Goal: Task Accomplishment & Management: Manage account settings

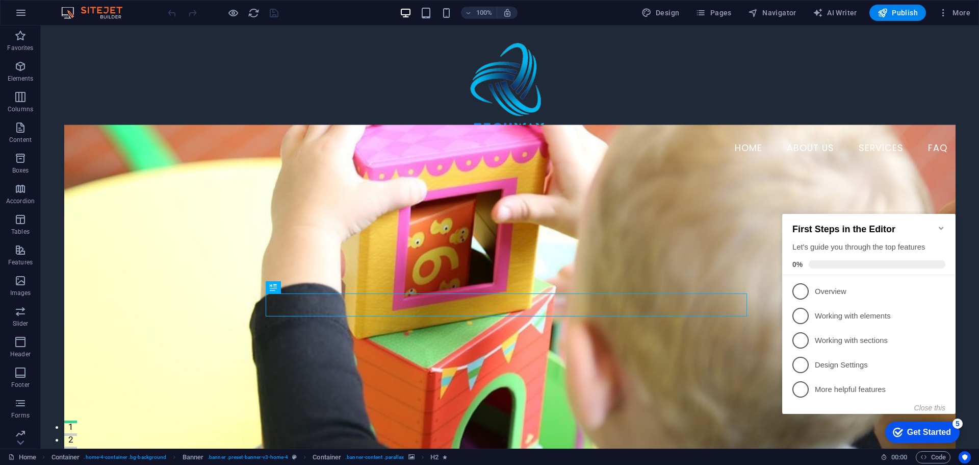
click at [942, 224] on icon "Minimize checklist" at bounding box center [942, 228] width 8 height 8
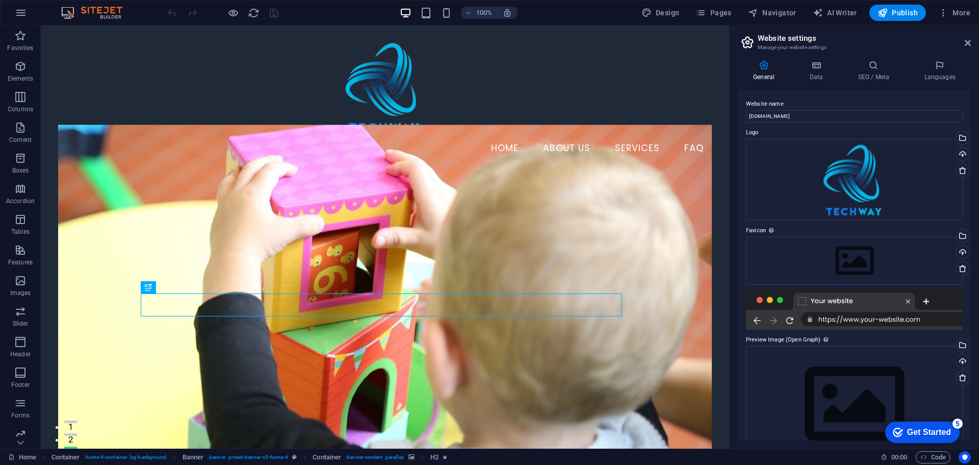
click at [844, 300] on div at bounding box center [854, 309] width 217 height 41
click at [807, 68] on icon at bounding box center [816, 65] width 44 height 10
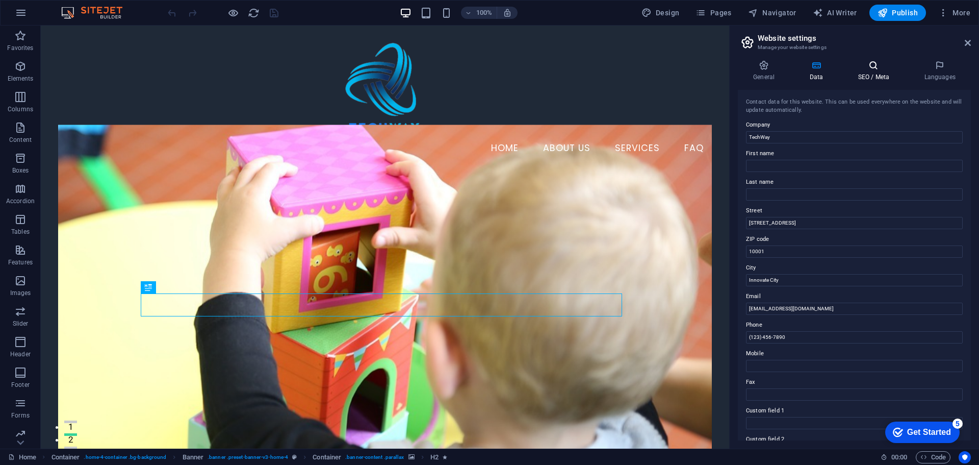
click at [872, 67] on icon at bounding box center [874, 65] width 62 height 10
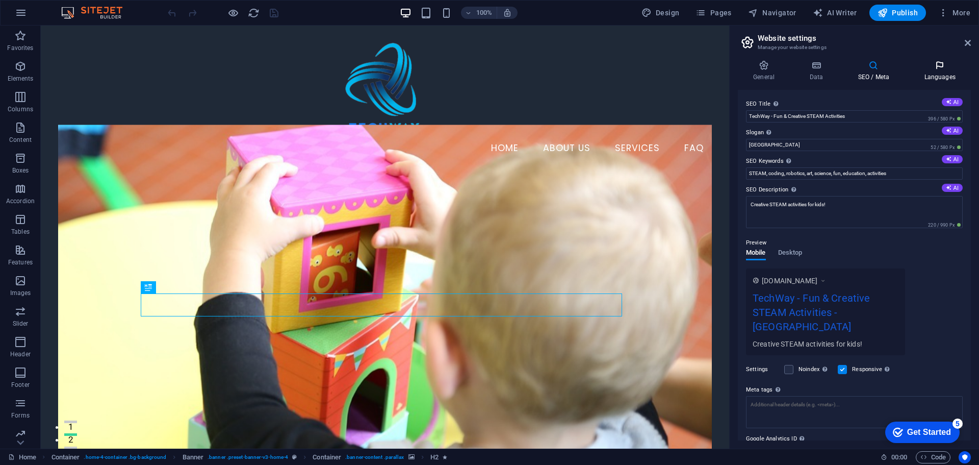
click at [932, 67] on icon at bounding box center [940, 65] width 62 height 10
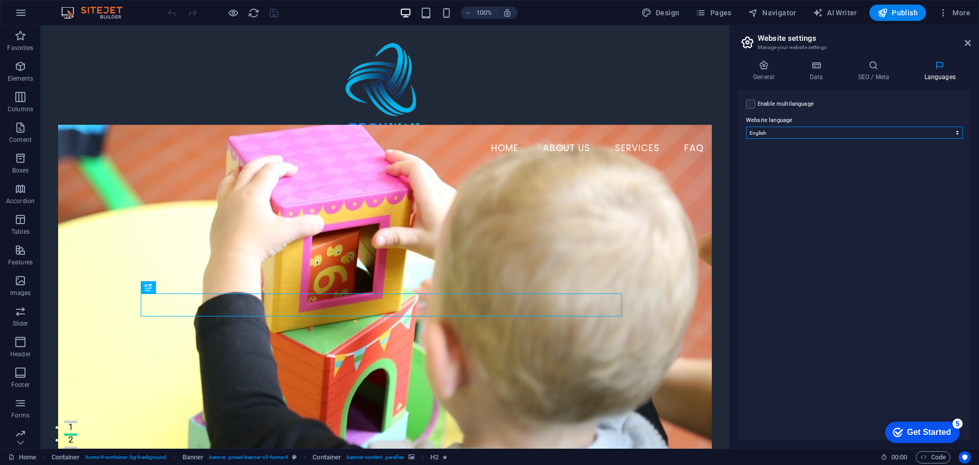
click at [868, 128] on select "Abkhazian Afar Afrikaans Akan Albanian Amharic Arabic Aragonese Armenian Assame…" at bounding box center [854, 133] width 217 height 12
click at [753, 105] on label at bounding box center [750, 103] width 9 height 9
click at [0, 0] on input "Enable multilanguage To disable multilanguage delete all languages until only o…" at bounding box center [0, 0] width 0 height 0
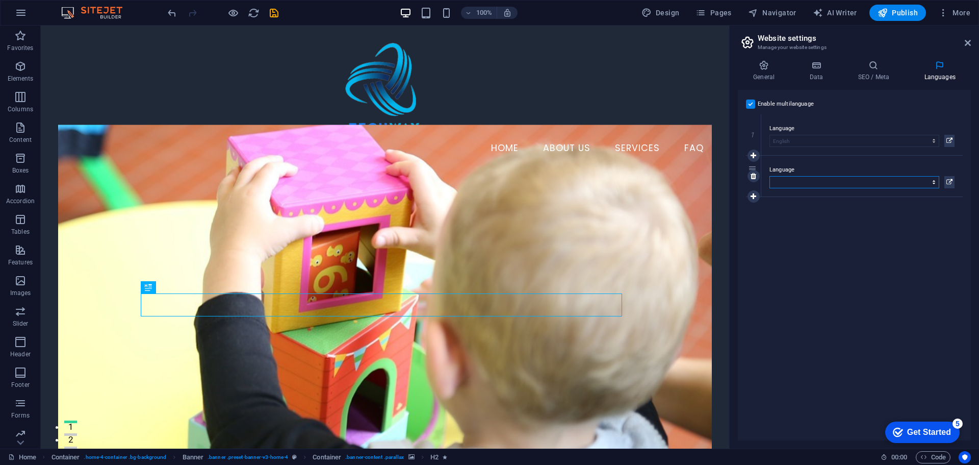
click at [850, 186] on select "Abkhazian Afar Afrikaans Akan Albanian Amharic Arabic Aragonese Armenian Assame…" at bounding box center [855, 182] width 170 height 12
select select "6"
click at [770, 176] on select "Abkhazian Afar Afrikaans Akan Albanian Amharic Arabic Aragonese Armenian Assame…" at bounding box center [855, 182] width 170 height 12
click at [872, 67] on icon at bounding box center [874, 65] width 62 height 10
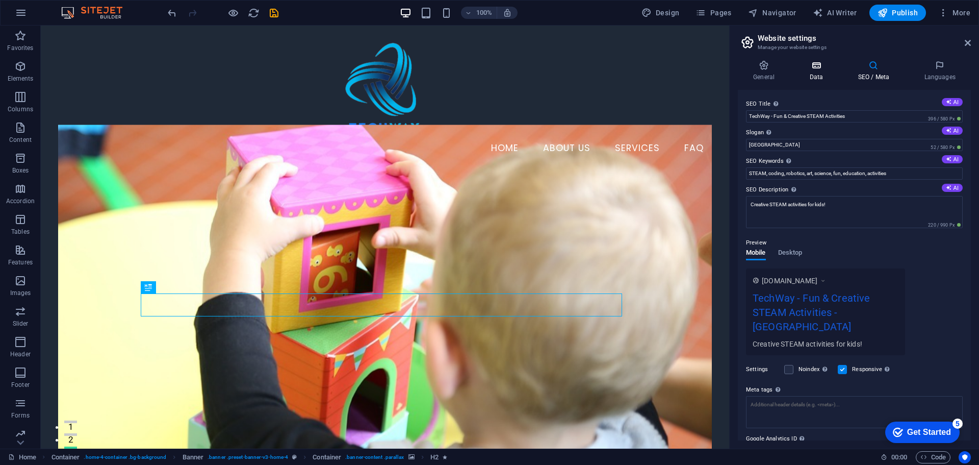
click at [807, 76] on h4 "Data" at bounding box center [818, 70] width 48 height 21
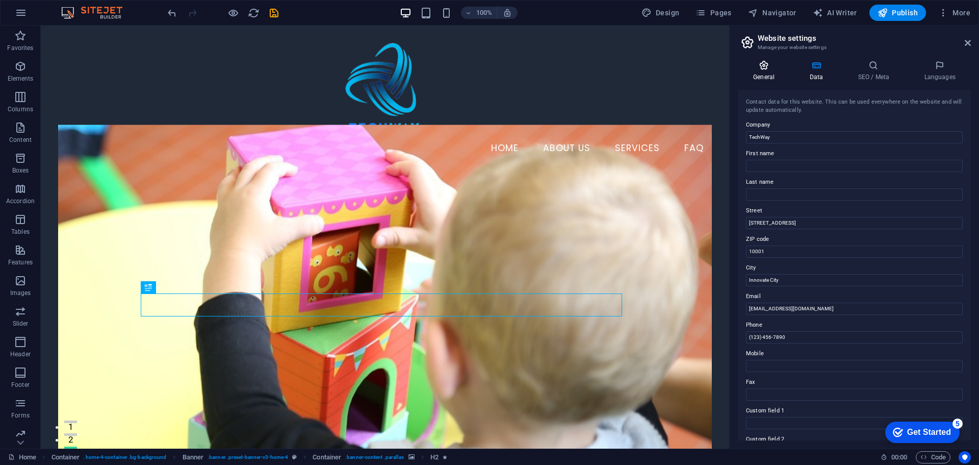
click at [764, 74] on h4 "General" at bounding box center [766, 70] width 56 height 21
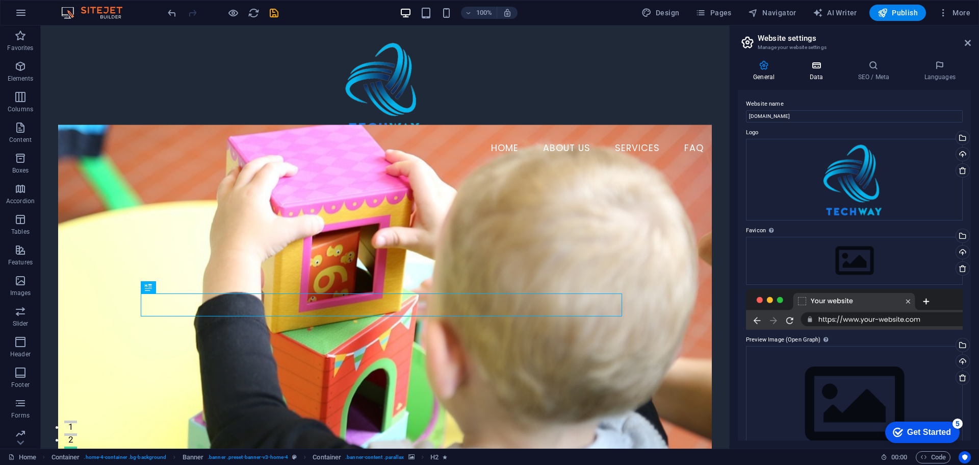
click at [808, 72] on h4 "Data" at bounding box center [818, 70] width 48 height 21
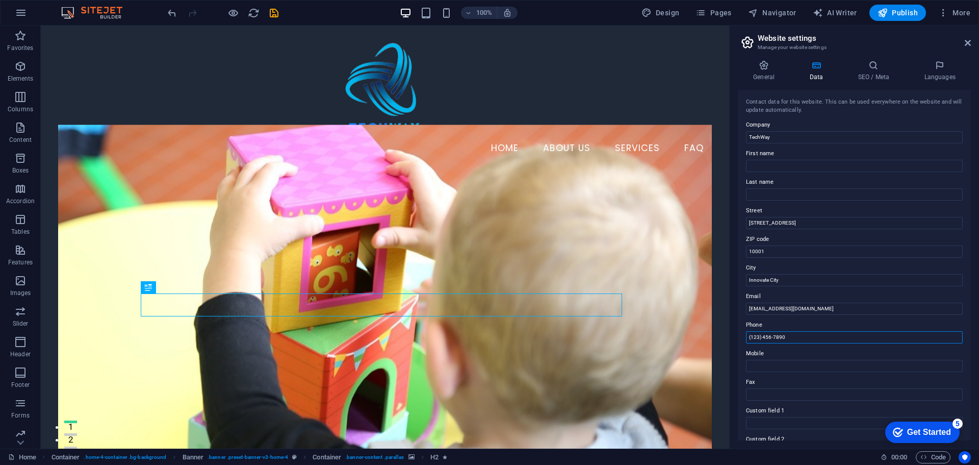
drag, startPoint x: 857, startPoint y: 362, endPoint x: 716, endPoint y: 353, distance: 141.1
drag, startPoint x: 851, startPoint y: 249, endPoint x: 713, endPoint y: 245, distance: 138.3
drag, startPoint x: 813, startPoint y: 244, endPoint x: 652, endPoint y: 241, distance: 160.2
paste input "u Dhabi"
type input "[GEOGRAPHIC_DATA]"
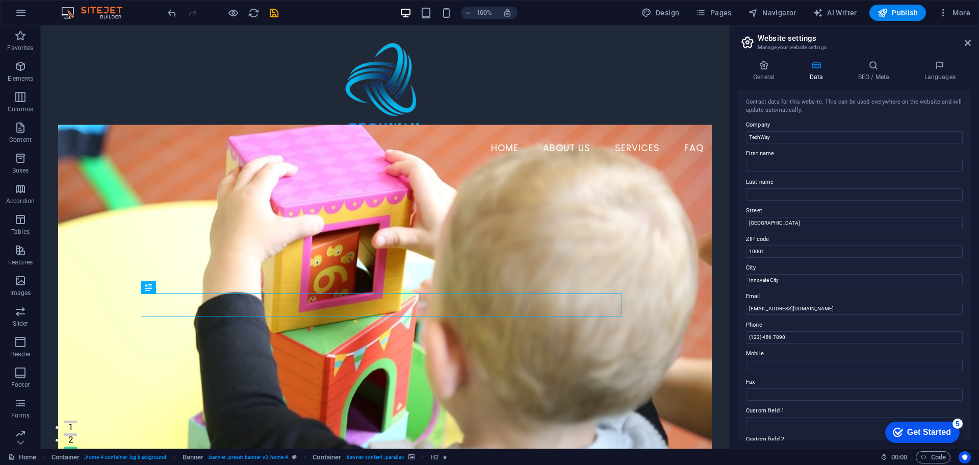
drag, startPoint x: 969, startPoint y: 149, endPoint x: 978, endPoint y: 249, distance: 99.9
click at [978, 249] on div "General Data SEO / Meta Languages Website name techway.ae Logo Drag files here,…" at bounding box center [854, 250] width 249 height 396
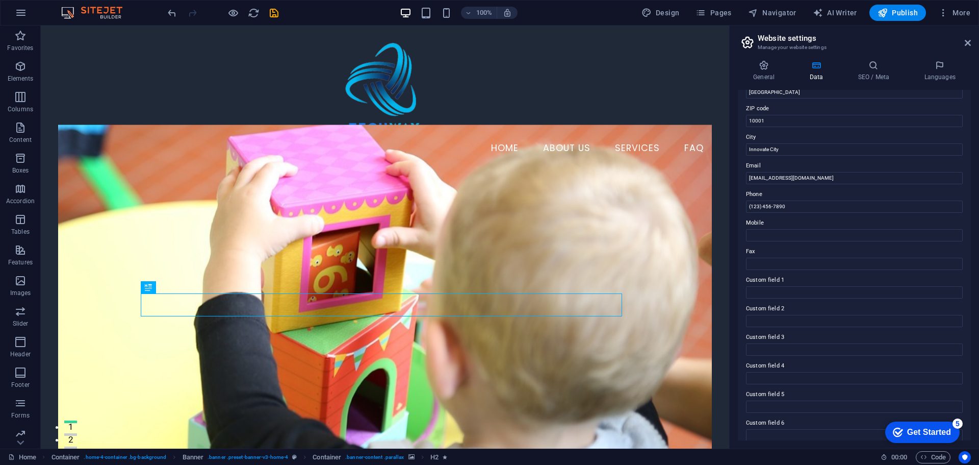
scroll to position [140, 0]
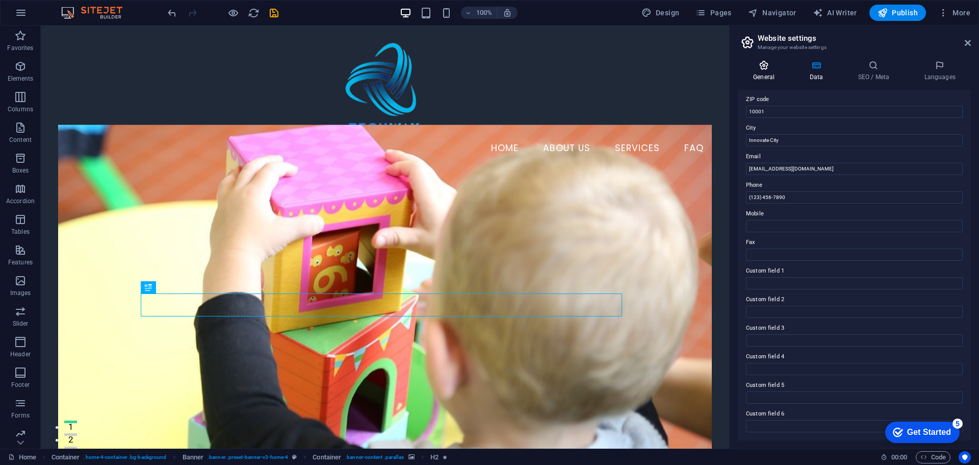
click at [762, 66] on icon at bounding box center [764, 65] width 52 height 10
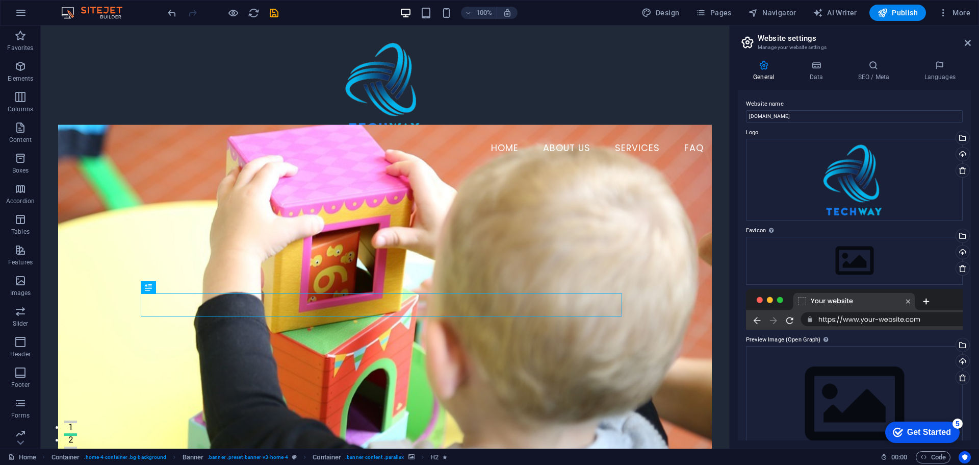
scroll to position [31, 0]
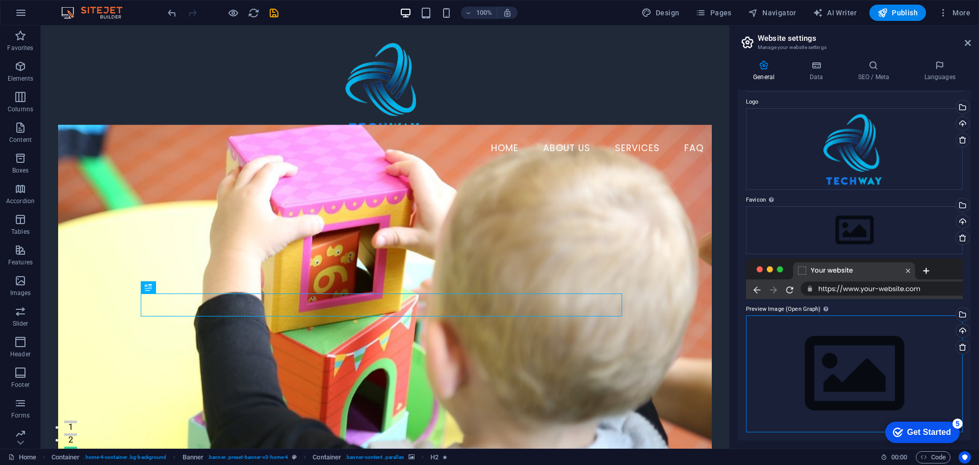
click at [807, 355] on div "Drag files here, click to choose files or select files from Files or our free s…" at bounding box center [854, 373] width 217 height 117
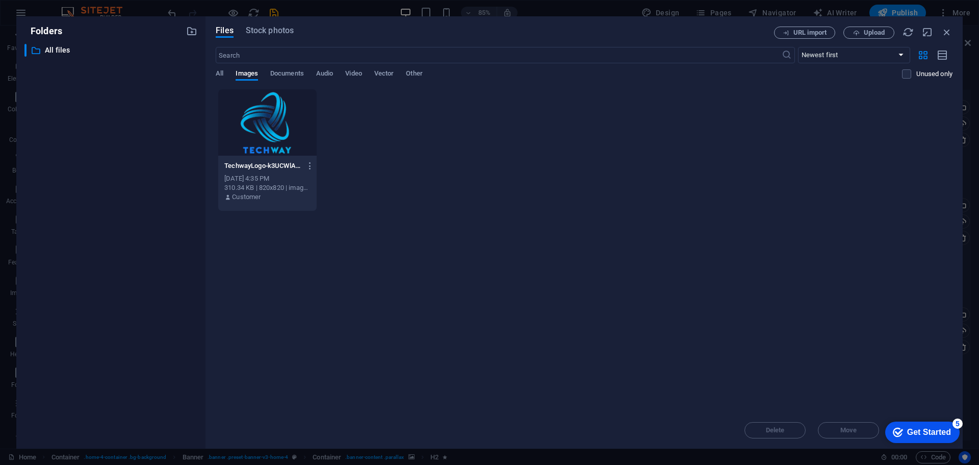
click at [270, 128] on div at bounding box center [267, 122] width 98 height 66
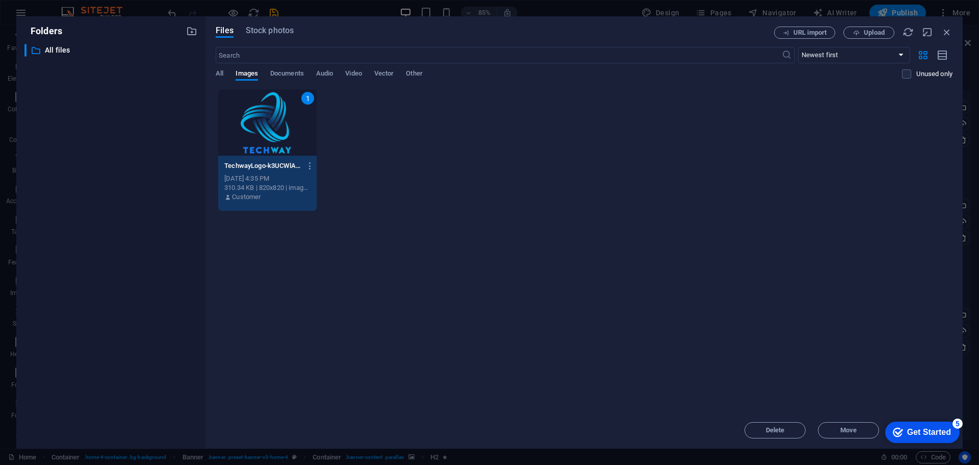
click at [918, 433] on div "Get Started" at bounding box center [930, 432] width 44 height 9
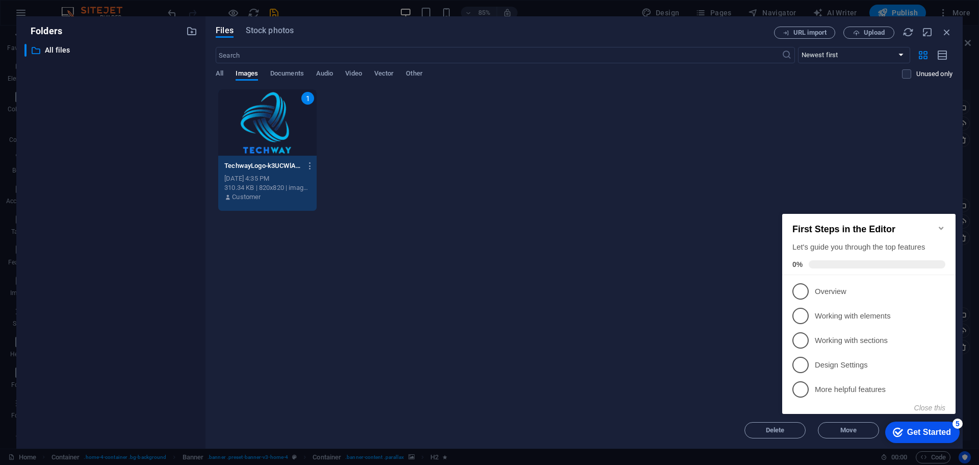
click at [918, 433] on div "Get Started" at bounding box center [930, 432] width 44 height 9
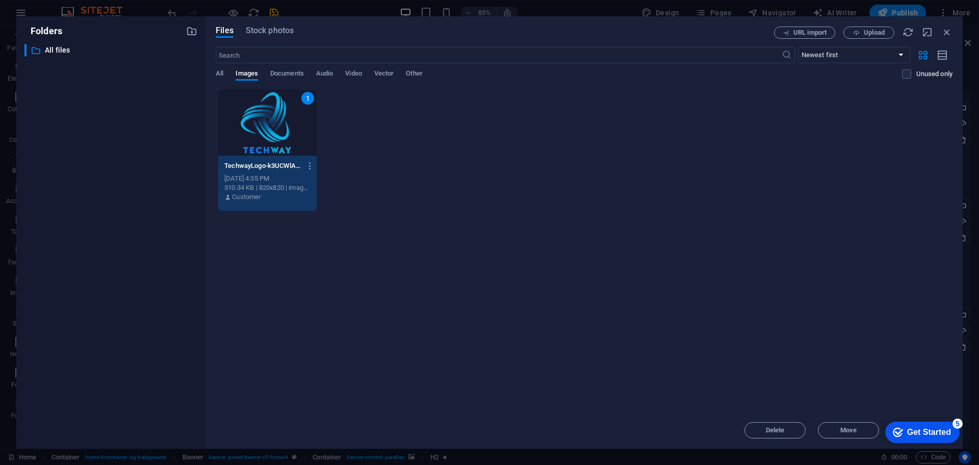
click at [951, 437] on div "Get Started" at bounding box center [930, 432] width 44 height 9
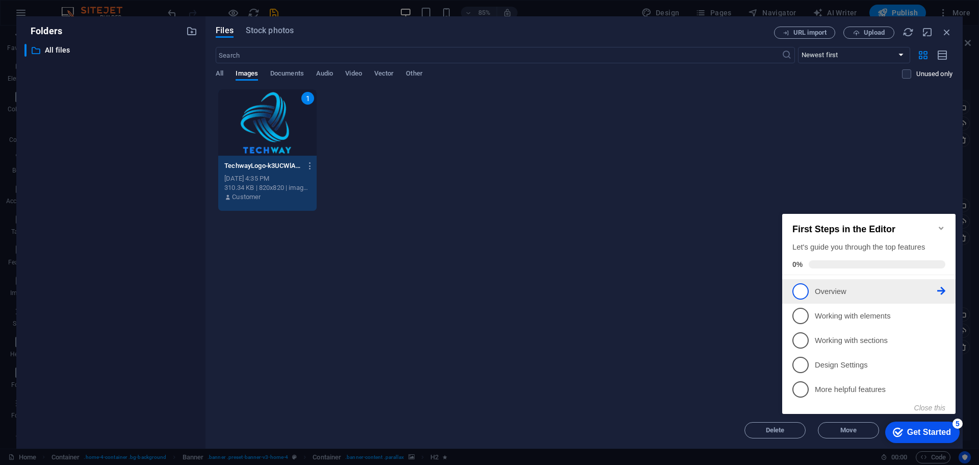
click at [805, 288] on span "1" at bounding box center [801, 291] width 16 height 16
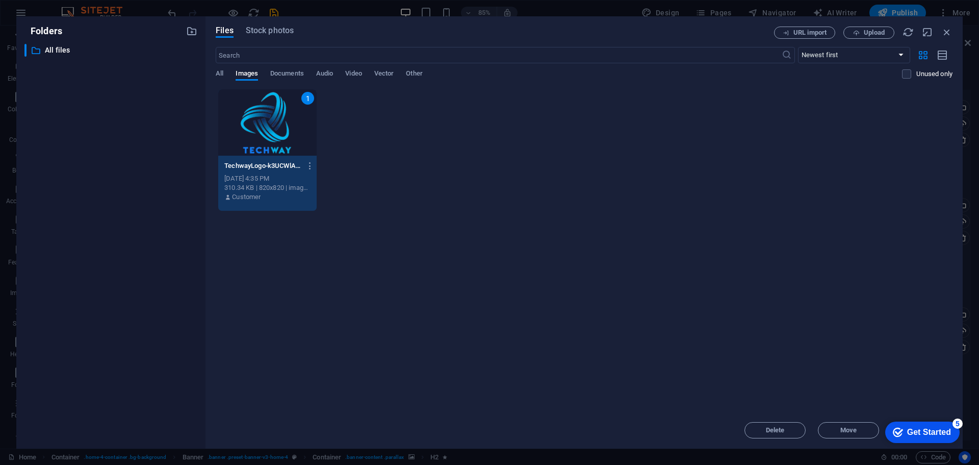
scroll to position [0, 0]
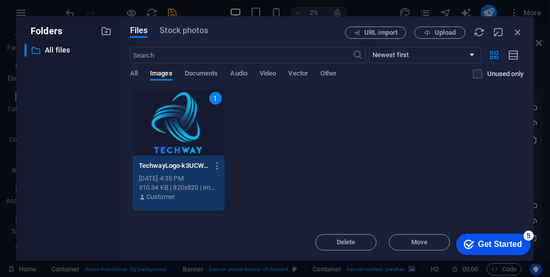
click at [213, 97] on div "1" at bounding box center [215, 98] width 13 height 13
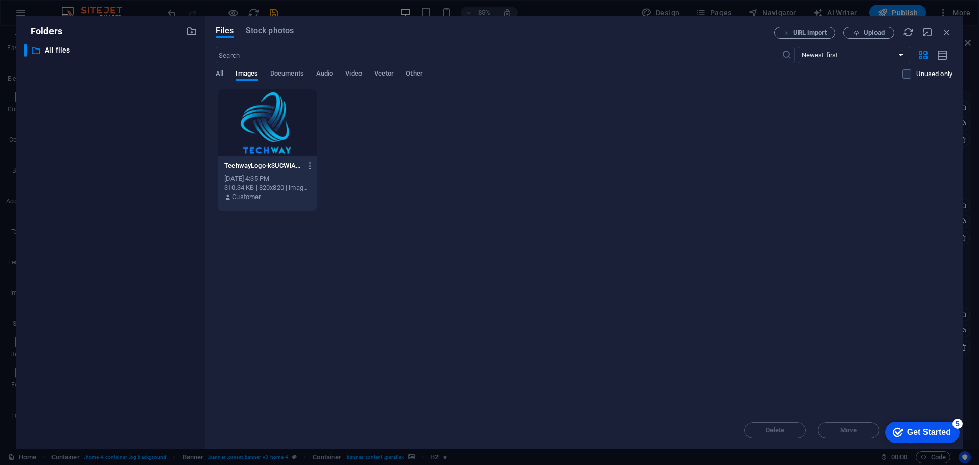
click at [948, 425] on div "checkmark Get Started 5" at bounding box center [923, 431] width 74 height 21
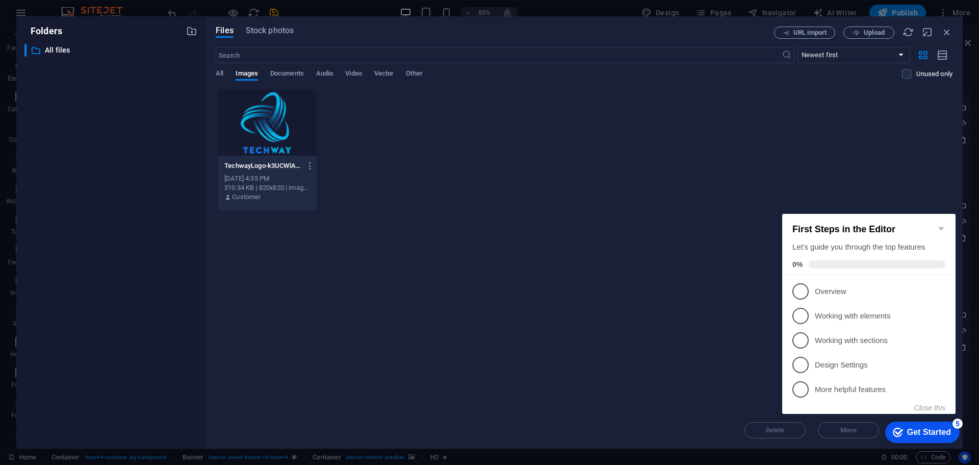
click at [948, 425] on div "checkmark Get Started 5" at bounding box center [923, 431] width 74 height 21
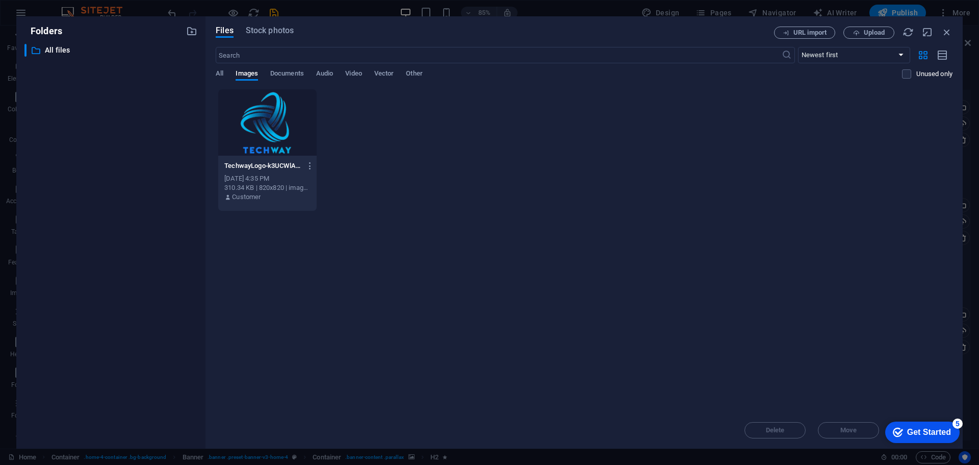
click at [886, 355] on div "Drop files here to upload them instantly TechwayLogo-k3UCWlA111WwTvJnLrxBuA.png…" at bounding box center [584, 250] width 737 height 323
click at [947, 29] on icon "button" at bounding box center [947, 32] width 11 height 11
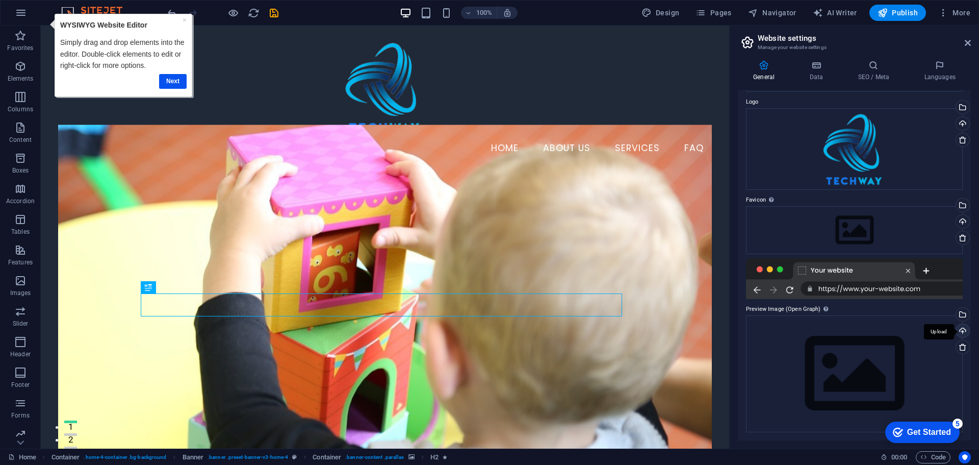
click at [959, 332] on div "Upload" at bounding box center [961, 331] width 15 height 15
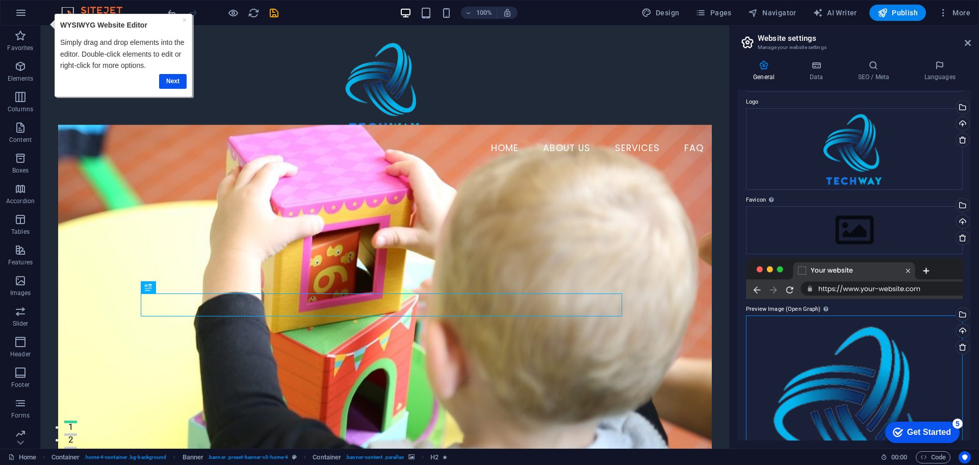
click at [822, 351] on div "Drag files here, click to choose files or select files from Files or our free s…" at bounding box center [854, 417] width 217 height 204
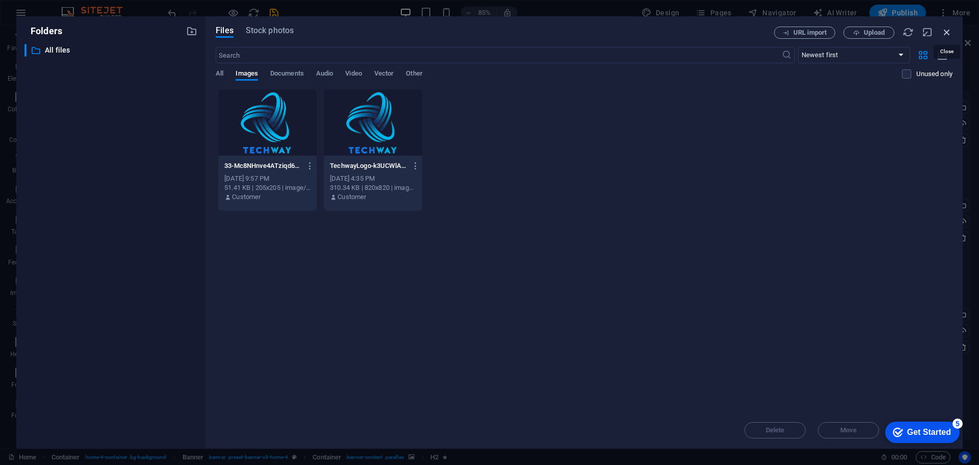
click at [943, 29] on icon "button" at bounding box center [947, 32] width 11 height 11
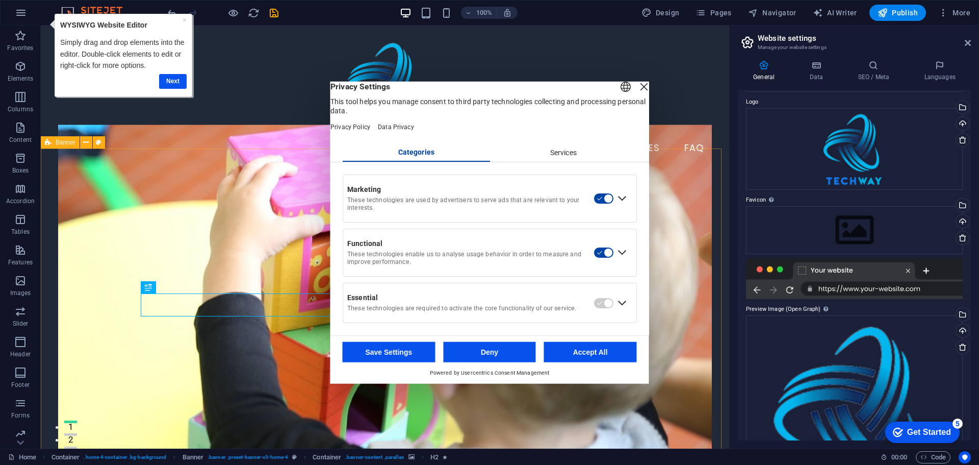
click at [637, 87] on div "Close Layer" at bounding box center [644, 86] width 14 height 14
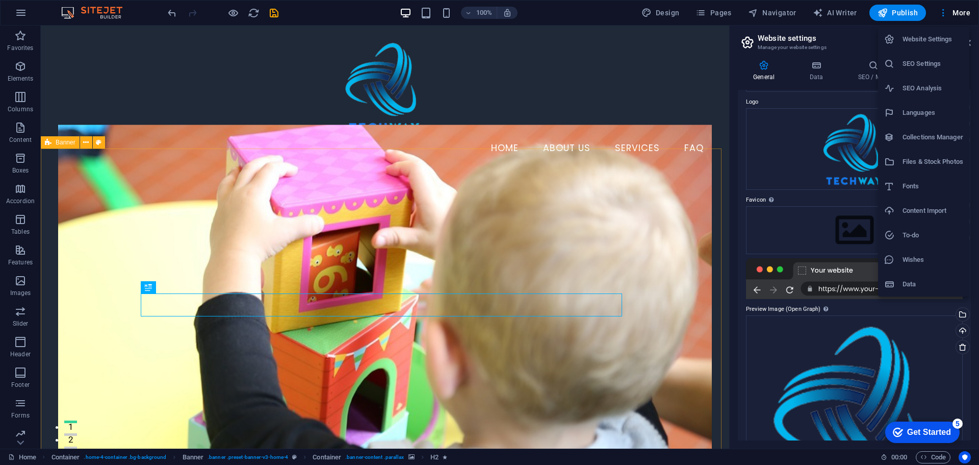
click at [885, 12] on div at bounding box center [489, 232] width 979 height 465
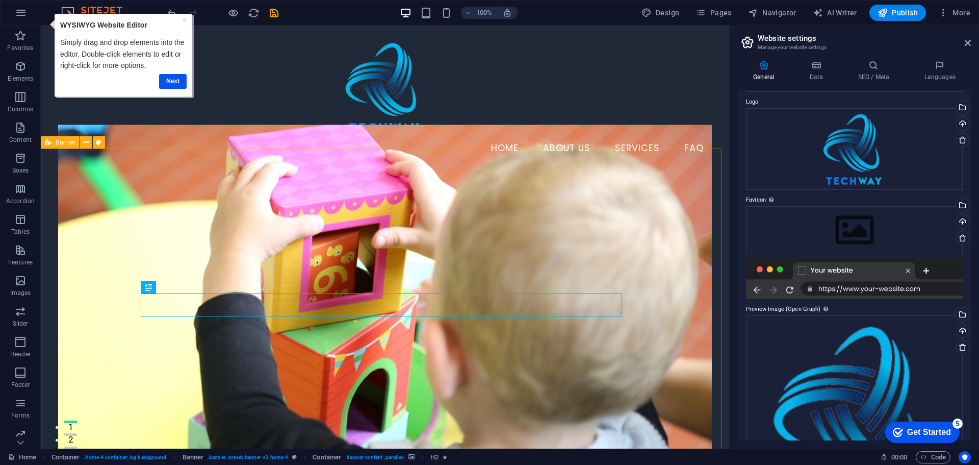
click at [885, 12] on icon "button" at bounding box center [883, 13] width 10 height 10
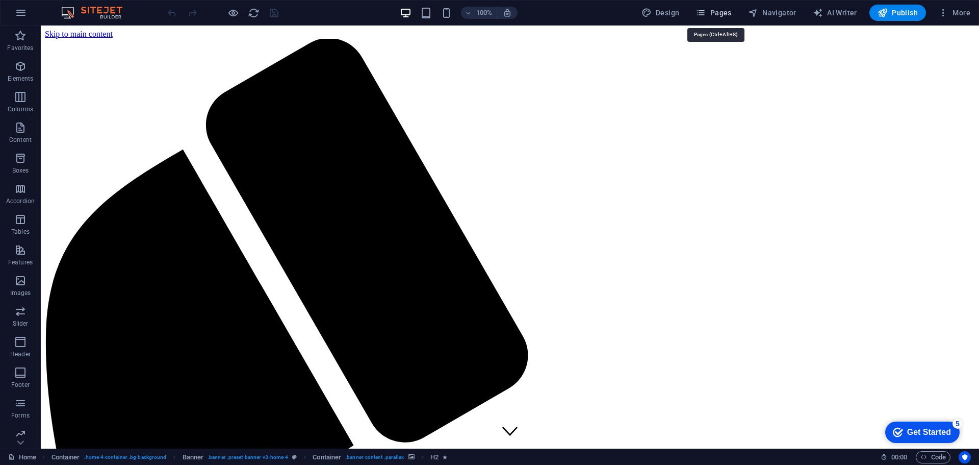
click at [0, 0] on span "Pages" at bounding box center [0, 0] width 0 height 0
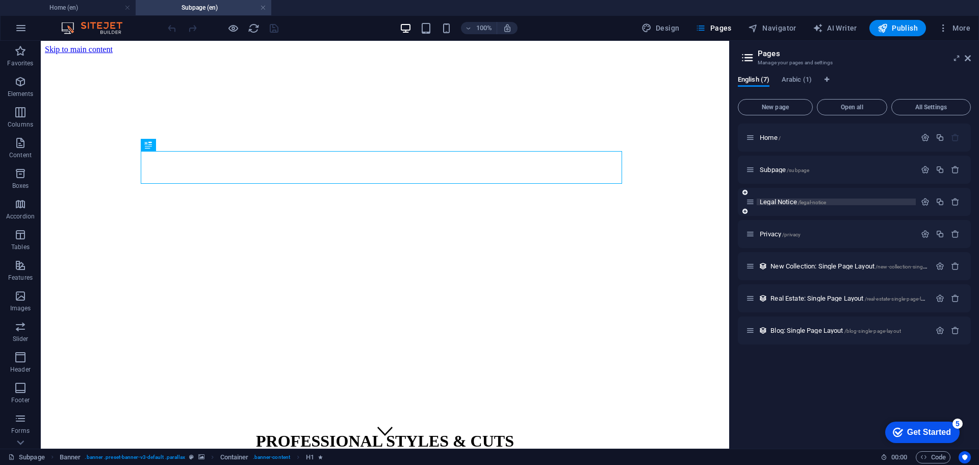
click at [806, 202] on span "/legal-notice" at bounding box center [812, 202] width 29 height 6
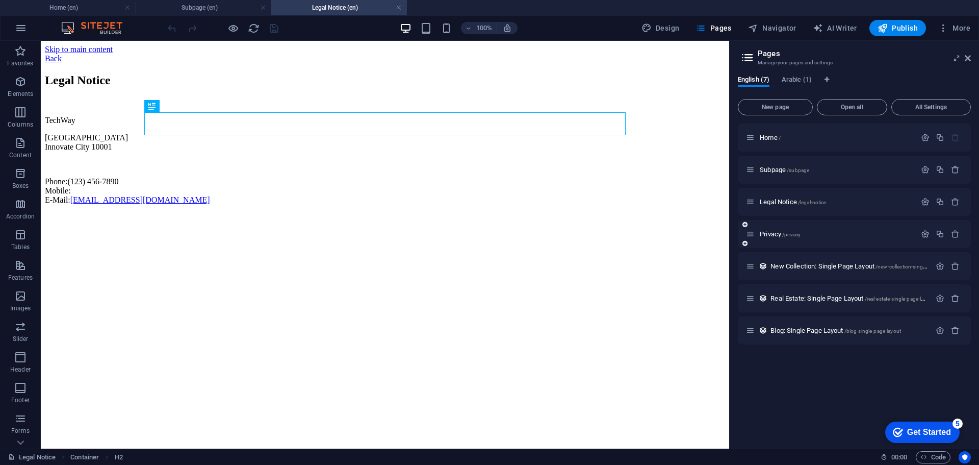
click at [793, 239] on div "Privacy /privacy" at bounding box center [831, 234] width 170 height 12
click at [793, 234] on span "/privacy" at bounding box center [792, 235] width 18 height 6
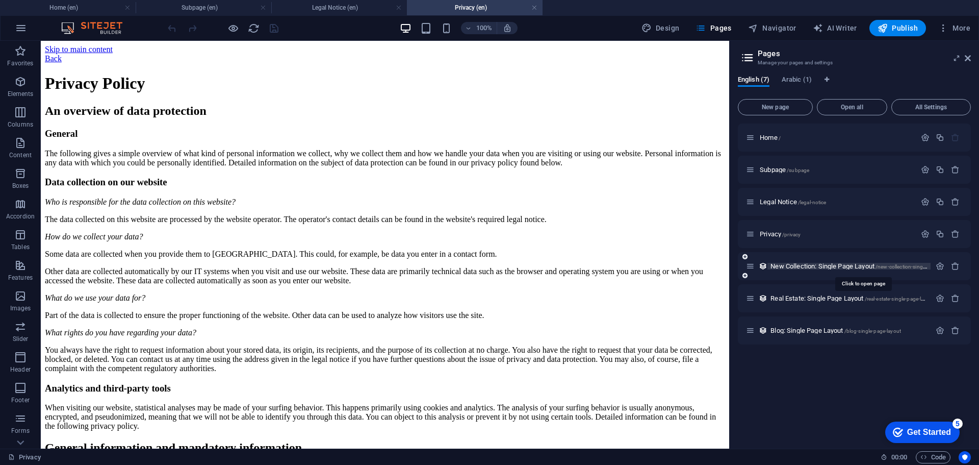
click at [799, 264] on span "New Collection: Single Page Layout /new-collection-single-page-layout" at bounding box center [863, 266] width 185 height 8
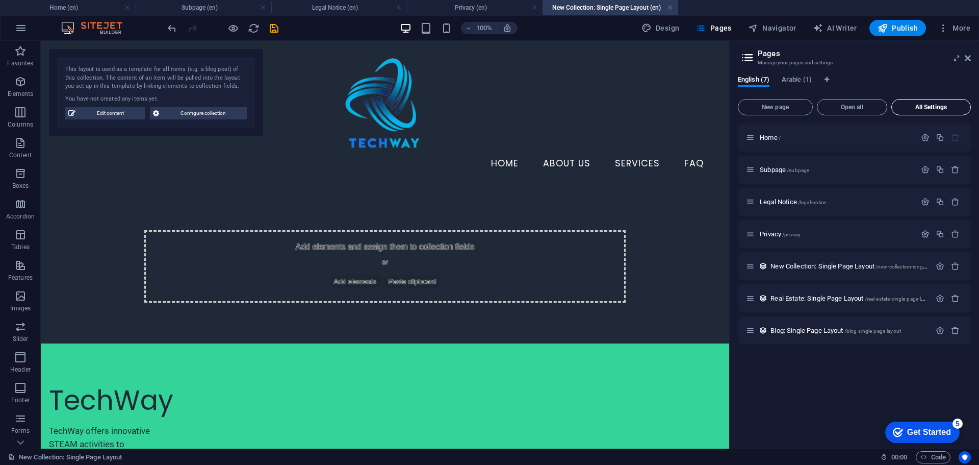
click at [909, 106] on span "All Settings" at bounding box center [931, 107] width 70 height 6
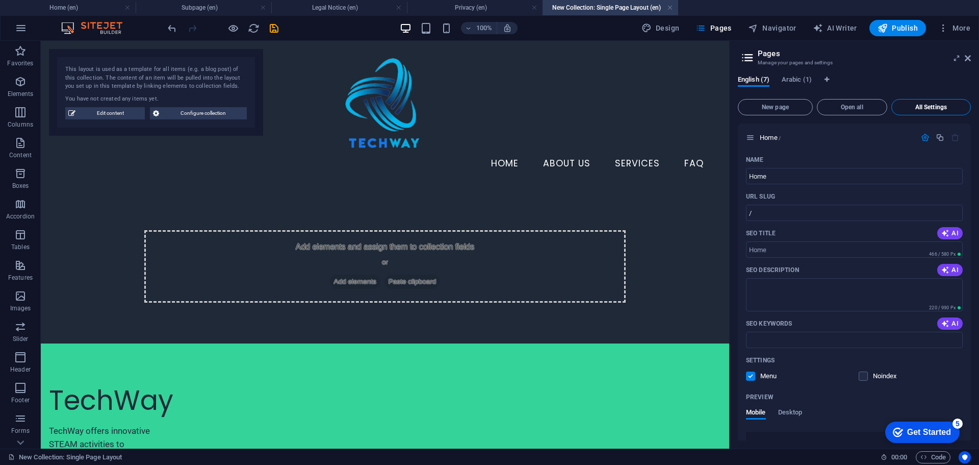
scroll to position [1695, 0]
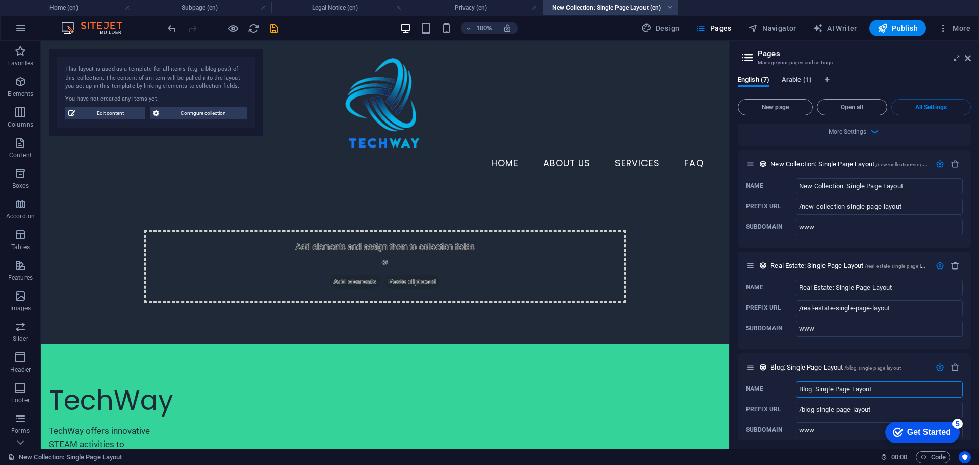
click at [0, 0] on span "Arabic (1)" at bounding box center [0, 0] width 0 height 0
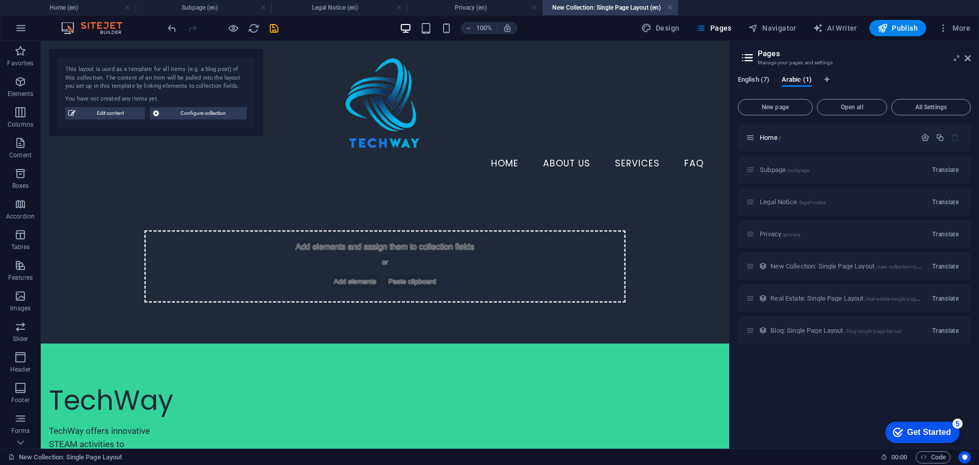
click at [0, 0] on span "English (7)" at bounding box center [0, 0] width 0 height 0
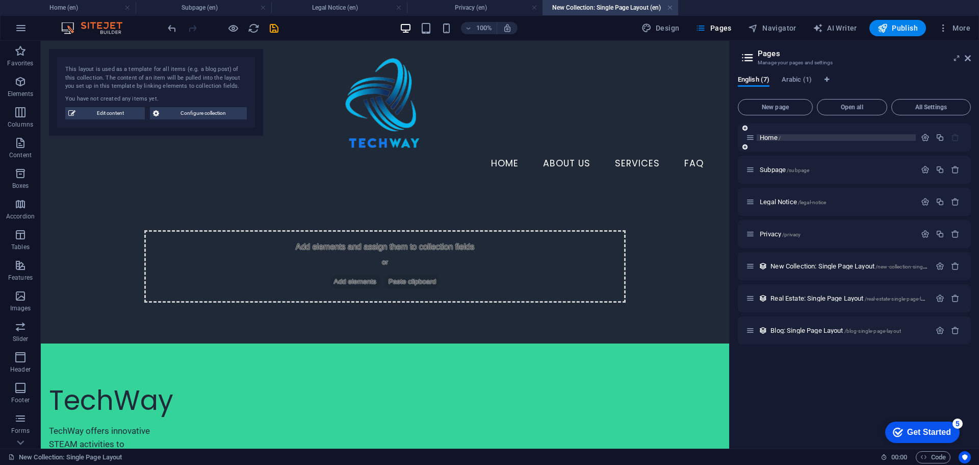
click at [774, 135] on span "Home /" at bounding box center [770, 138] width 21 height 8
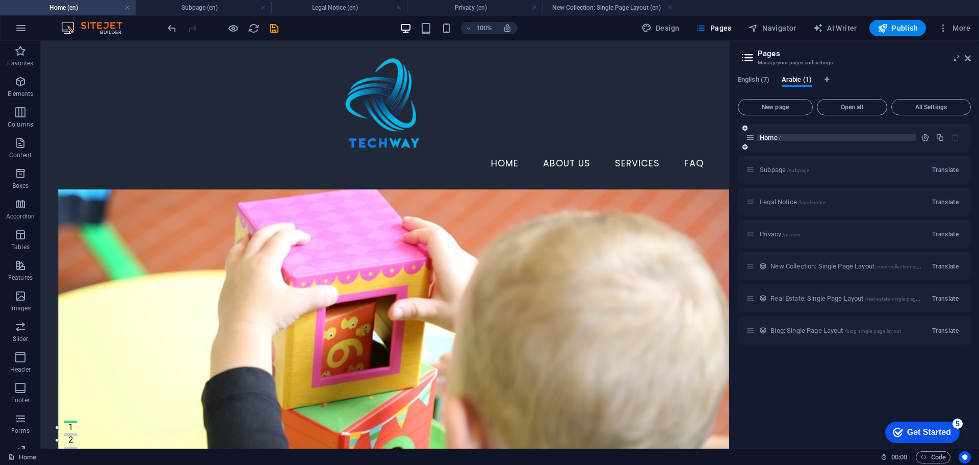
click at [776, 138] on span "Home /" at bounding box center [770, 138] width 21 height 8
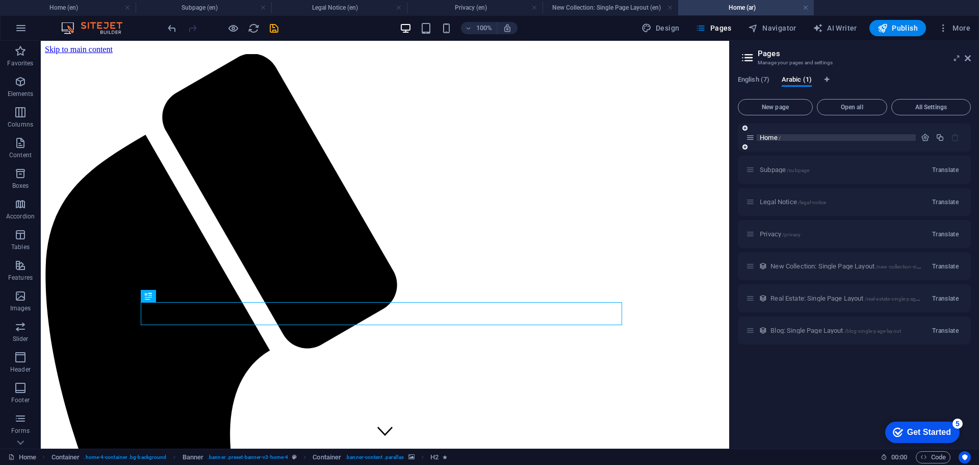
scroll to position [0, 0]
click at [0, 0] on span "English (7)" at bounding box center [0, 0] width 0 height 0
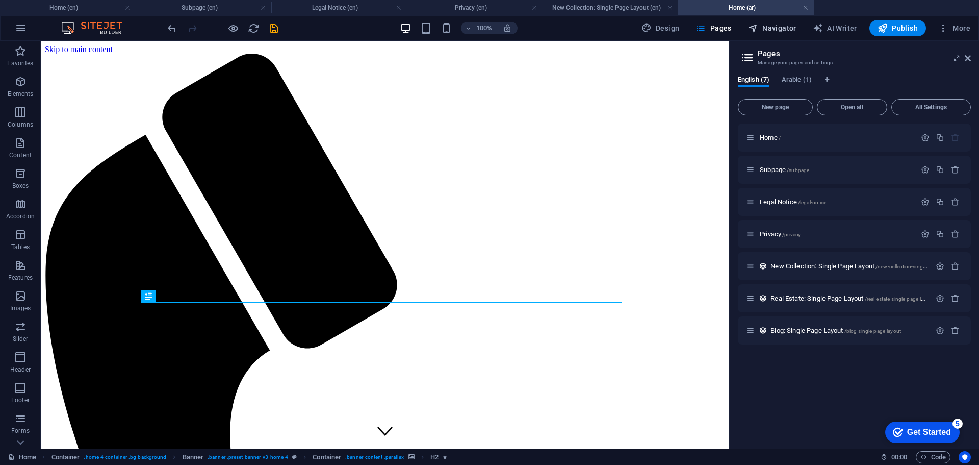
click at [774, 28] on span "Navigator" at bounding box center [772, 28] width 48 height 10
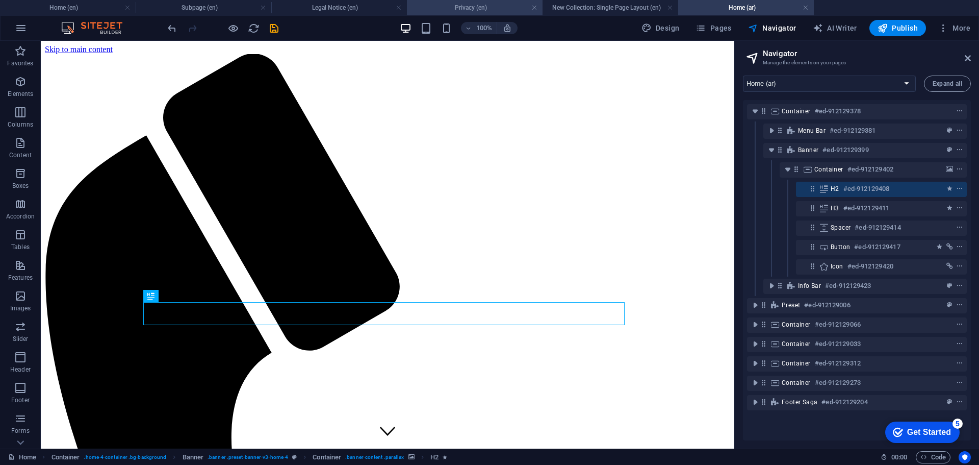
click at [440, 11] on h4 "Privacy (en)" at bounding box center [475, 7] width 136 height 11
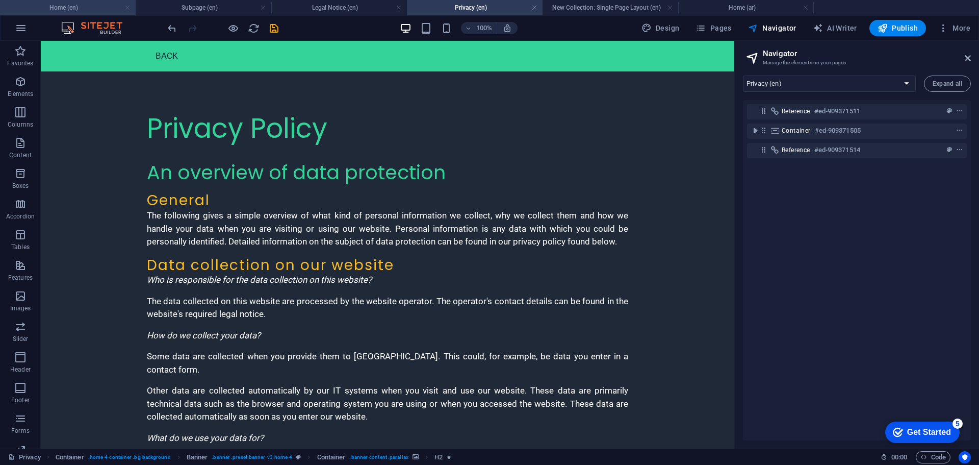
click at [128, 7] on link at bounding box center [127, 8] width 6 height 10
click at [260, 7] on link at bounding box center [263, 8] width 6 height 10
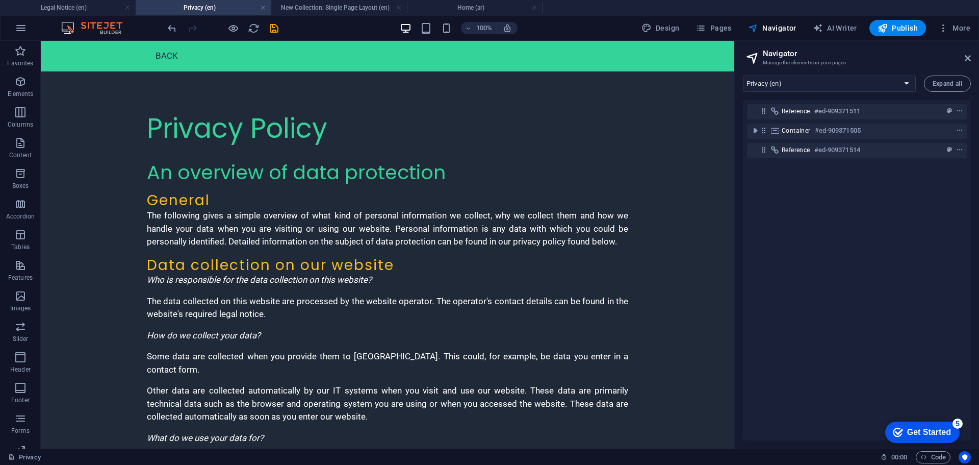
click at [128, 7] on link at bounding box center [127, 8] width 6 height 10
select select "17035767-ar"
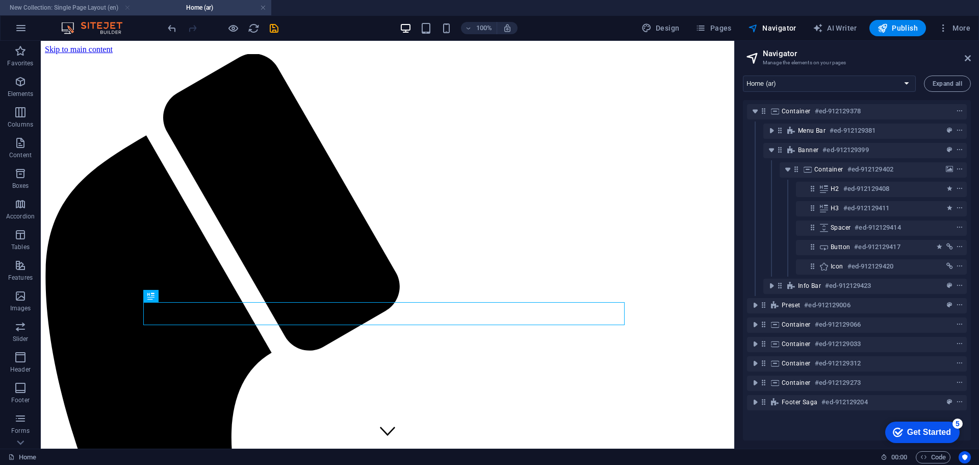
click at [125, 5] on link at bounding box center [127, 8] width 6 height 10
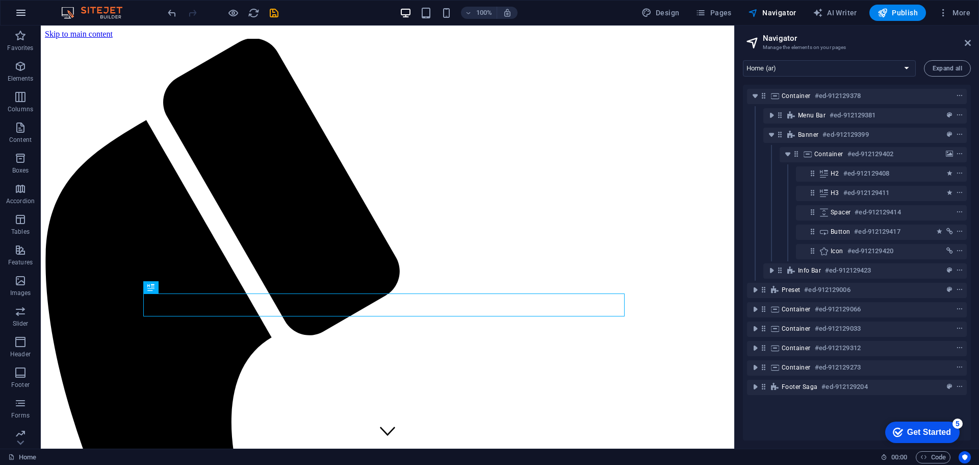
click at [24, 12] on icon "button" at bounding box center [21, 13] width 12 height 12
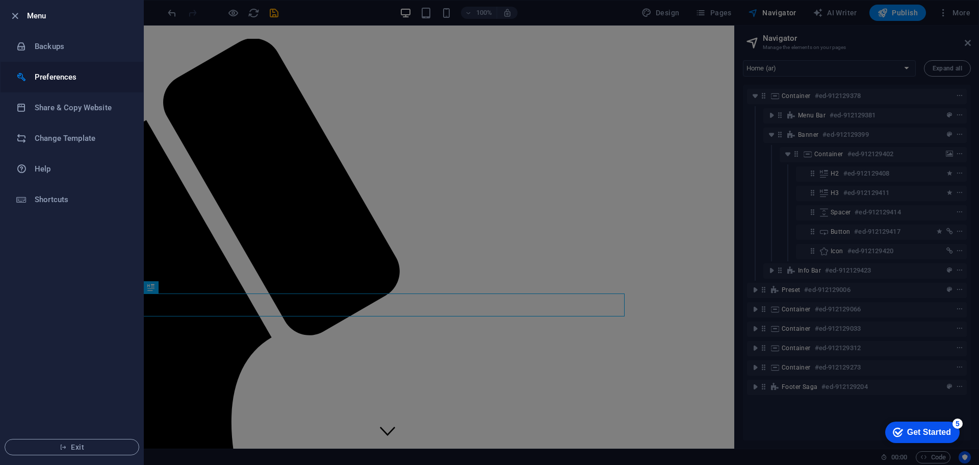
click at [66, 73] on h6 "Preferences" at bounding box center [82, 77] width 94 height 12
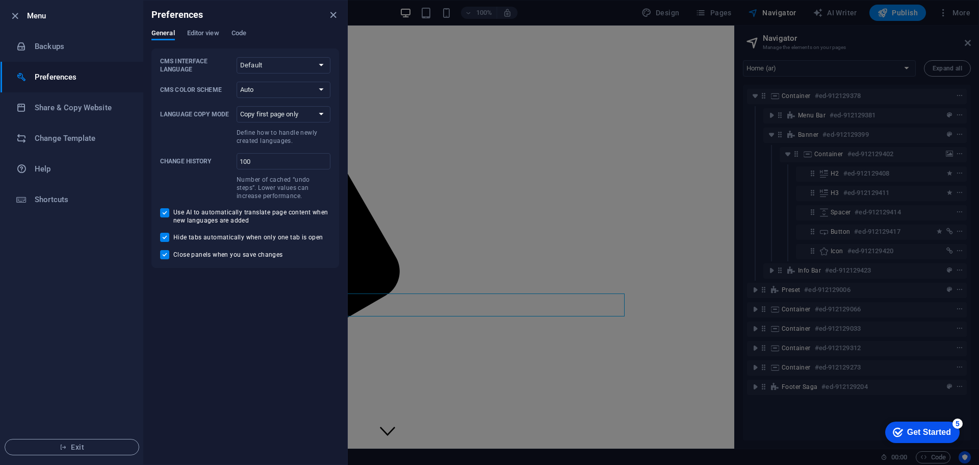
click at [277, 56] on div "CMS Interface Language Default Deutsch English Español Français Magyar Italiano…" at bounding box center [246, 157] width 188 height 219
click at [277, 63] on select "Default Deutsch English Español Français Magyar Italiano Nederlands Polski Port…" at bounding box center [284, 65] width 94 height 16
select select "en"
click at [237, 57] on select "Default Deutsch English Español Français Magyar Italiano Nederlands Polski Port…" at bounding box center [284, 65] width 94 height 16
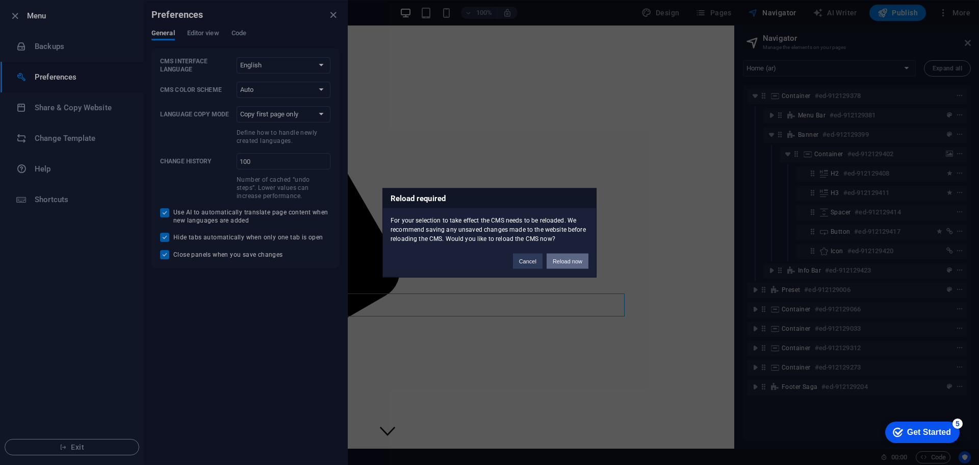
click at [567, 258] on button "Reload now" at bounding box center [568, 260] width 42 height 15
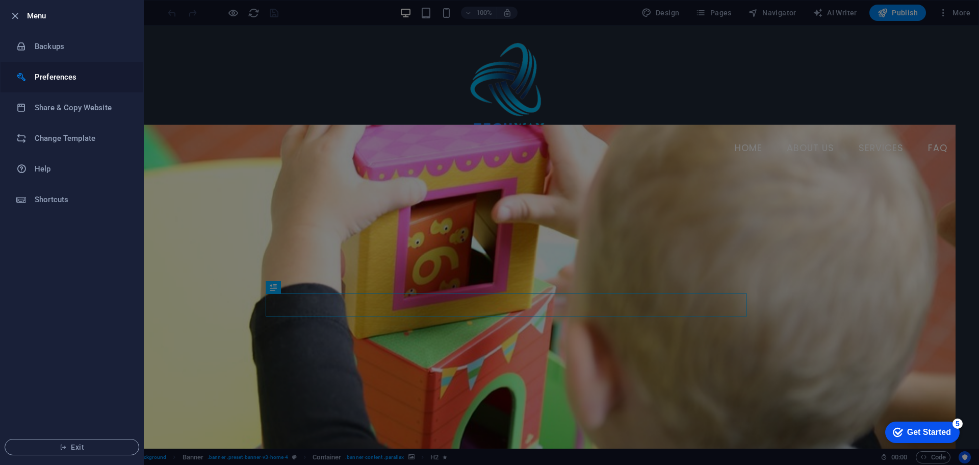
click at [0, 0] on li "Preferences" at bounding box center [0, 0] width 0 height 0
select select "en"
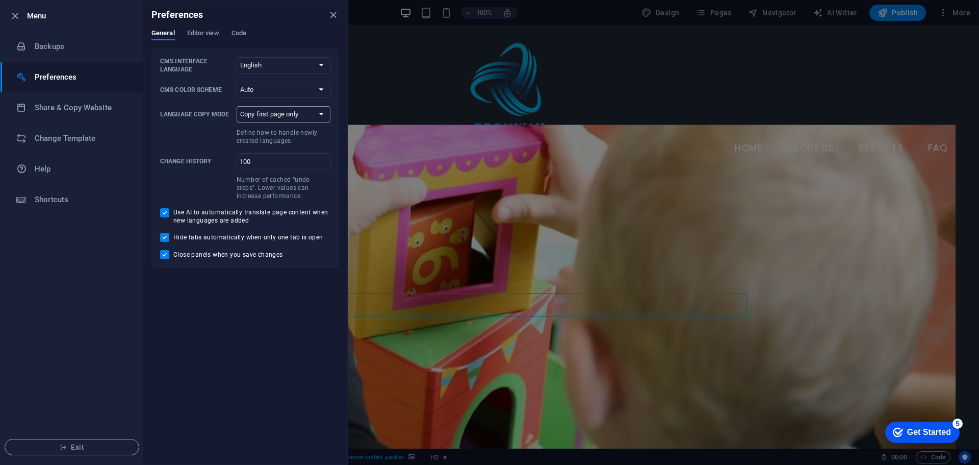
click at [280, 120] on select "Copy first page only Copy all pages" at bounding box center [284, 114] width 94 height 16
click at [197, 29] on span "Editor view" at bounding box center [203, 34] width 32 height 14
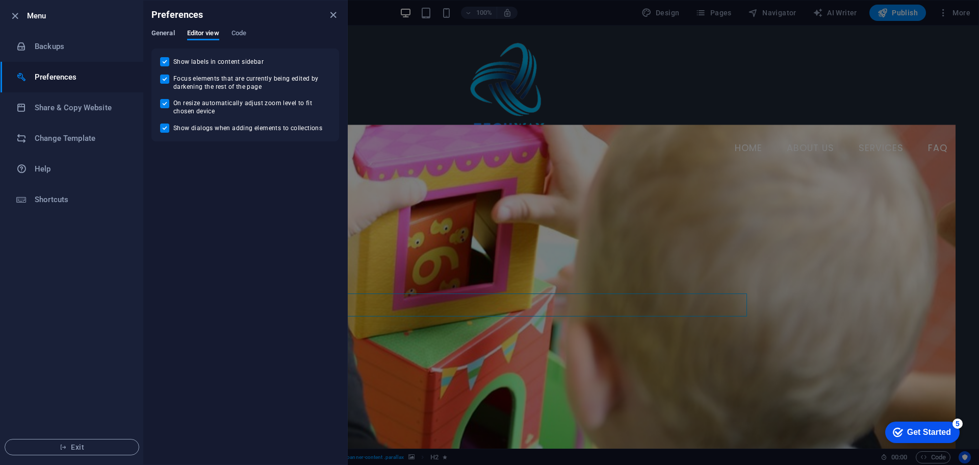
click at [166, 30] on span "General" at bounding box center [163, 34] width 23 height 14
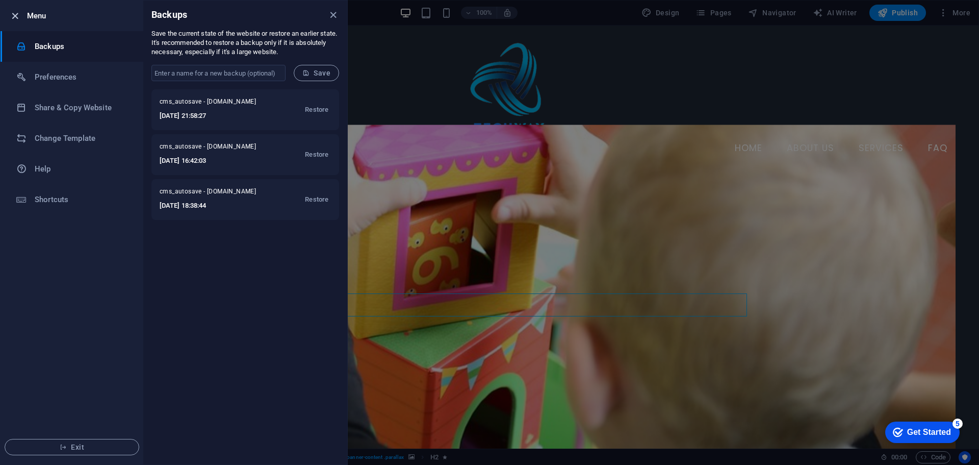
click at [15, 12] on icon "button" at bounding box center [15, 16] width 12 height 12
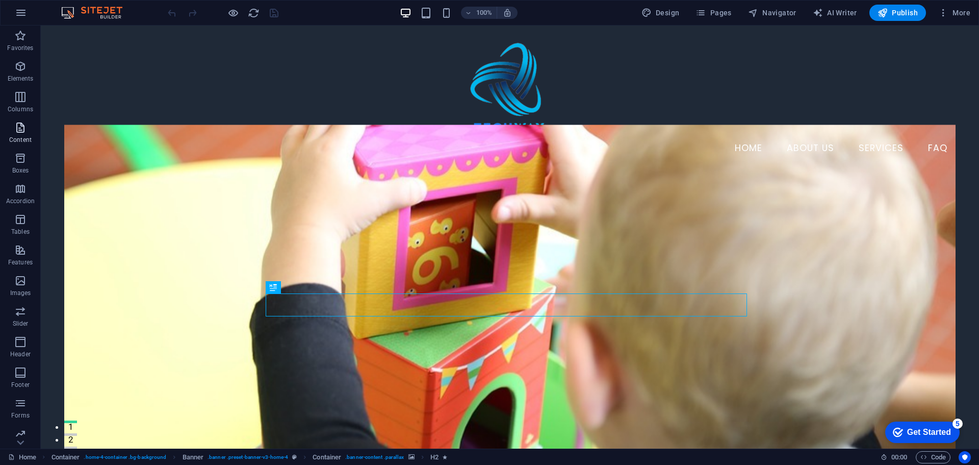
click at [27, 139] on p "Content" at bounding box center [20, 140] width 22 height 8
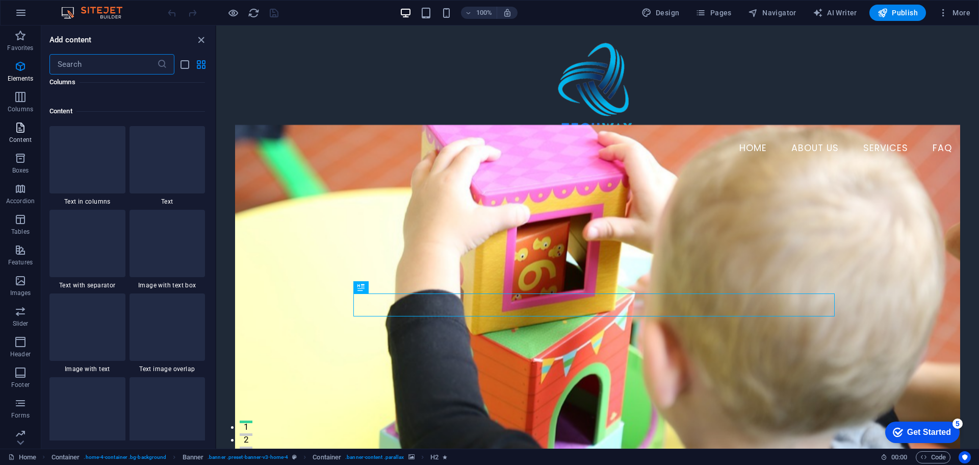
scroll to position [1785, 0]
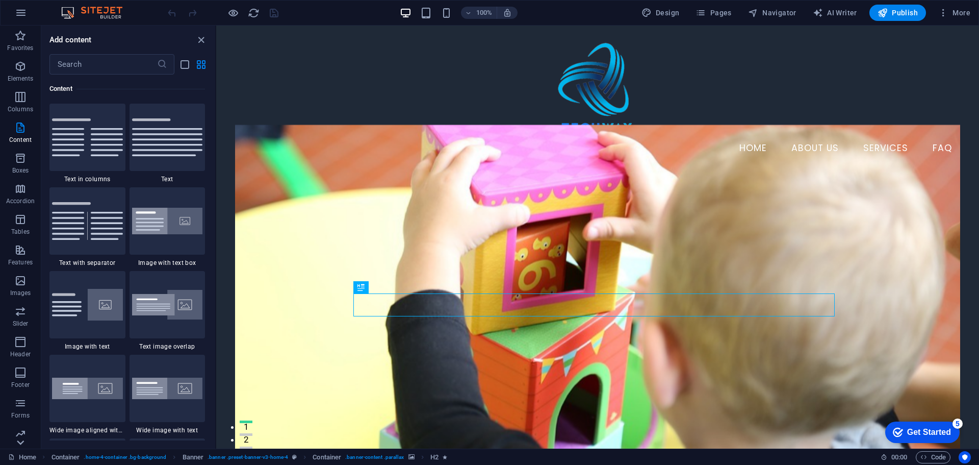
click at [21, 443] on icon at bounding box center [20, 442] width 7 height 5
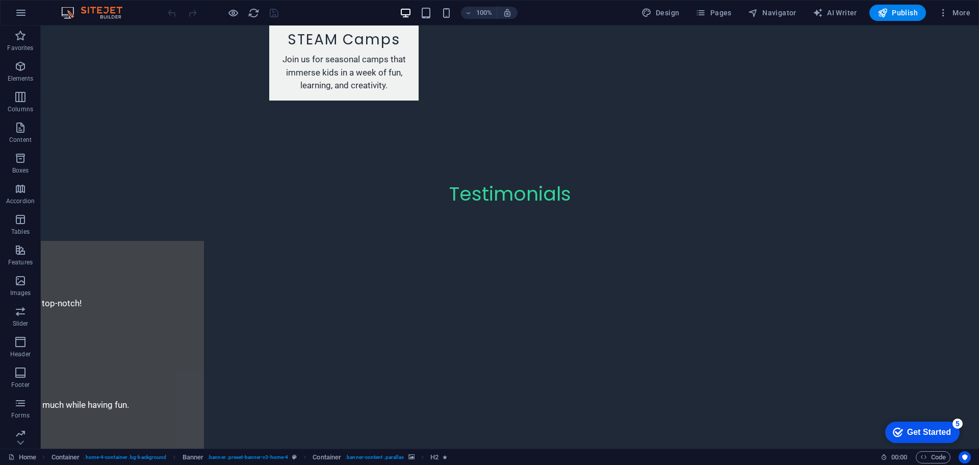
scroll to position [2081, 0]
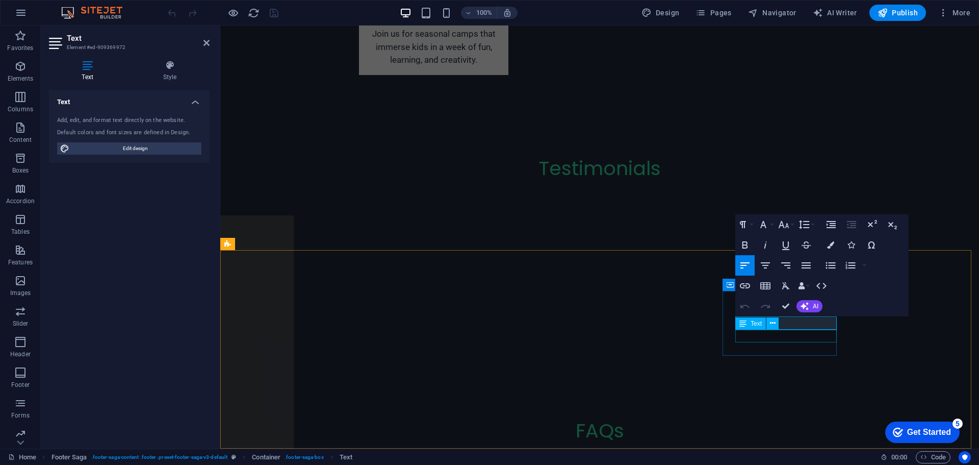
click at [748, 322] on div "Text" at bounding box center [751, 323] width 31 height 12
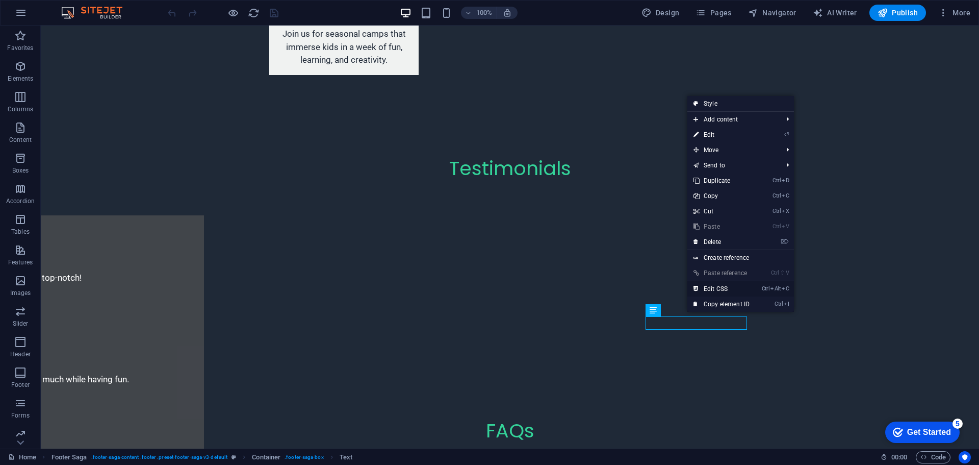
click at [723, 287] on link "Ctrl Alt C Edit CSS" at bounding box center [722, 288] width 68 height 15
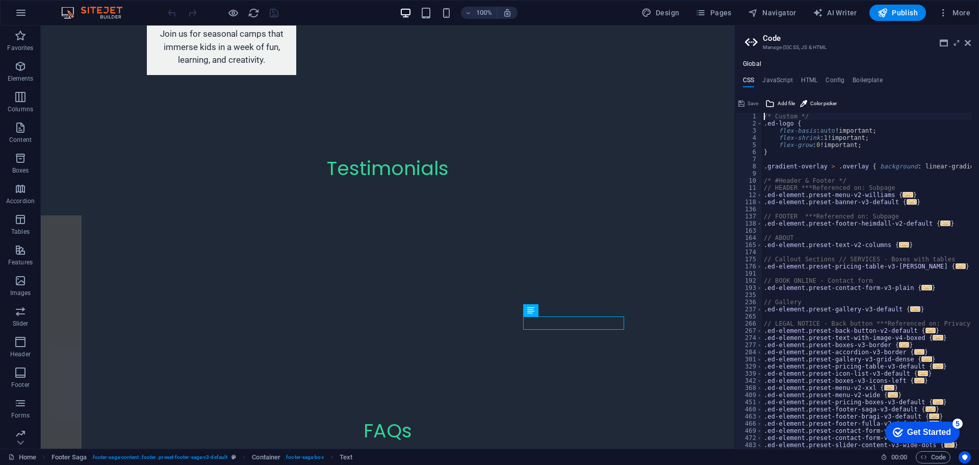
click at [968, 38] on h2 "Code" at bounding box center [867, 38] width 208 height 9
click at [968, 45] on icon at bounding box center [968, 43] width 6 height 8
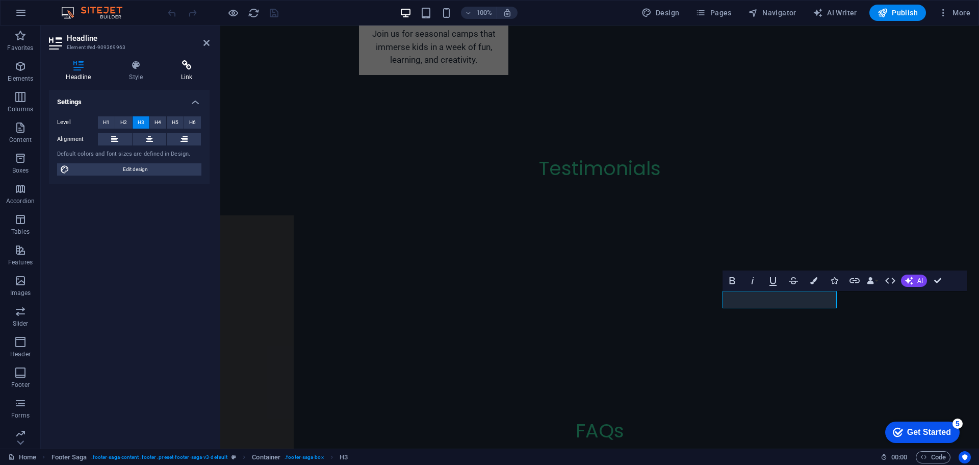
click at [184, 69] on icon at bounding box center [186, 65] width 45 height 10
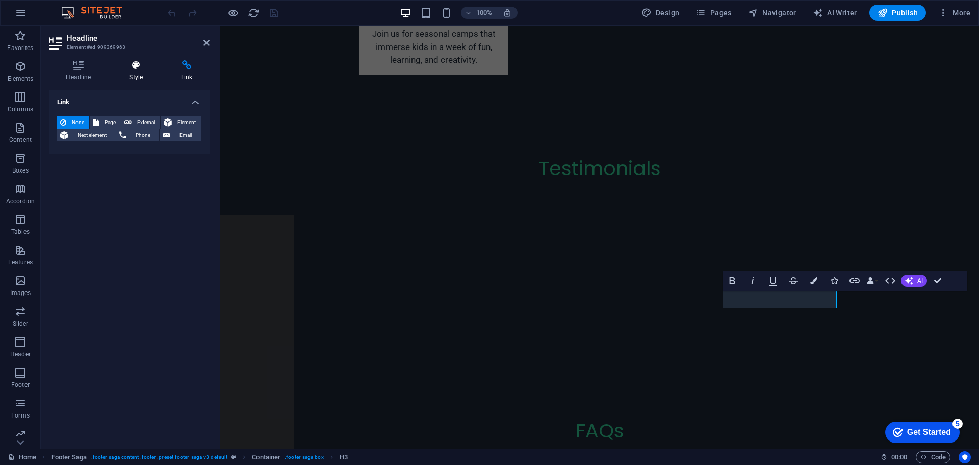
click at [132, 66] on icon at bounding box center [136, 65] width 48 height 10
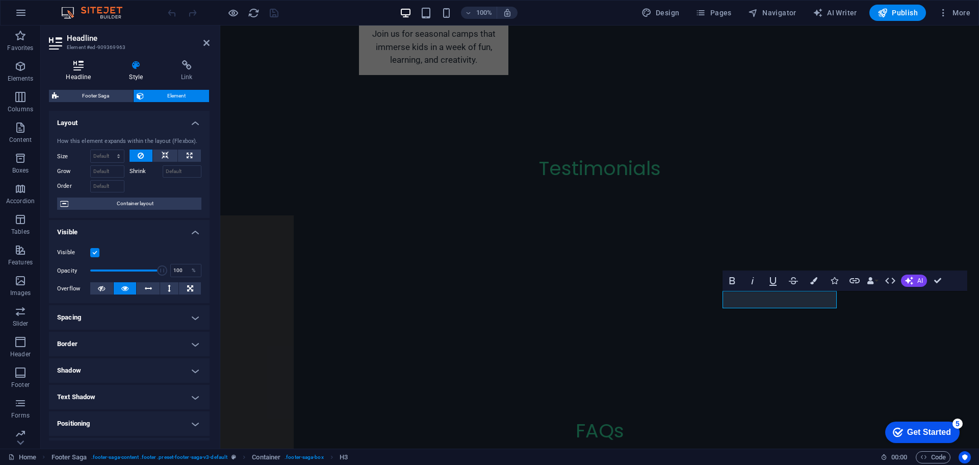
click at [77, 61] on icon at bounding box center [78, 65] width 59 height 10
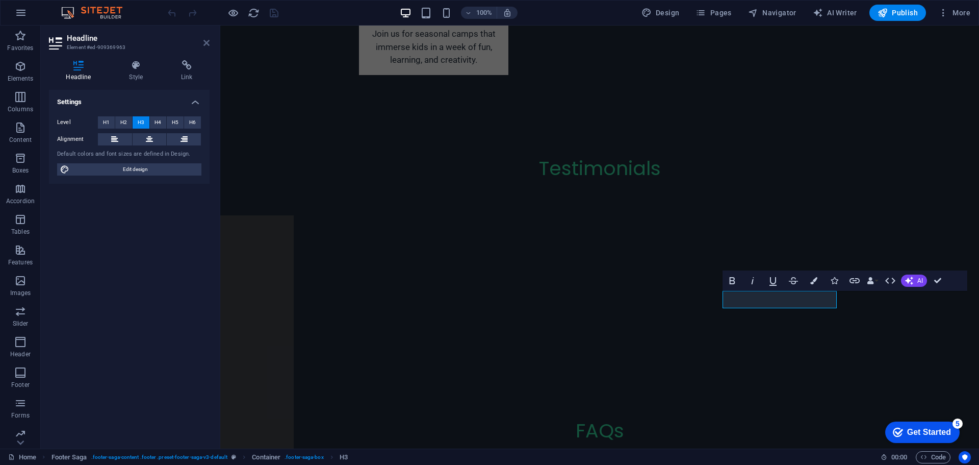
click at [207, 40] on icon at bounding box center [207, 43] width 6 height 8
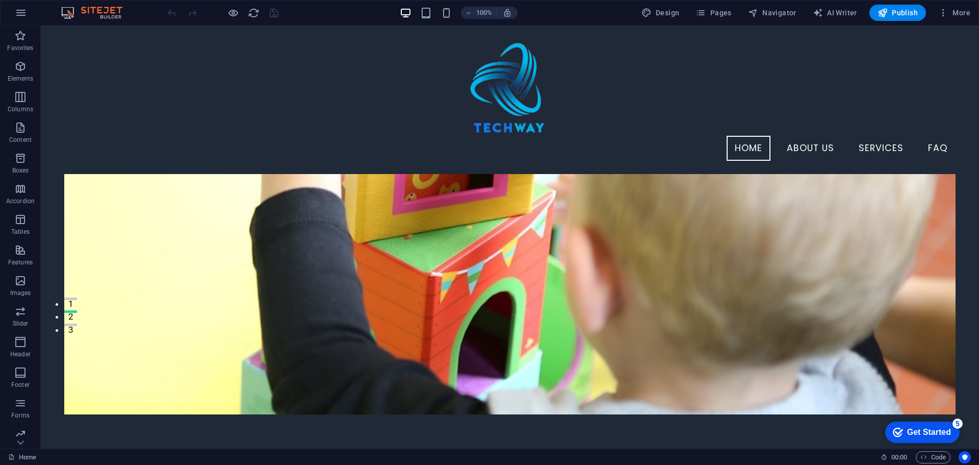
scroll to position [0, 0]
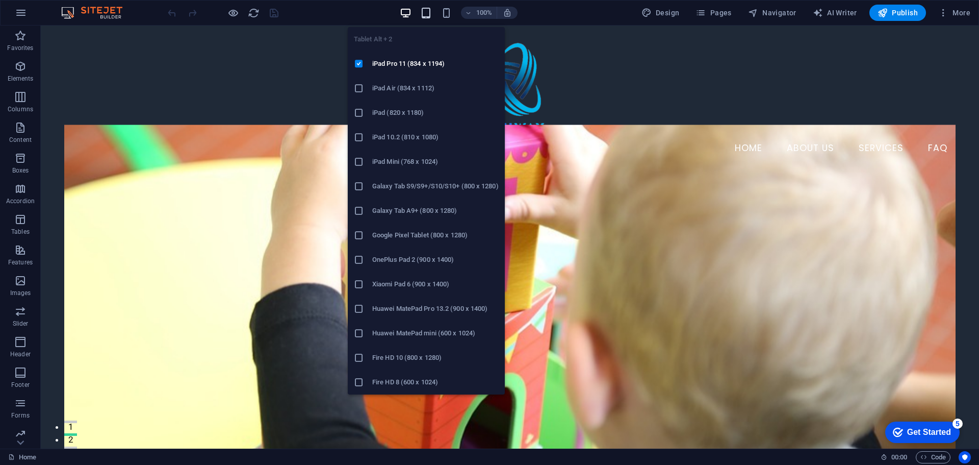
click at [0, 0] on icon "button" at bounding box center [0, 0] width 0 height 0
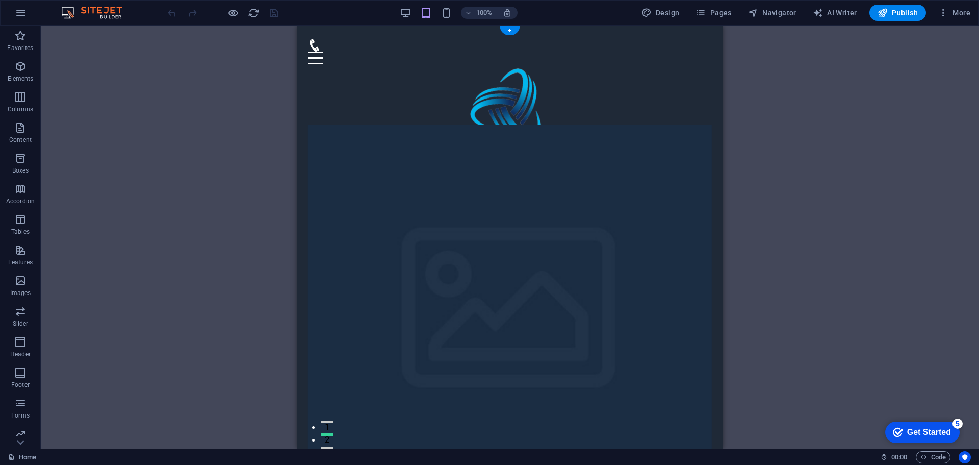
click at [585, 196] on figure at bounding box center [510, 317] width 404 height 385
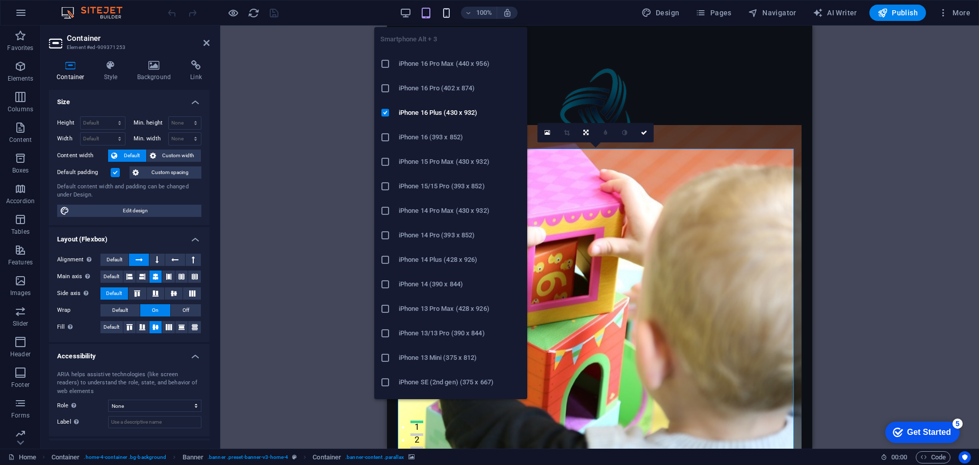
click at [453, 12] on icon "button" at bounding box center [447, 13] width 12 height 12
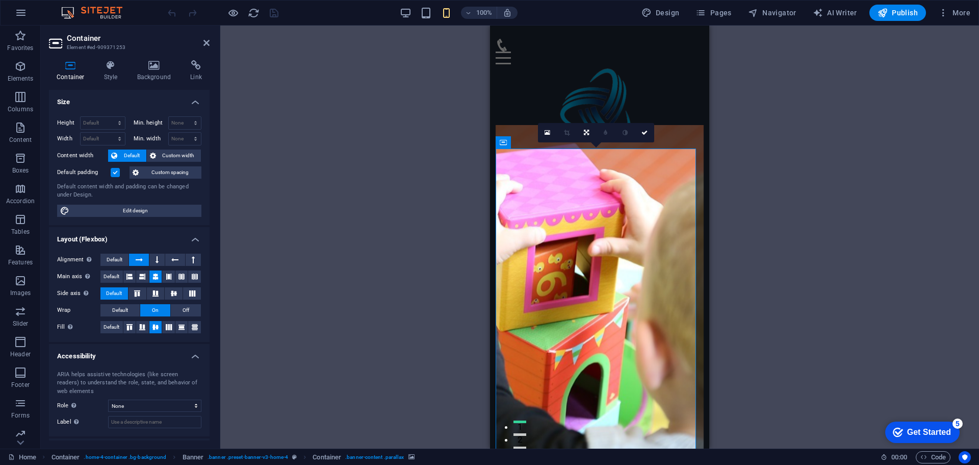
click at [614, 223] on figure at bounding box center [600, 317] width 209 height 385
click at [904, 13] on span "Publish" at bounding box center [898, 13] width 40 height 10
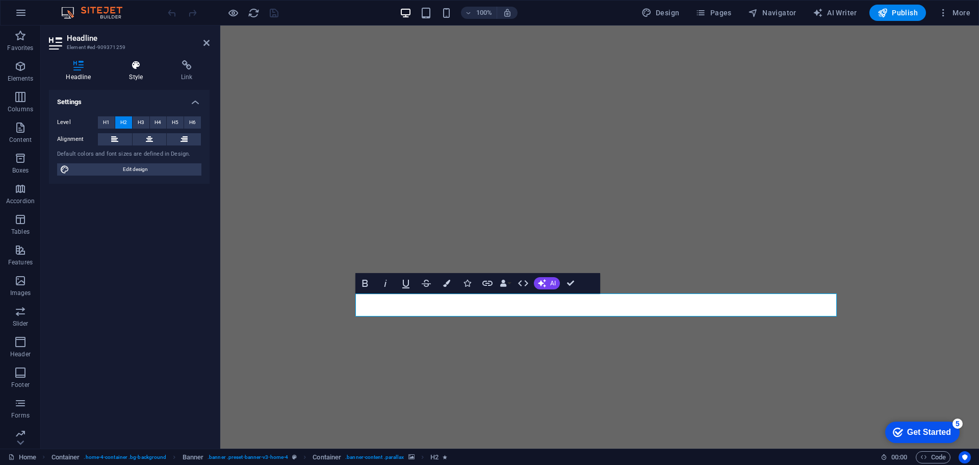
click at [132, 65] on icon at bounding box center [136, 65] width 48 height 10
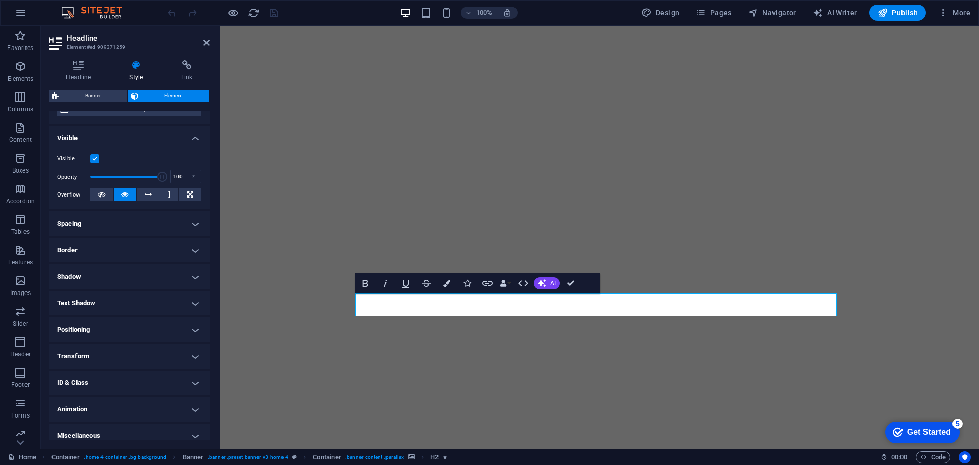
scroll to position [102, 0]
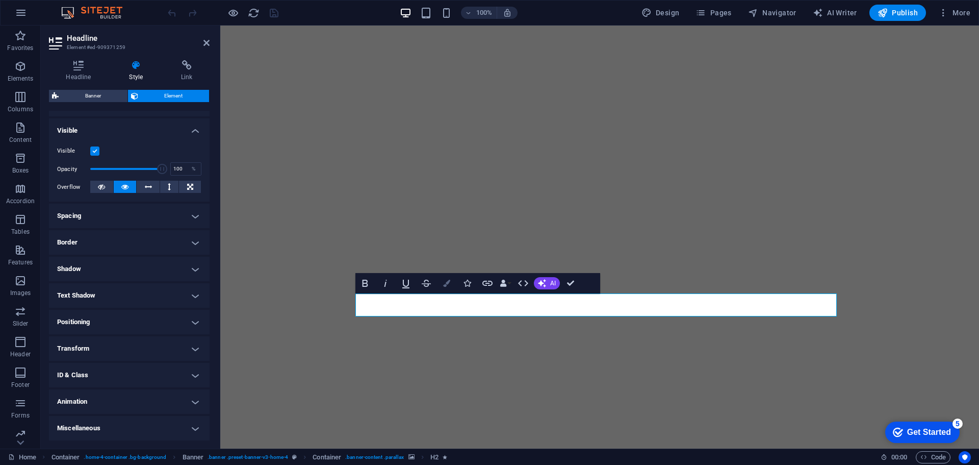
click at [445, 285] on icon "button" at bounding box center [446, 283] width 7 height 7
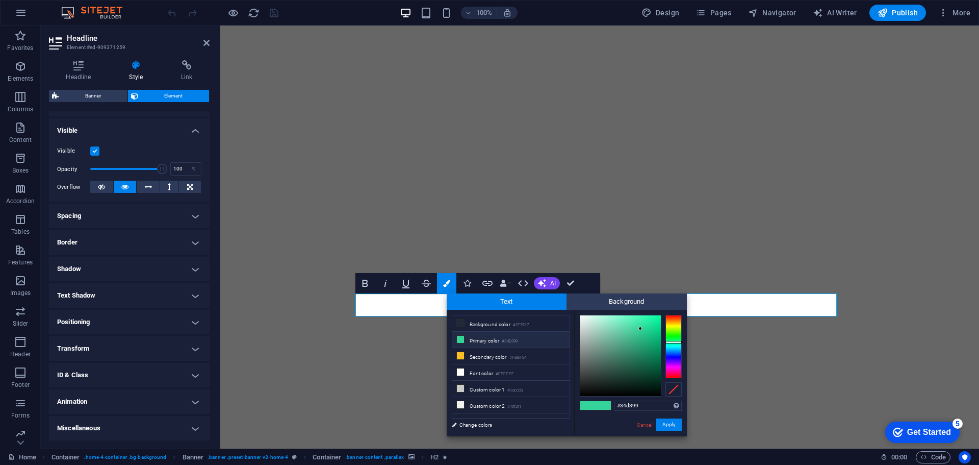
type input "#f3faf7"
click at [582, 316] on div at bounding box center [621, 355] width 81 height 81
click at [668, 422] on button "Apply" at bounding box center [670, 424] width 26 height 12
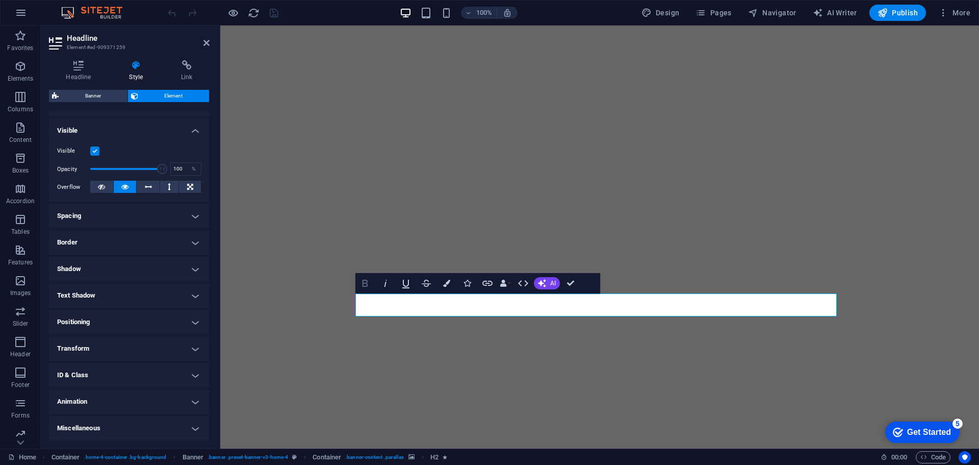
click at [365, 282] on icon "button" at bounding box center [365, 283] width 12 height 12
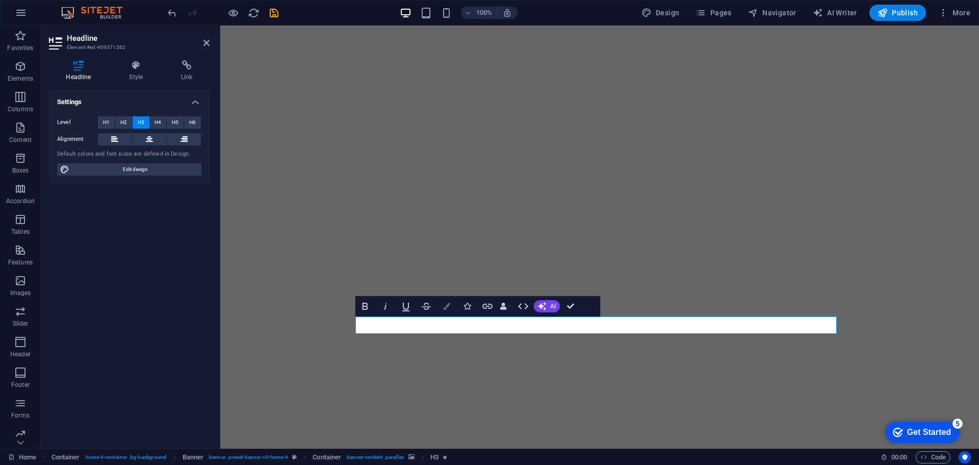
click at [450, 304] on icon "button" at bounding box center [446, 306] width 7 height 7
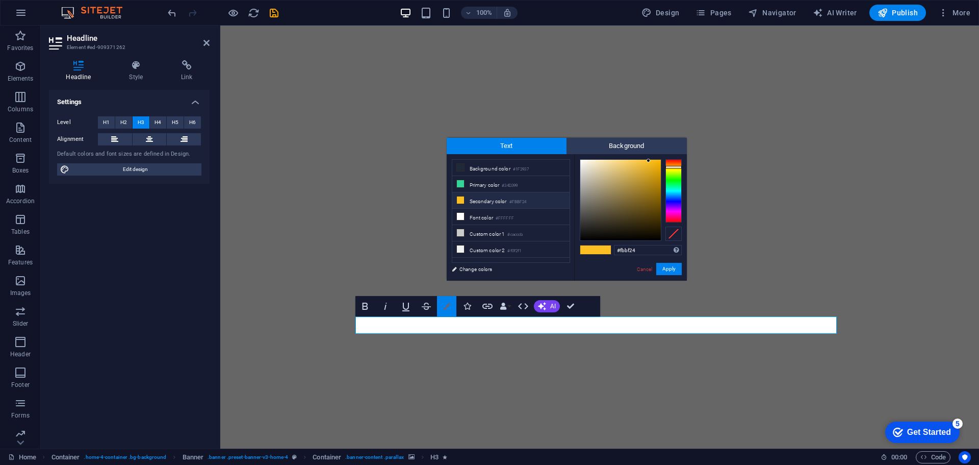
click at [450, 304] on icon "button" at bounding box center [446, 306] width 7 height 7
click at [550, 303] on span "AI" at bounding box center [553, 306] width 6 height 6
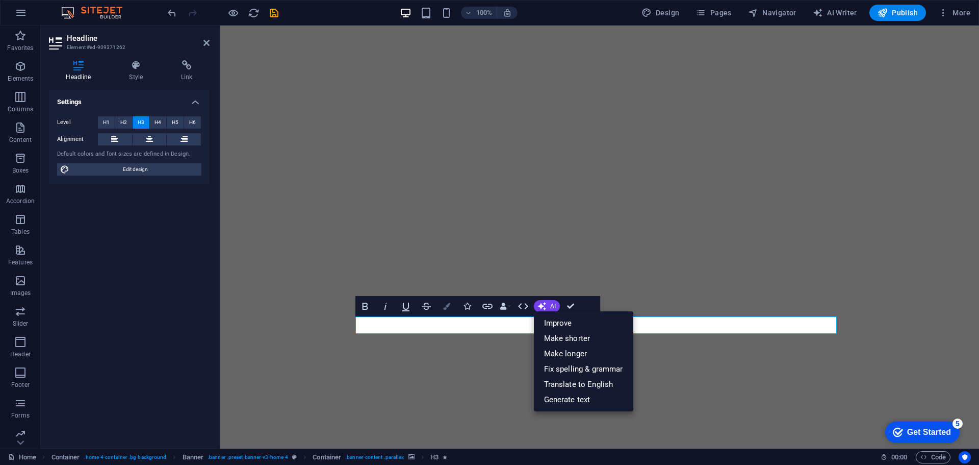
click at [449, 304] on icon "button" at bounding box center [446, 306] width 7 height 7
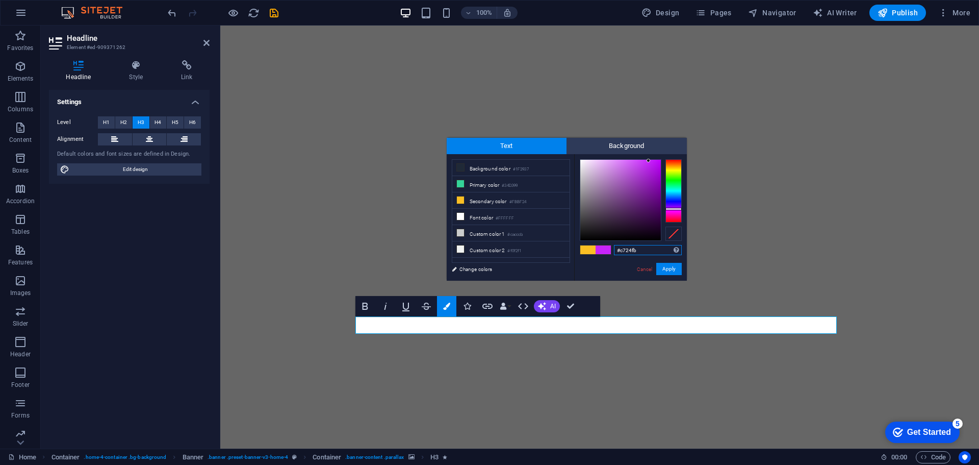
click at [669, 209] on div at bounding box center [674, 190] width 16 height 63
click at [671, 212] on div at bounding box center [674, 190] width 16 height 63
type input "#ef17e4"
click at [652, 164] on div at bounding box center [621, 200] width 81 height 81
click at [672, 265] on button "Apply" at bounding box center [670, 269] width 26 height 12
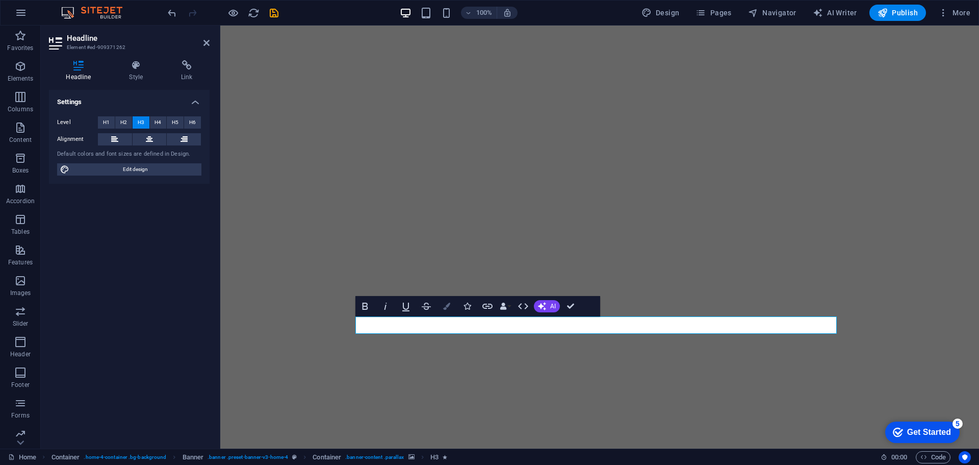
click at [451, 307] on button "Colors" at bounding box center [446, 306] width 19 height 20
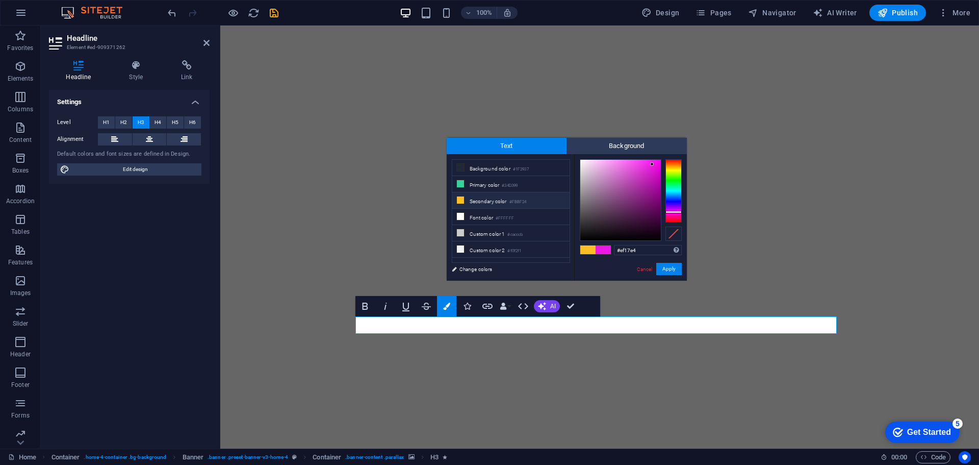
type input "#0f020e"
click at [647, 235] on div at bounding box center [621, 200] width 81 height 81
click at [678, 271] on button "Apply" at bounding box center [670, 269] width 26 height 12
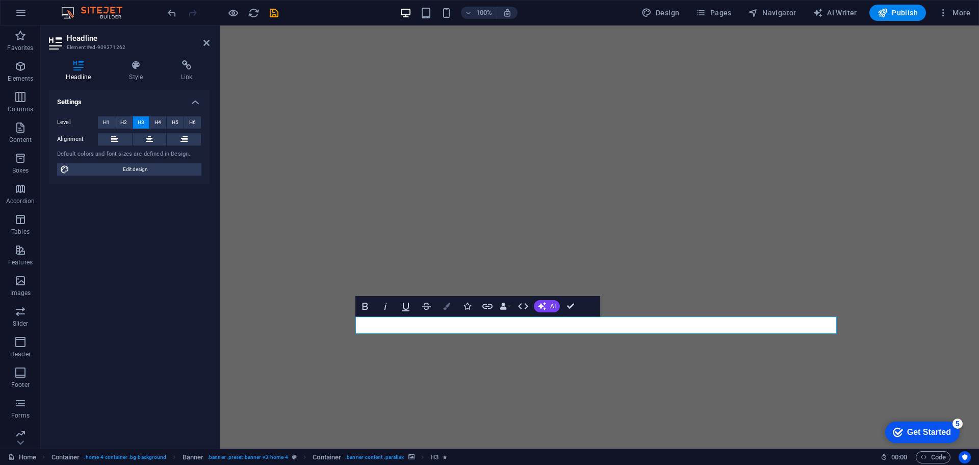
click at [447, 304] on icon "button" at bounding box center [446, 306] width 7 height 7
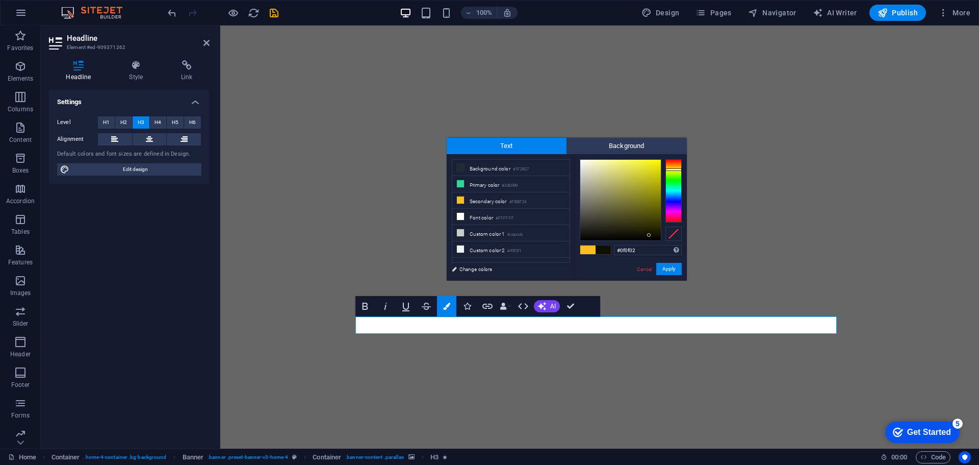
click at [675, 169] on div at bounding box center [674, 190] width 16 height 63
click at [676, 165] on div at bounding box center [674, 190] width 16 height 63
click at [673, 161] on div at bounding box center [674, 190] width 16 height 63
type input "#f93a0f"
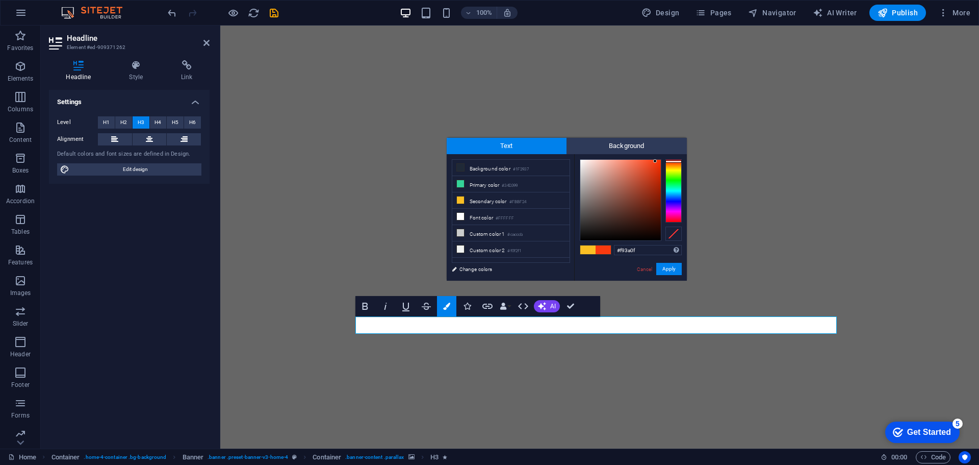
click at [656, 161] on div at bounding box center [621, 200] width 81 height 81
click at [671, 267] on button "Apply" at bounding box center [670, 269] width 26 height 12
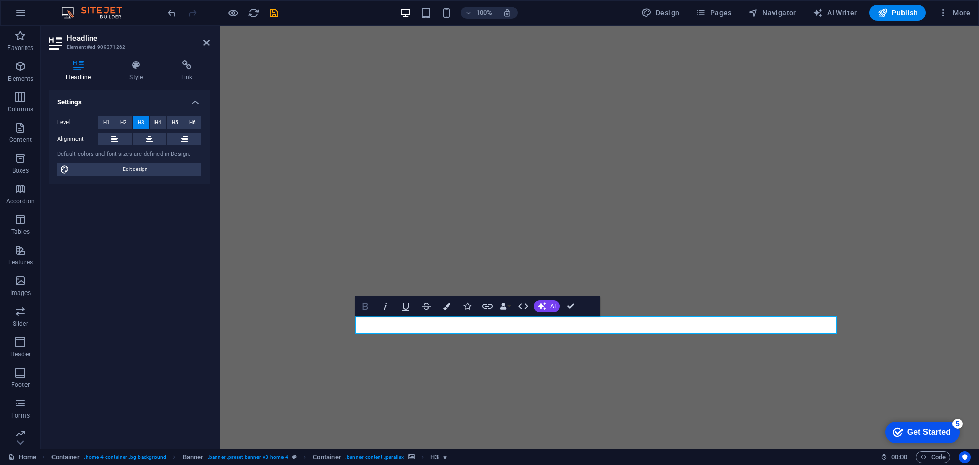
click at [370, 304] on icon "button" at bounding box center [365, 306] width 12 height 12
click at [501, 307] on icon "button" at bounding box center [503, 306] width 7 height 7
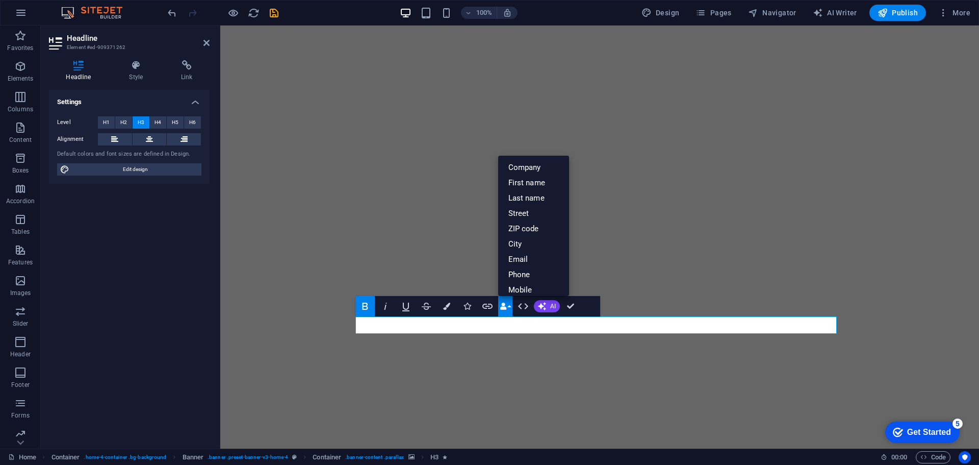
click at [501, 307] on icon "button" at bounding box center [503, 306] width 7 height 7
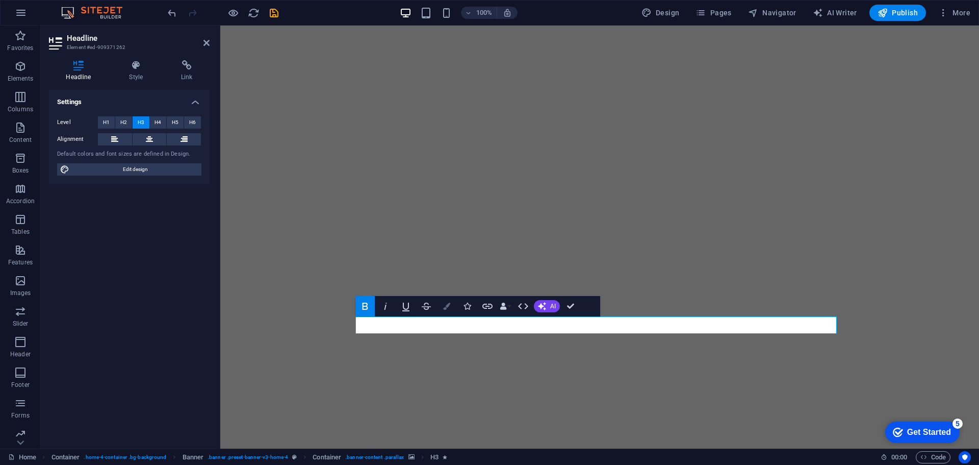
click at [449, 304] on icon "button" at bounding box center [446, 306] width 7 height 7
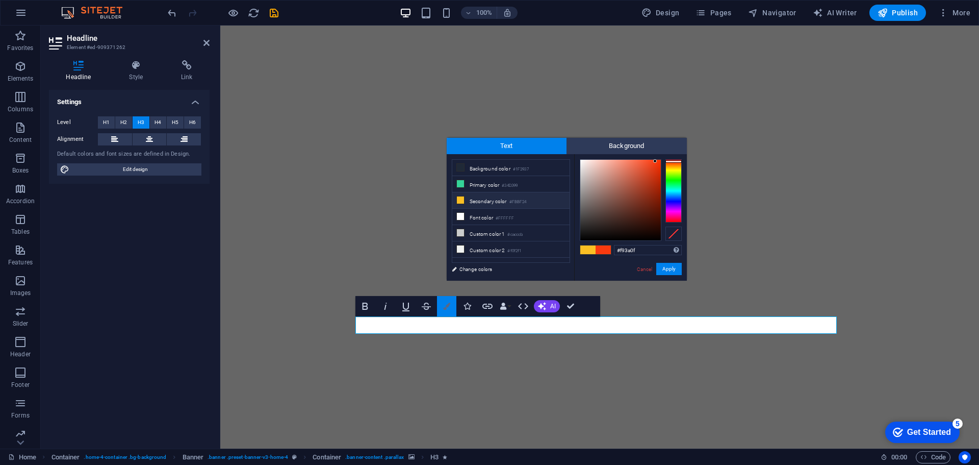
click at [449, 304] on icon "button" at bounding box center [446, 306] width 7 height 7
click at [643, 269] on link "Cancel" at bounding box center [645, 269] width 18 height 8
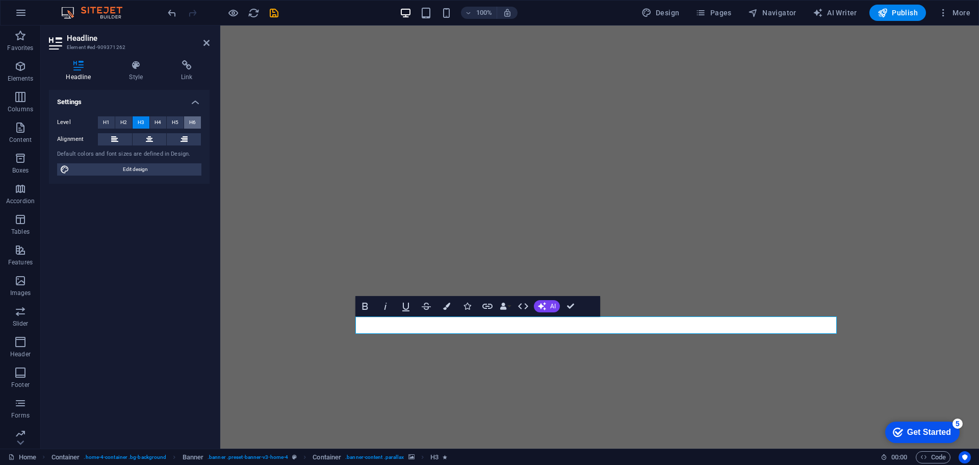
click at [193, 123] on span "H6" at bounding box center [192, 122] width 7 height 12
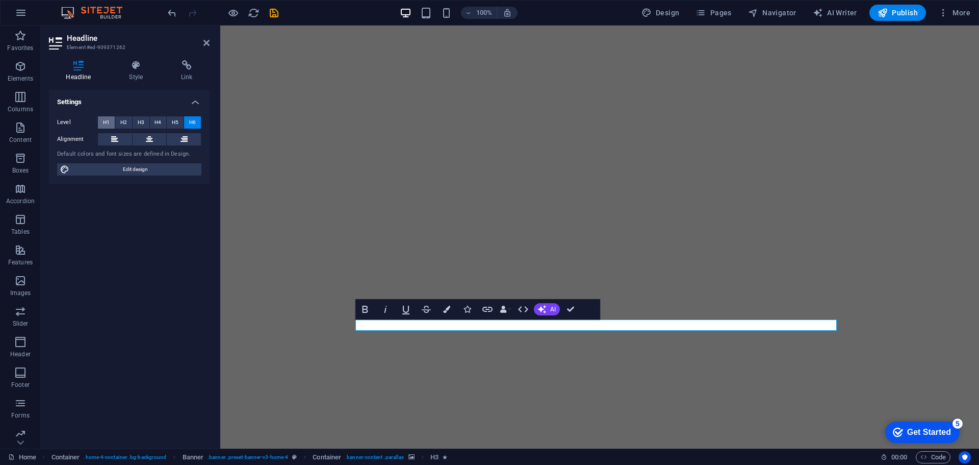
click at [104, 121] on span "H1" at bounding box center [106, 122] width 7 height 12
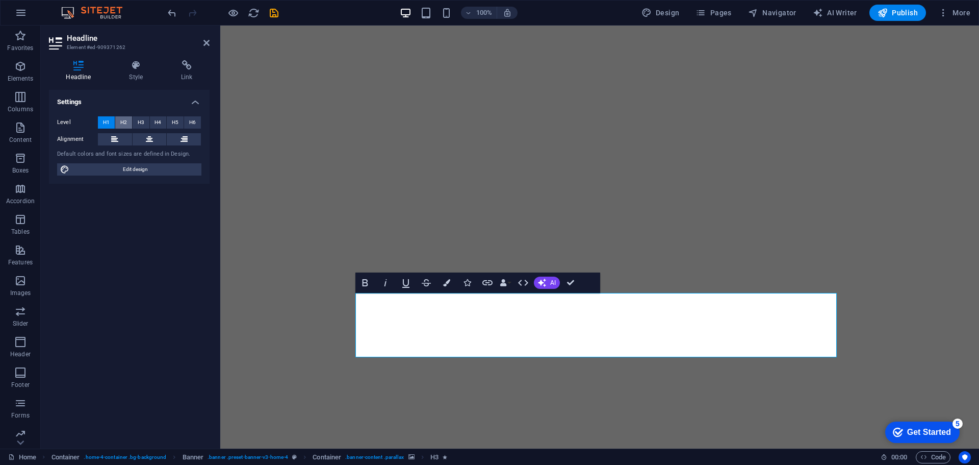
click at [120, 123] on span "H2" at bounding box center [123, 122] width 7 height 12
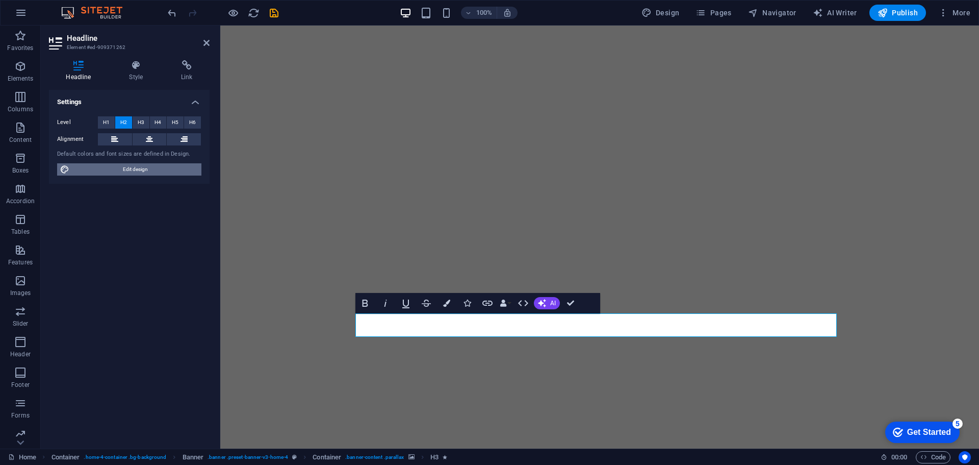
click at [137, 167] on span "Edit design" at bounding box center [135, 169] width 126 height 12
select select "px"
select select "200"
select select "px"
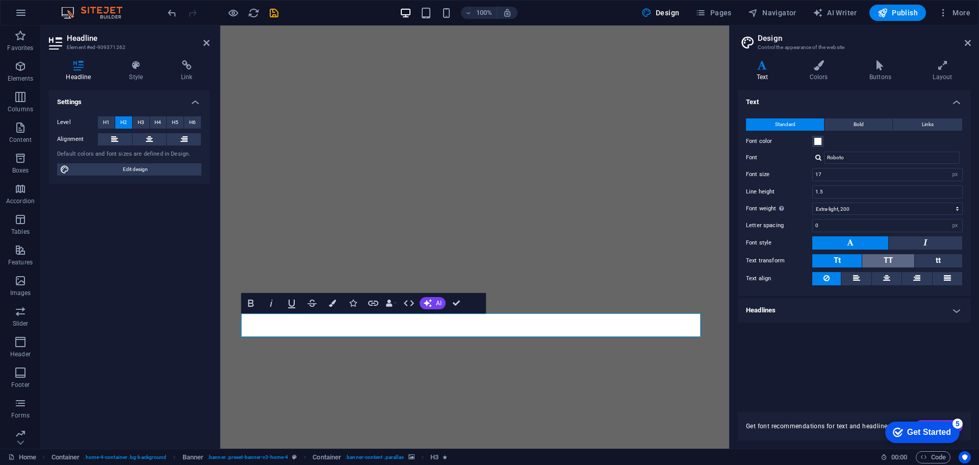
click at [900, 255] on button "TT" at bounding box center [889, 260] width 52 height 13
click at [816, 143] on span at bounding box center [818, 141] width 8 height 8
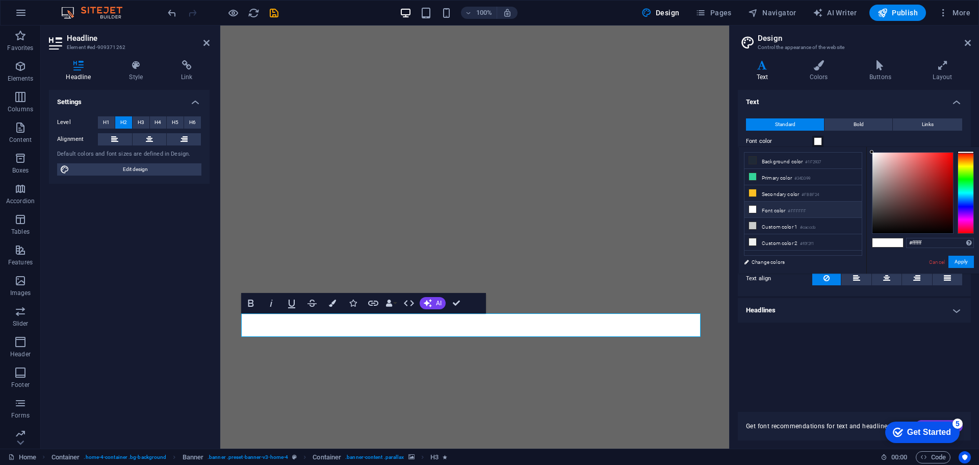
type input "#f5e8e8"
click at [876, 155] on div at bounding box center [913, 193] width 81 height 81
click at [954, 255] on div "#f5e8e8 Supported formats #0852ed rgb(8, 82, 237) rgba(8, 82, 237, 90%) hsv(221…" at bounding box center [923, 284] width 113 height 274
click at [963, 262] on button "Apply" at bounding box center [962, 262] width 26 height 12
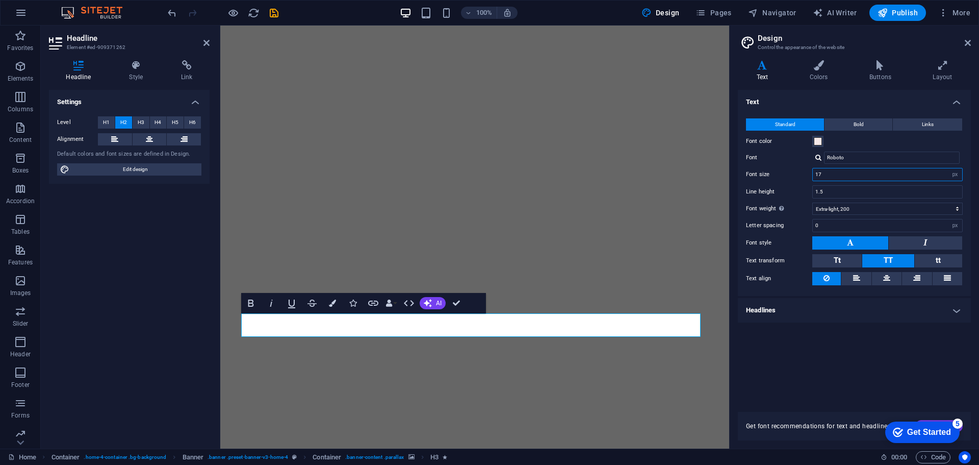
drag, startPoint x: 832, startPoint y: 175, endPoint x: 768, endPoint y: 183, distance: 64.3
click at [768, 183] on div "Standard Bold Links Font color Font Roboto Font size 17 rem px Line height 1.5 …" at bounding box center [854, 202] width 237 height 188
type input "20"
click at [861, 338] on div "Text Standard Bold Links Font color Font Roboto Font size 20 rem px Line height…" at bounding box center [854, 245] width 233 height 310
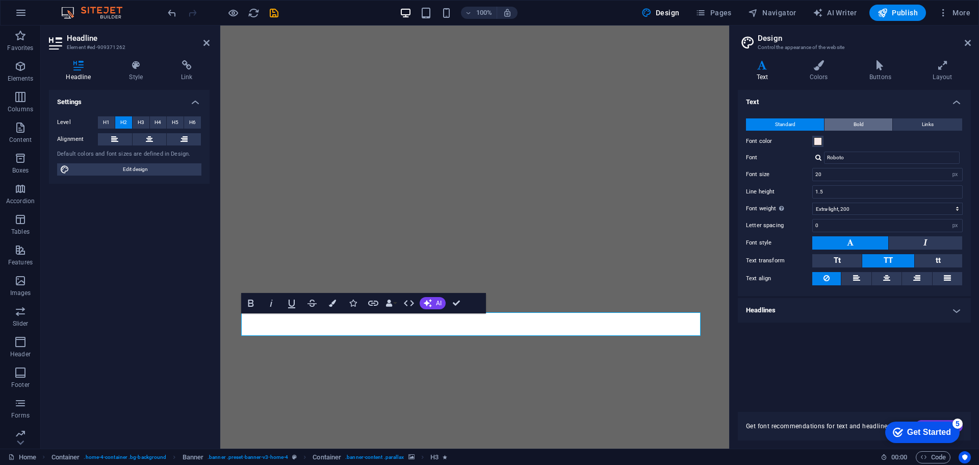
click at [855, 119] on span "Bold" at bounding box center [859, 124] width 10 height 12
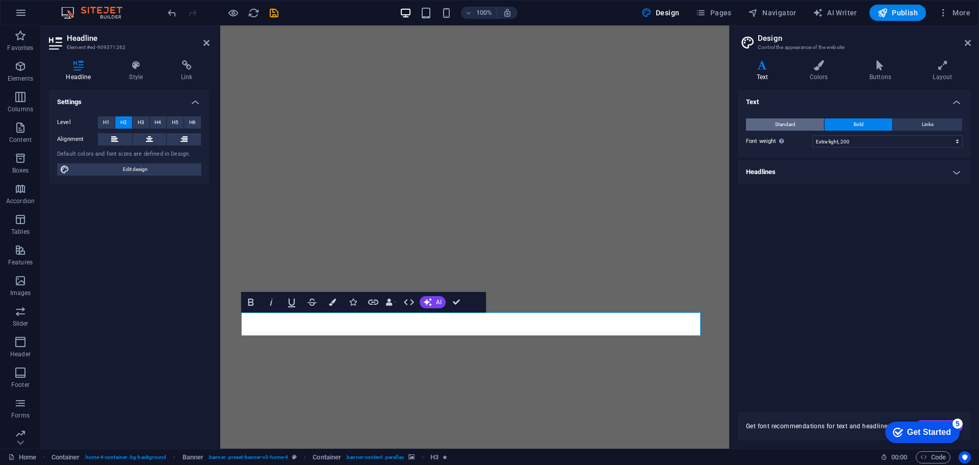
click at [793, 122] on span "Standard" at bounding box center [785, 124] width 20 height 12
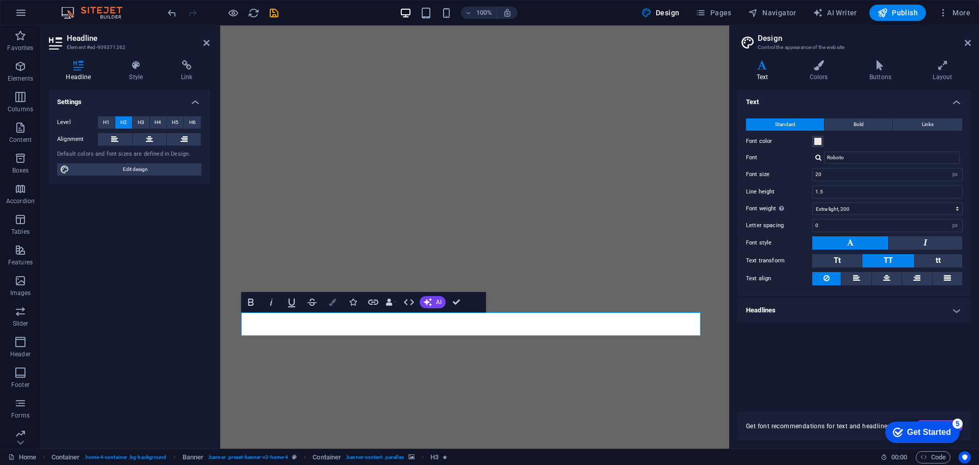
click at [337, 299] on button "Colors" at bounding box center [332, 302] width 19 height 20
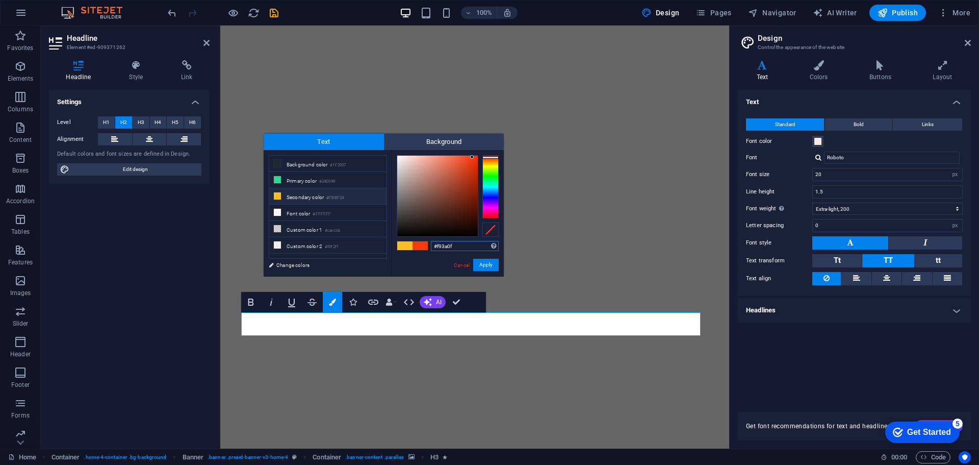
type input "#fdf7f5"
click at [399, 156] on div at bounding box center [437, 196] width 81 height 81
click at [490, 263] on button "Apply" at bounding box center [486, 265] width 26 height 12
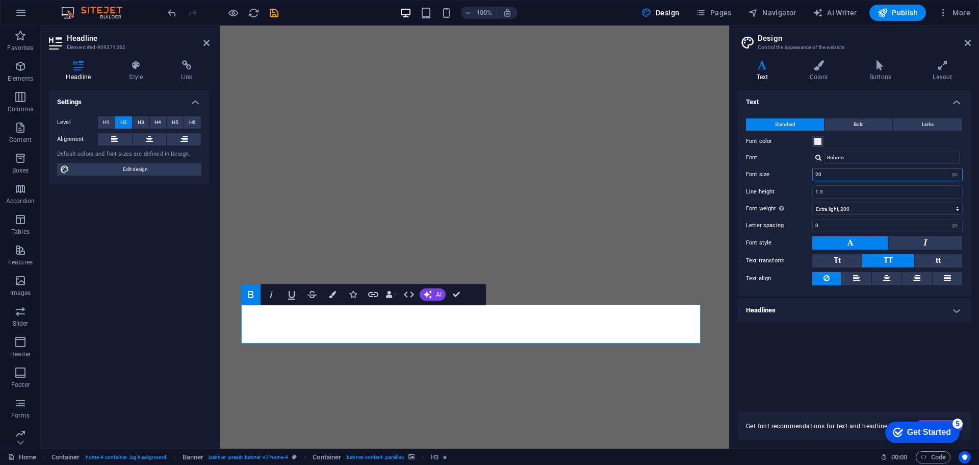
drag, startPoint x: 838, startPoint y: 171, endPoint x: 757, endPoint y: 180, distance: 81.1
click at [757, 180] on div "Font size 20 rem px" at bounding box center [854, 174] width 217 height 13
click at [850, 154] on input "Roboto" at bounding box center [892, 158] width 136 height 12
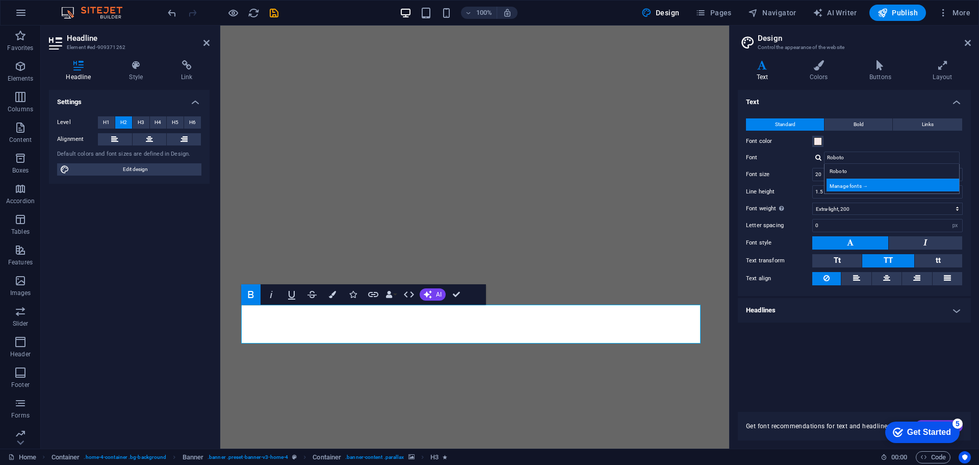
click at [851, 181] on div "Manage fonts →" at bounding box center [894, 185] width 135 height 13
select select "popularity"
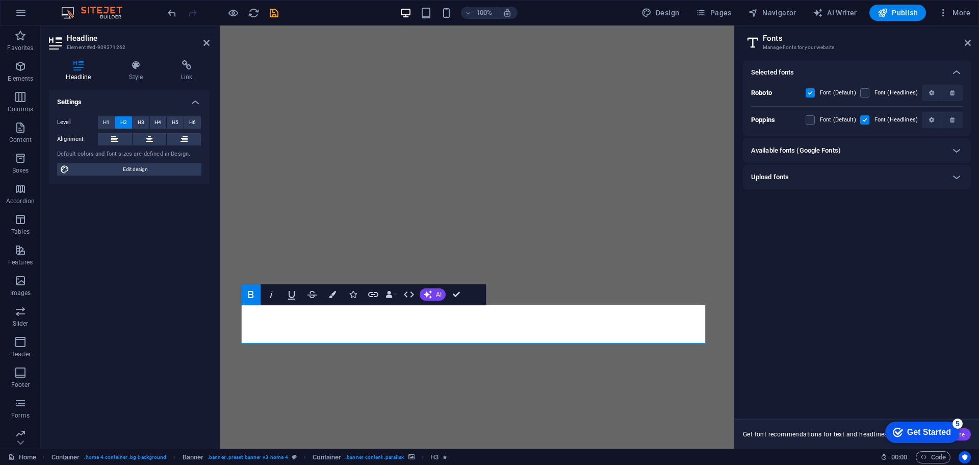
click at [872, 147] on div "Available fonts (Google Fonts)" at bounding box center [847, 150] width 193 height 12
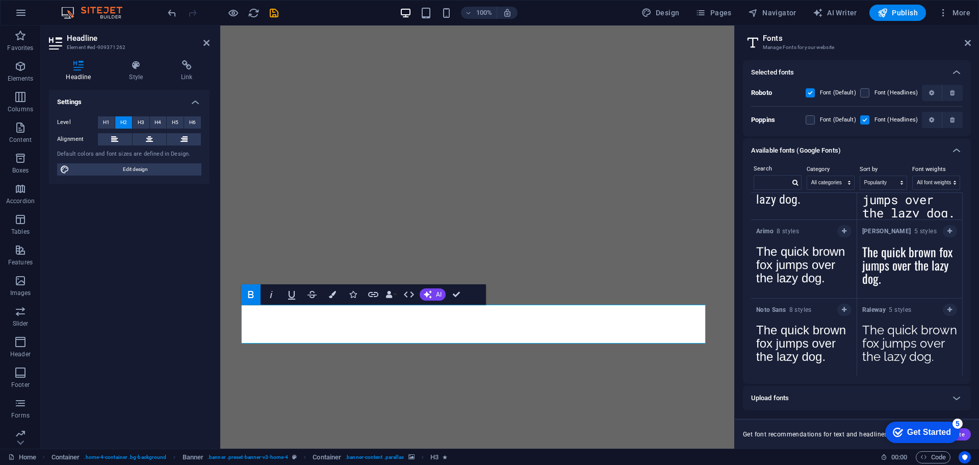
scroll to position [290, 0]
click at [887, 227] on span "Oswald 5 styles" at bounding box center [900, 228] width 74 height 8
click at [948, 227] on icon "button" at bounding box center [950, 228] width 5 height 6
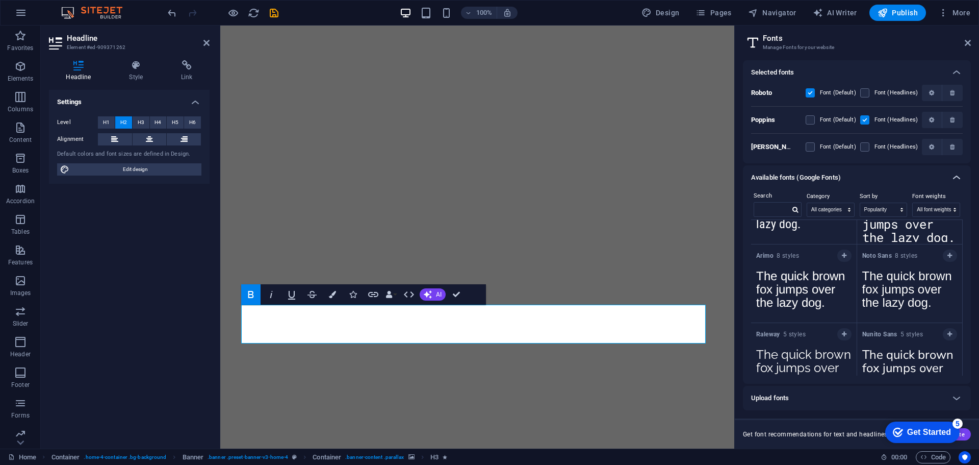
click at [962, 178] on icon at bounding box center [957, 177] width 12 height 12
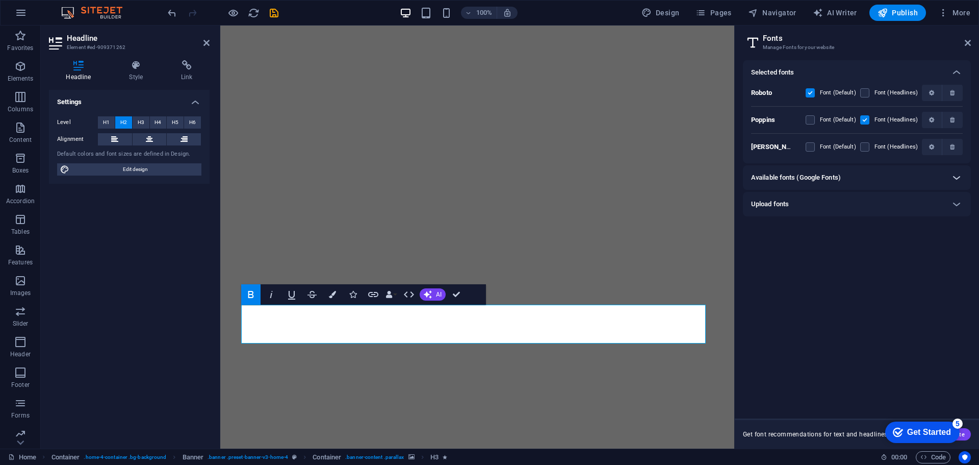
scroll to position [0, 0]
click at [962, 178] on icon at bounding box center [957, 177] width 12 height 12
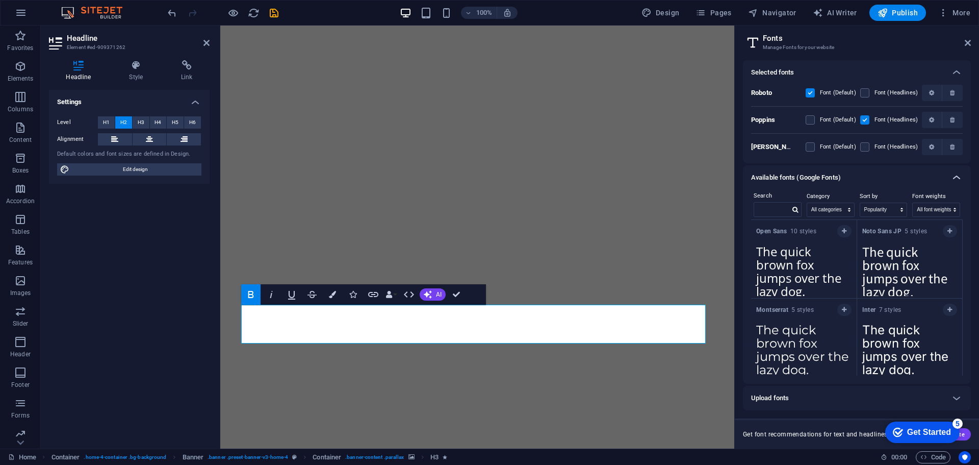
click at [962, 178] on icon at bounding box center [957, 177] width 12 height 12
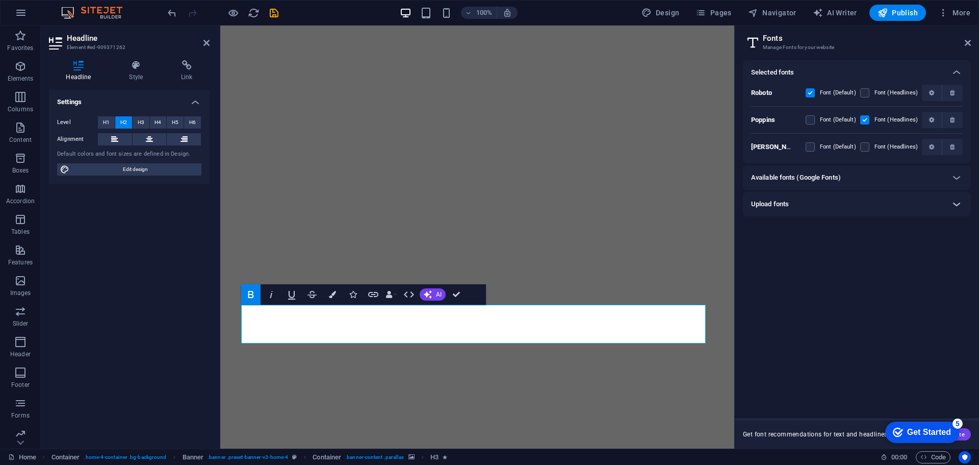
click at [957, 202] on icon at bounding box center [957, 204] width 12 height 12
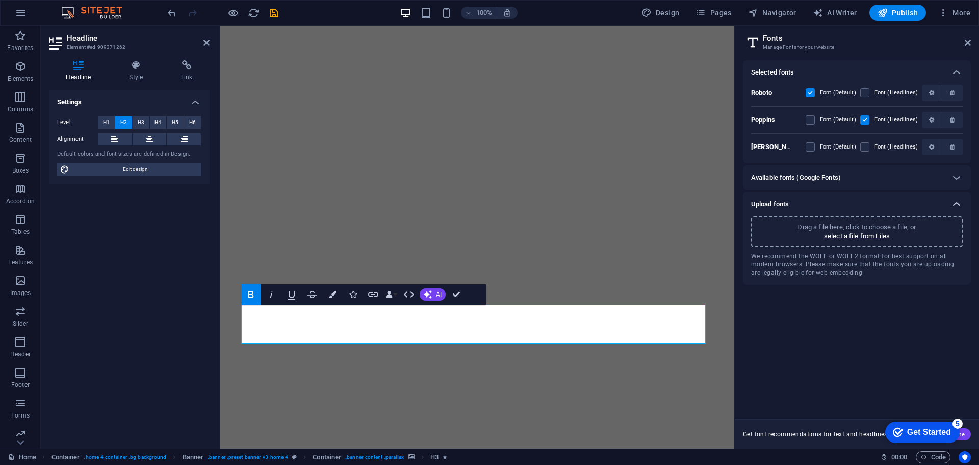
click at [957, 202] on icon at bounding box center [957, 204] width 12 height 12
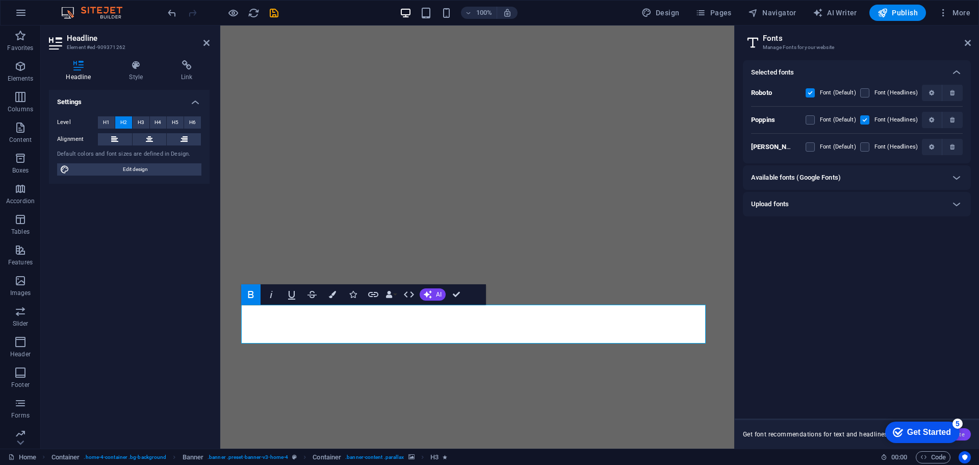
click at [966, 432] on button "Generate" at bounding box center [947, 434] width 47 height 12
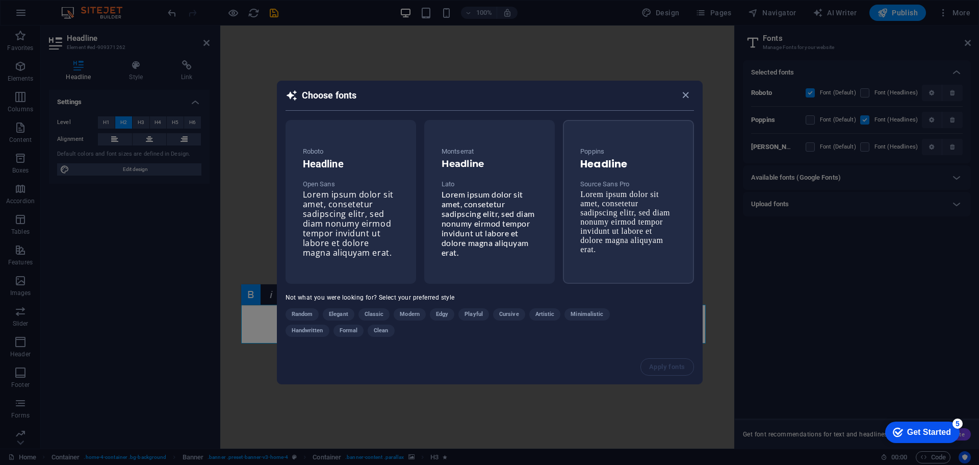
click at [608, 177] on div "Poppins Headline Source Sans Pro Lorem ipsum dolor sit amet, consetetur sadipsc…" at bounding box center [628, 199] width 112 height 125
click at [659, 363] on span "Apply fonts" at bounding box center [668, 367] width 36 height 8
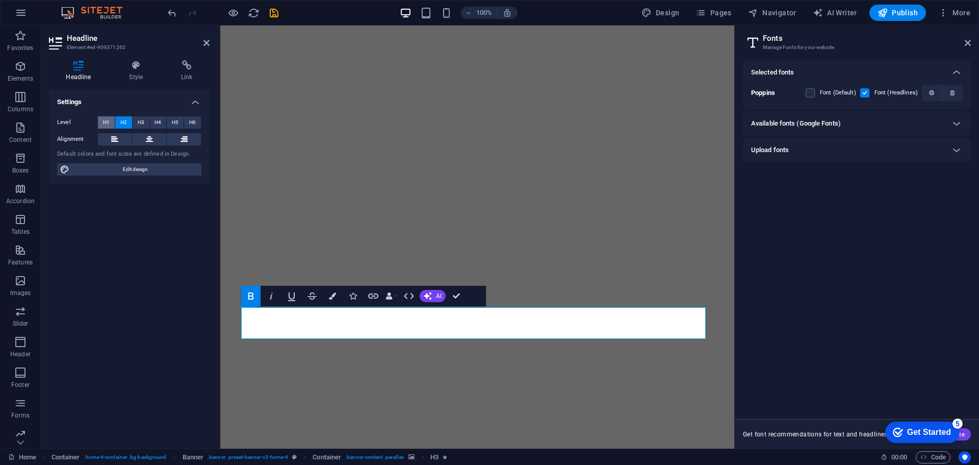
click at [104, 118] on span "H1" at bounding box center [106, 122] width 7 height 12
click at [800, 118] on h6 "Available fonts (Google Fonts)" at bounding box center [796, 123] width 90 height 12
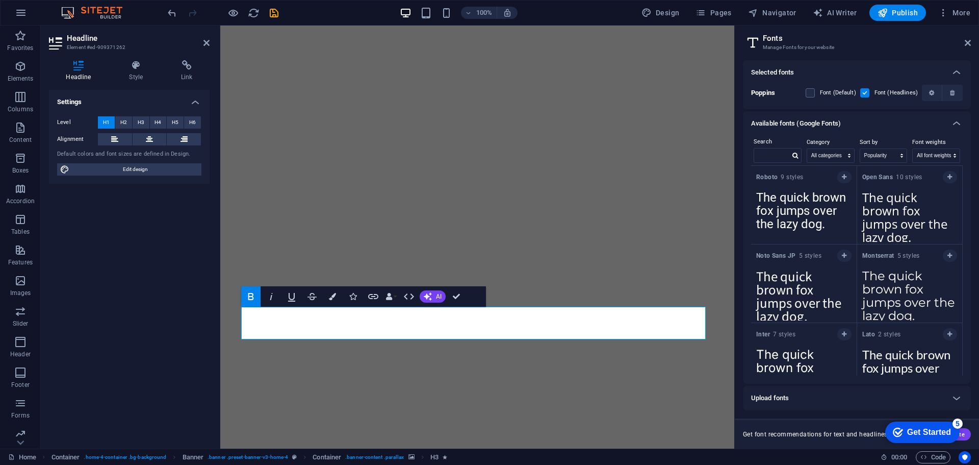
click at [800, 118] on h6 "Available fonts (Google Fonts)" at bounding box center [796, 123] width 90 height 12
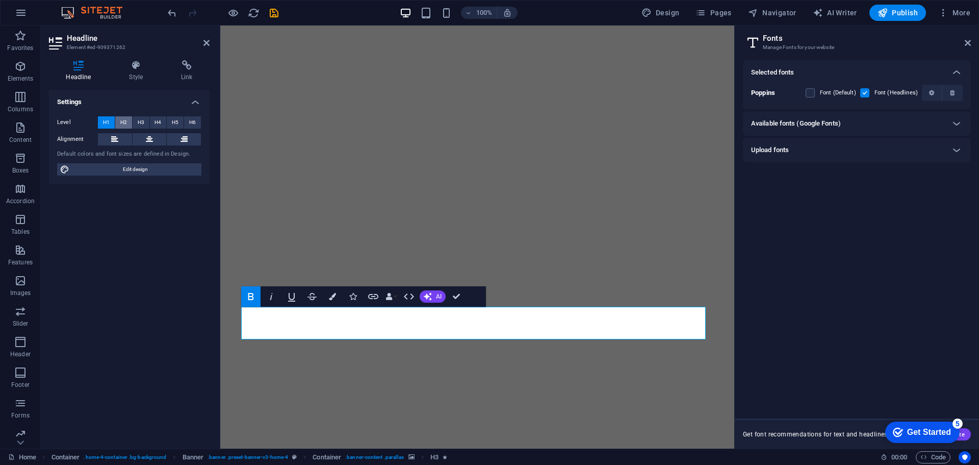
click at [125, 119] on span "H2" at bounding box center [123, 122] width 7 height 12
click at [105, 119] on span "H1" at bounding box center [106, 122] width 7 height 12
click at [139, 121] on span "H3" at bounding box center [141, 122] width 7 height 12
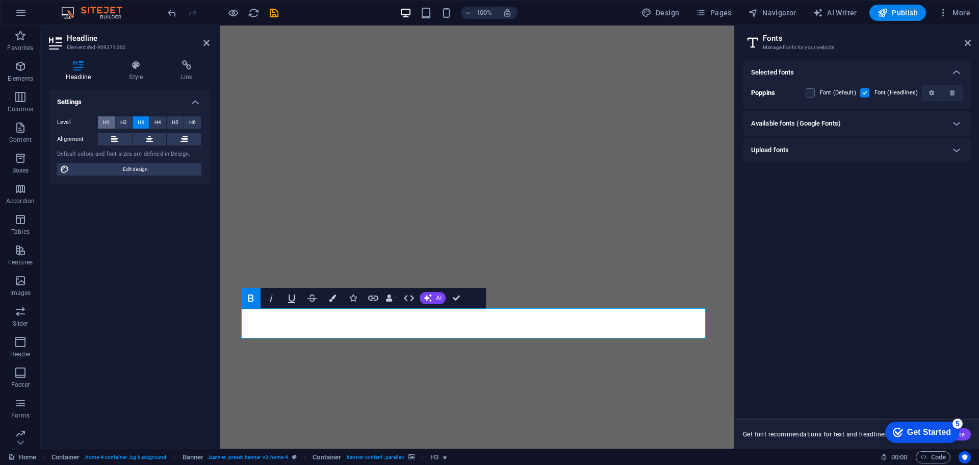
click at [104, 123] on span "H1" at bounding box center [106, 122] width 7 height 12
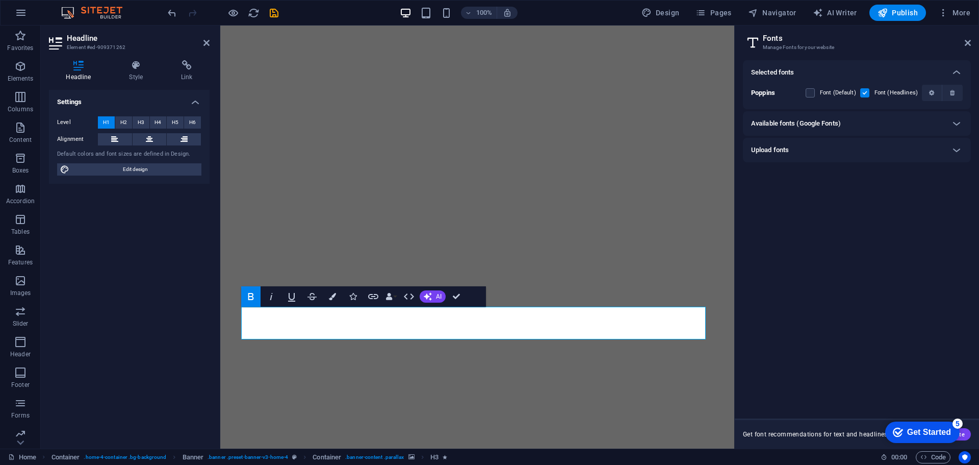
click at [104, 123] on span "H1" at bounding box center [106, 122] width 7 height 12
click at [140, 122] on span "H3" at bounding box center [141, 122] width 7 height 12
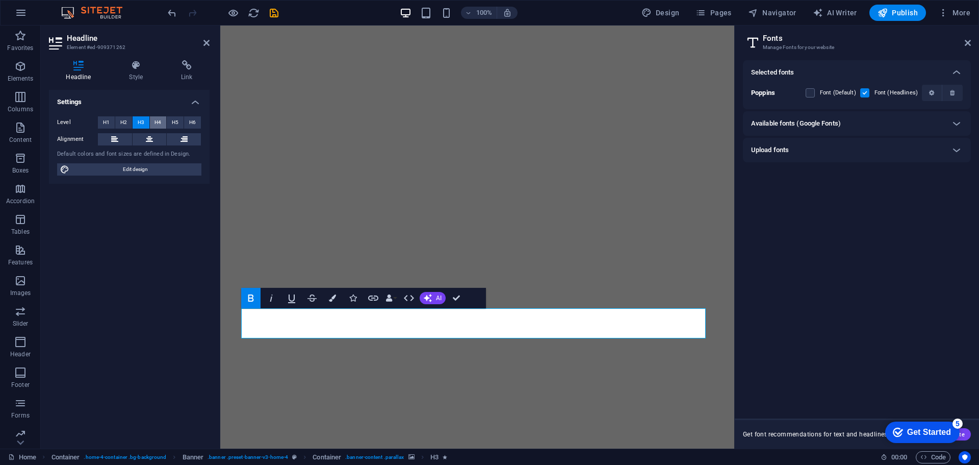
click at [158, 122] on span "H4" at bounding box center [158, 122] width 7 height 12
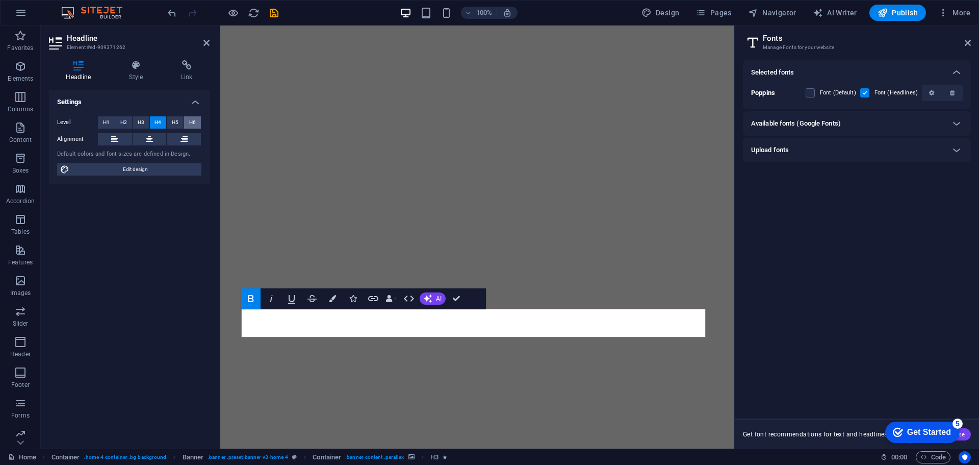
click at [192, 124] on span "H6" at bounding box center [192, 122] width 7 height 12
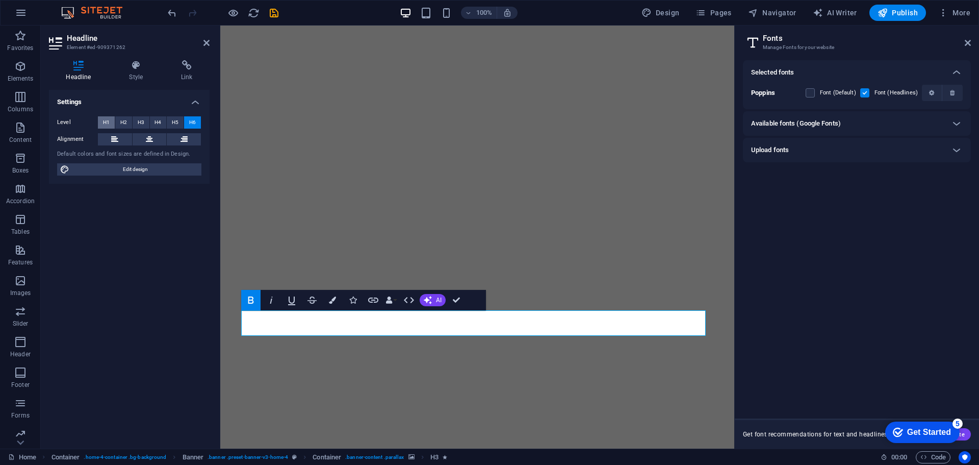
click at [107, 122] on span "H1" at bounding box center [106, 122] width 7 height 12
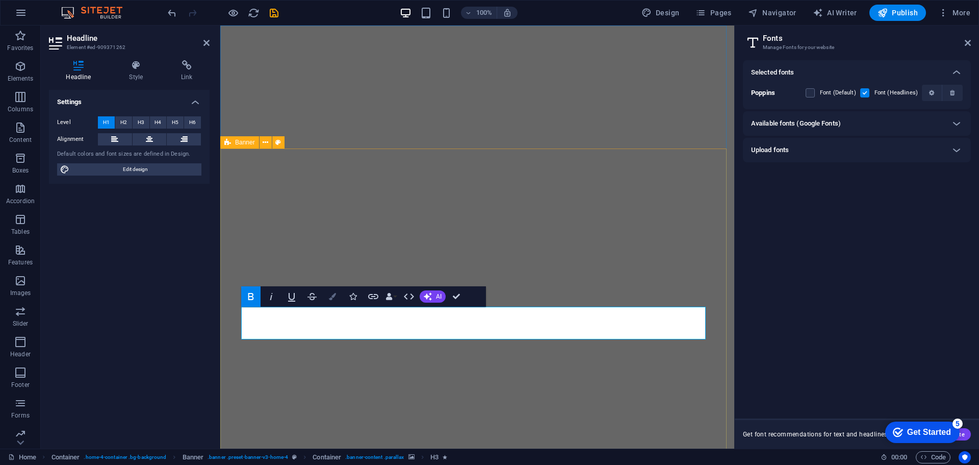
click at [335, 295] on icon "button" at bounding box center [332, 296] width 7 height 7
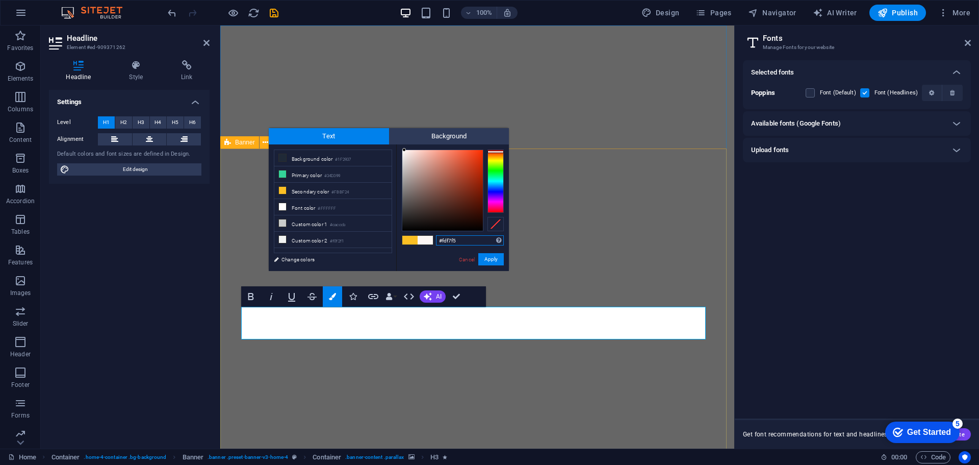
type input "#eae4e3"
click at [405, 156] on div at bounding box center [443, 190] width 81 height 81
click at [493, 258] on button "Apply" at bounding box center [492, 259] width 26 height 12
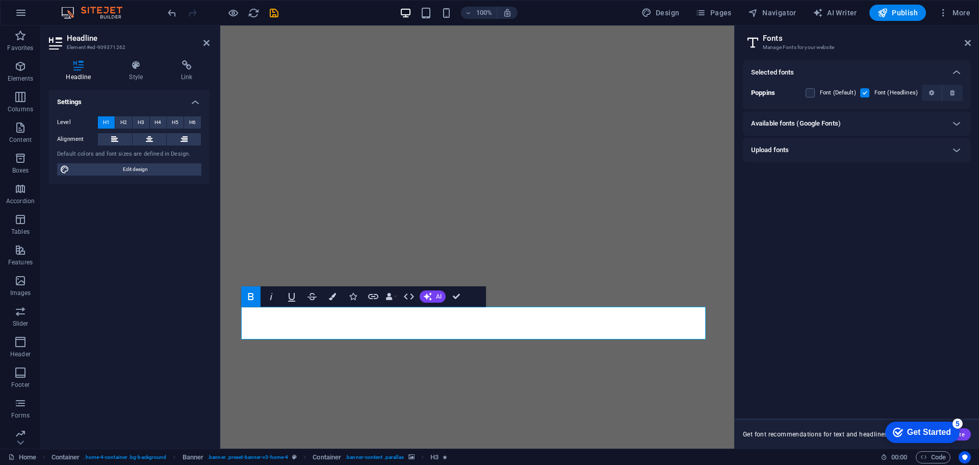
click at [844, 123] on div "Available fonts (Google Fonts)" at bounding box center [847, 123] width 193 height 12
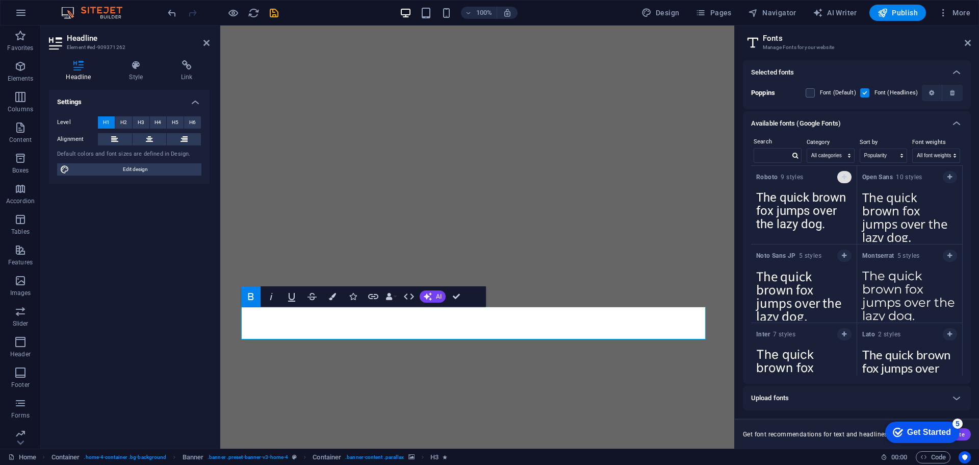
click at [843, 176] on icon "button" at bounding box center [844, 177] width 5 height 6
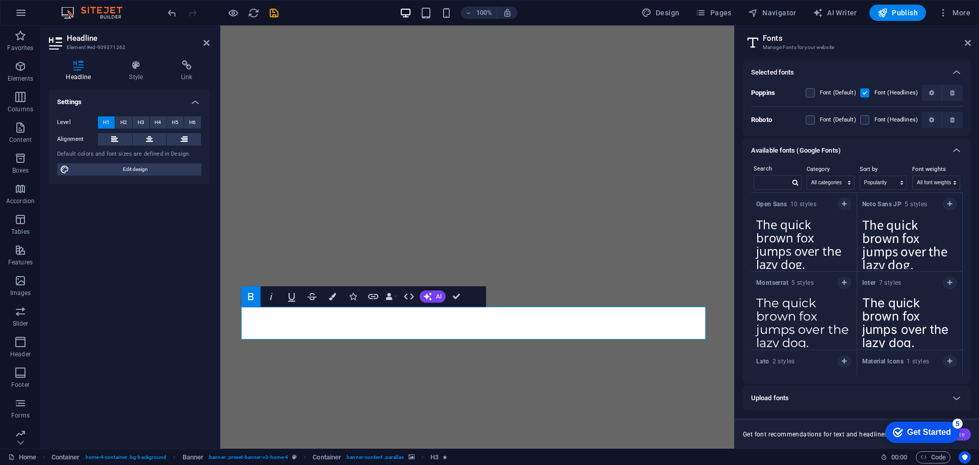
click at [967, 433] on button "Generate" at bounding box center [947, 434] width 47 height 12
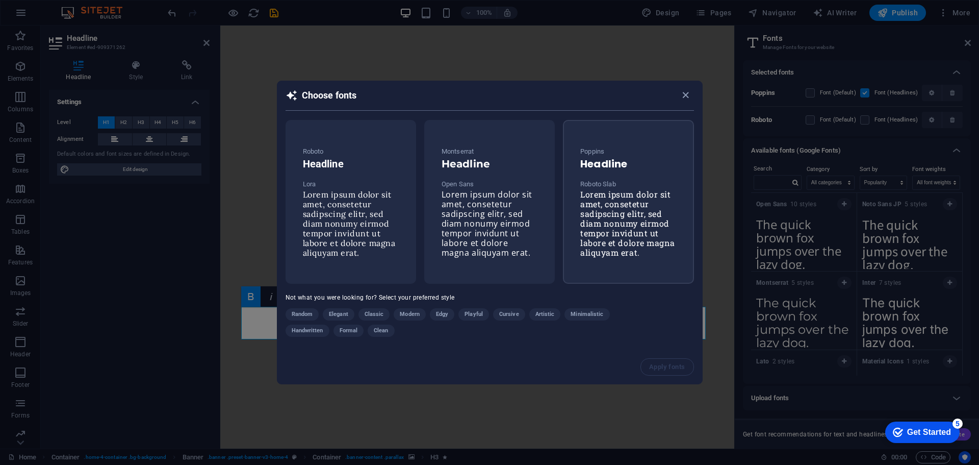
click at [622, 161] on h6 "Headline" at bounding box center [629, 164] width 96 height 12
click at [380, 311] on span "Classic" at bounding box center [374, 315] width 19 height 12
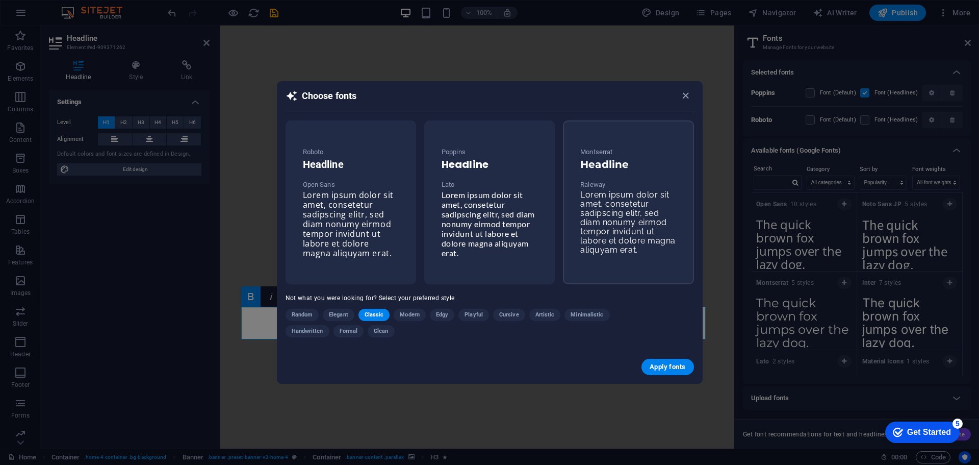
click at [665, 138] on div "Montserrat Headline Raleway Lorem ipsum dolor sit amet, consetetur sadipscing e…" at bounding box center [628, 200] width 112 height 125
click at [530, 146] on p "Poppins" at bounding box center [490, 152] width 96 height 12
click at [356, 150] on p "Roboto" at bounding box center [351, 152] width 96 height 12
click at [665, 365] on span "Apply fonts" at bounding box center [668, 367] width 36 height 8
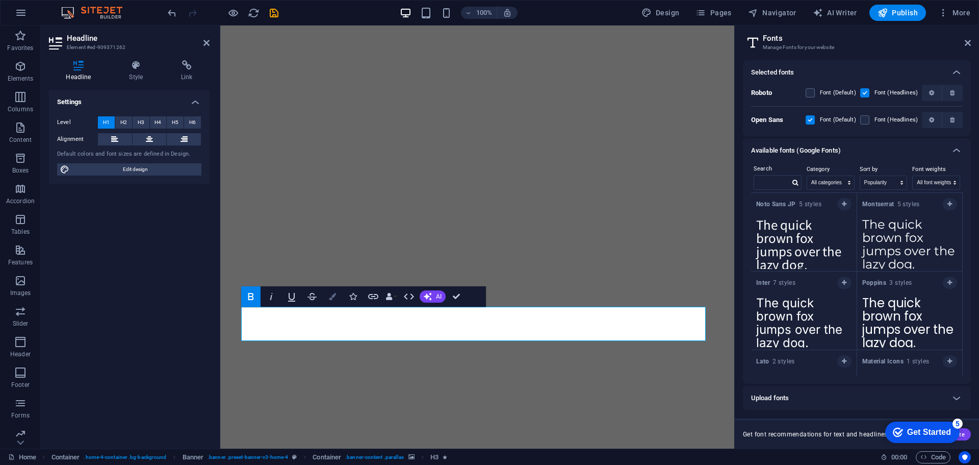
click at [333, 293] on icon "button" at bounding box center [332, 296] width 7 height 7
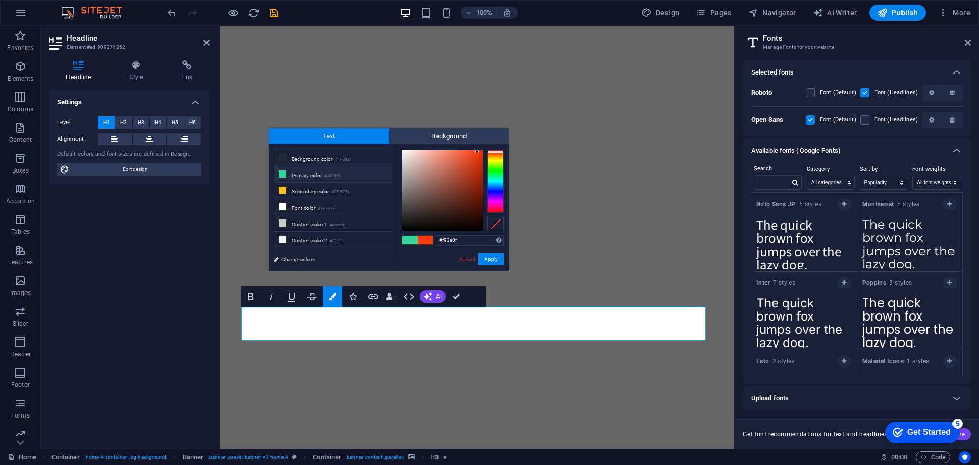
type input "#faf6f5"
click at [404, 151] on div at bounding box center [443, 190] width 81 height 81
click at [496, 263] on button "Apply" at bounding box center [492, 259] width 26 height 12
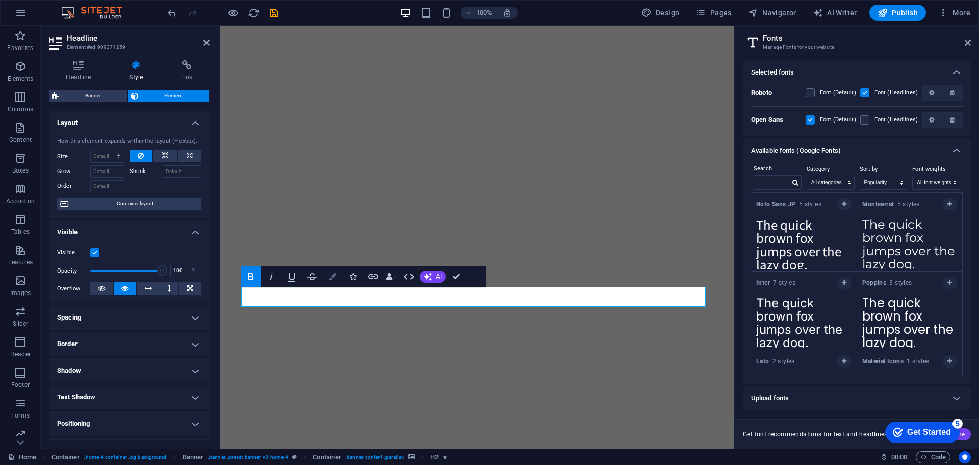
click at [334, 273] on icon "button" at bounding box center [332, 276] width 7 height 7
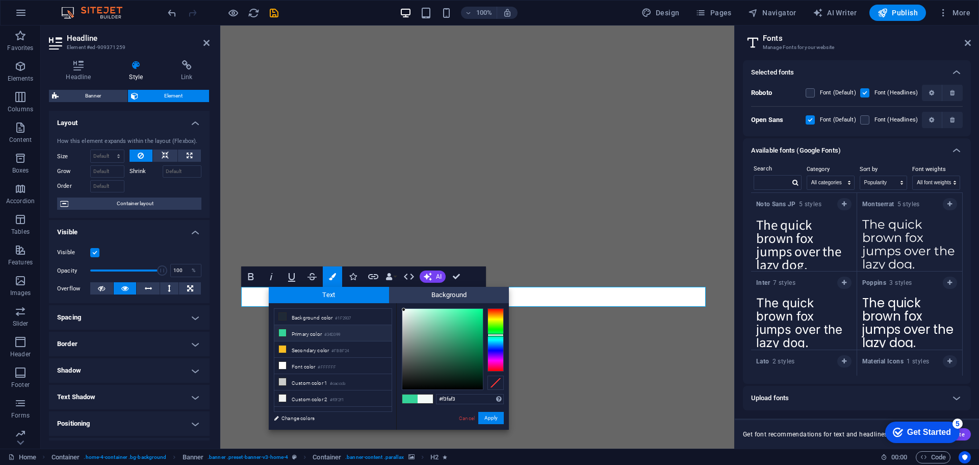
click at [495, 329] on div at bounding box center [496, 339] width 16 height 63
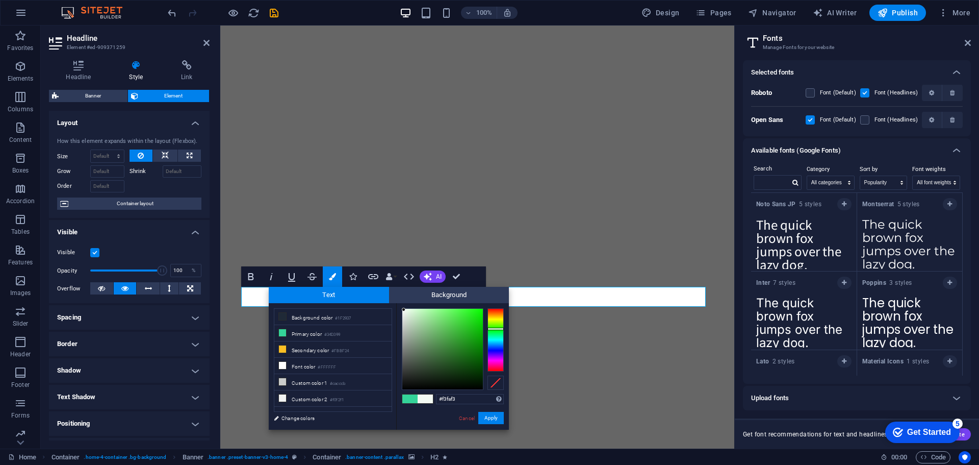
type input "#0cf705"
click at [481, 311] on div at bounding box center [443, 349] width 81 height 81
click at [494, 415] on button "Apply" at bounding box center [492, 418] width 26 height 12
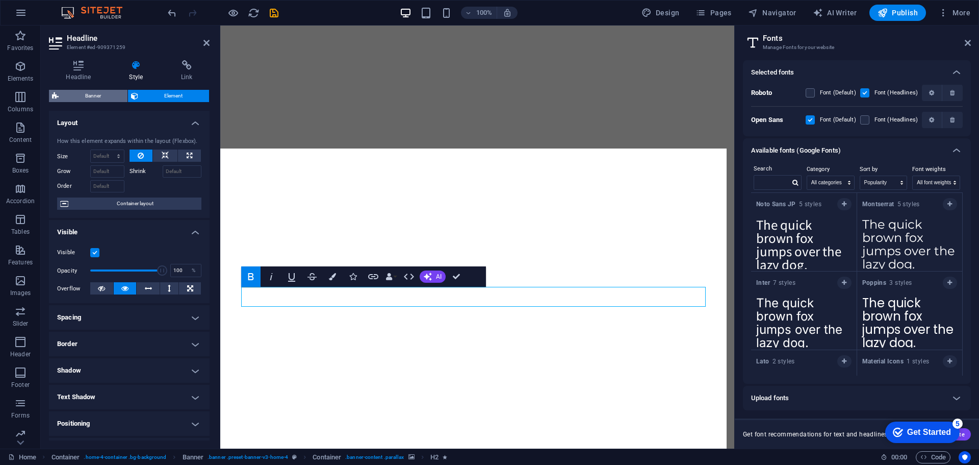
click at [99, 97] on span "Banner" at bounding box center [93, 96] width 63 height 12
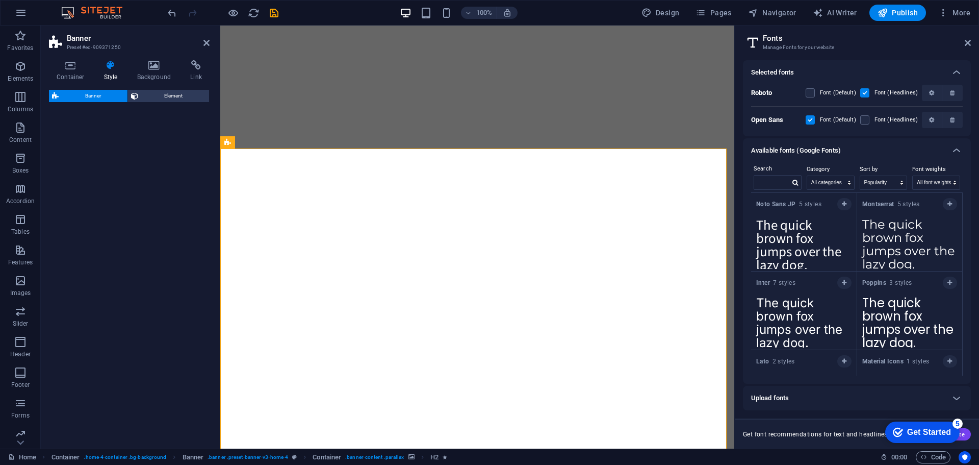
select select "preset-banner-v3-home-4"
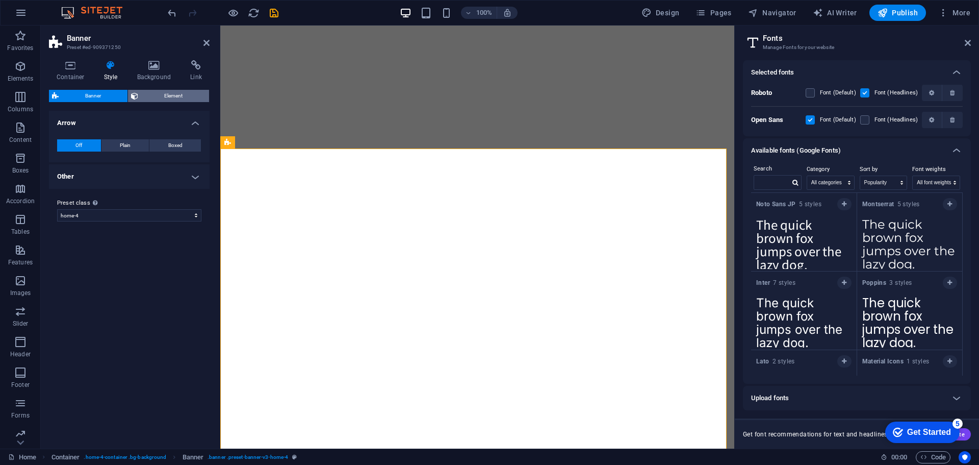
click at [160, 94] on span "Element" at bounding box center [173, 96] width 65 height 12
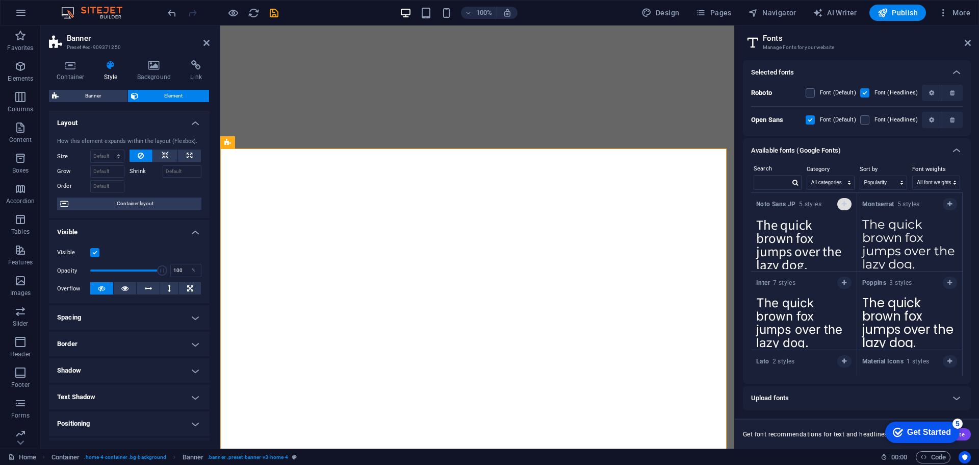
click at [846, 204] on span "button" at bounding box center [845, 204] width 6 height 6
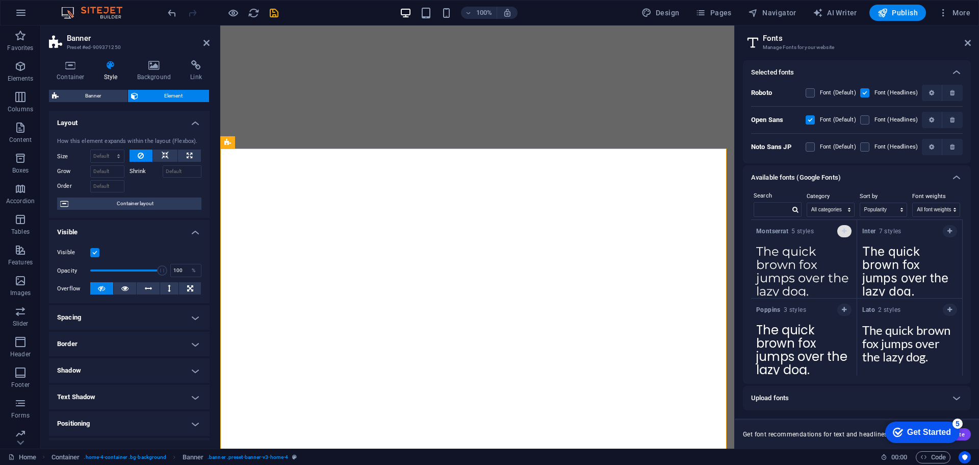
click at [844, 235] on button "button" at bounding box center [845, 231] width 14 height 12
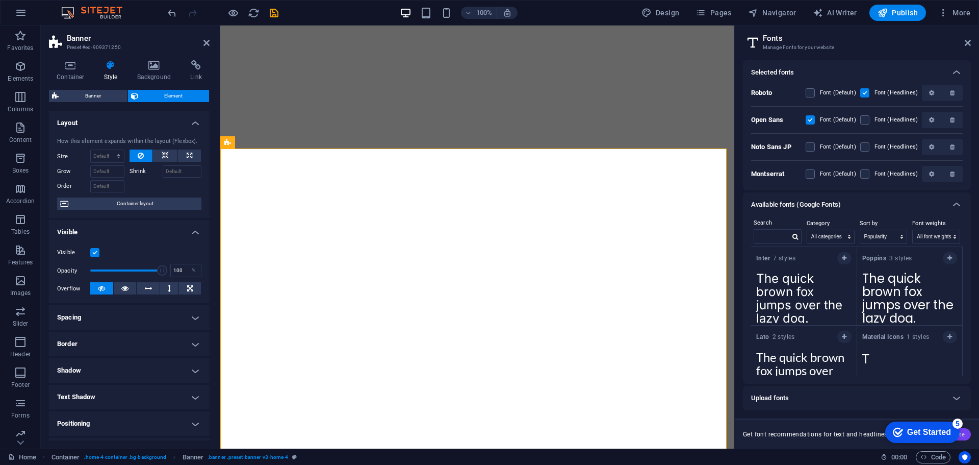
click at [966, 432] on button "Generate" at bounding box center [947, 434] width 47 height 12
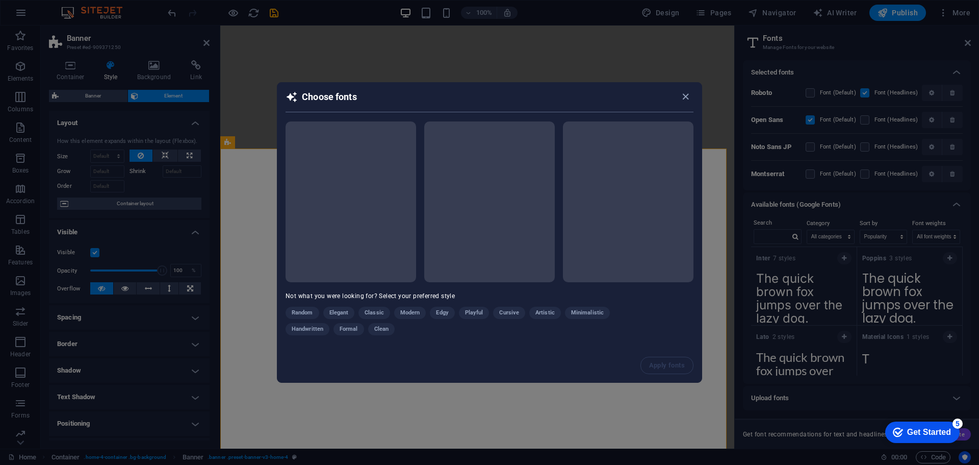
click at [345, 219] on span at bounding box center [351, 201] width 131 height 161
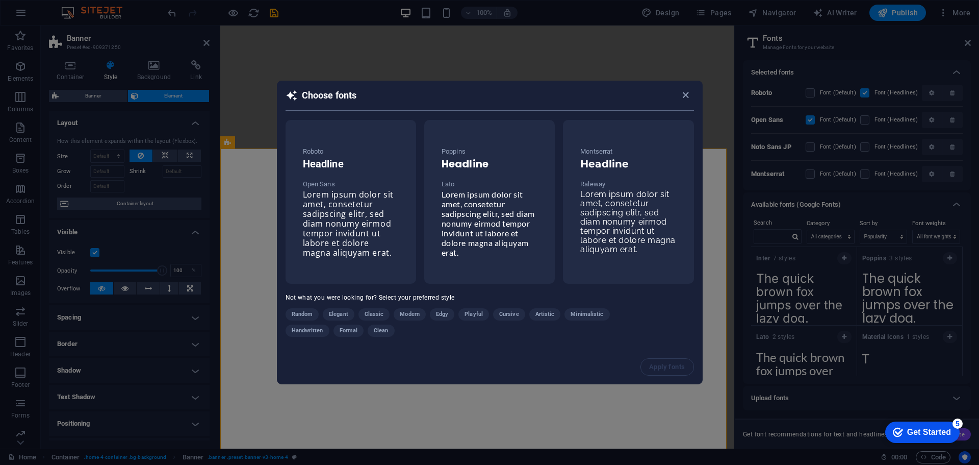
click at [345, 219] on span "Lorem ipsum dolor sit amet, consetetur sadipscing elitr, sed diam nonumy eirmod…" at bounding box center [348, 223] width 91 height 69
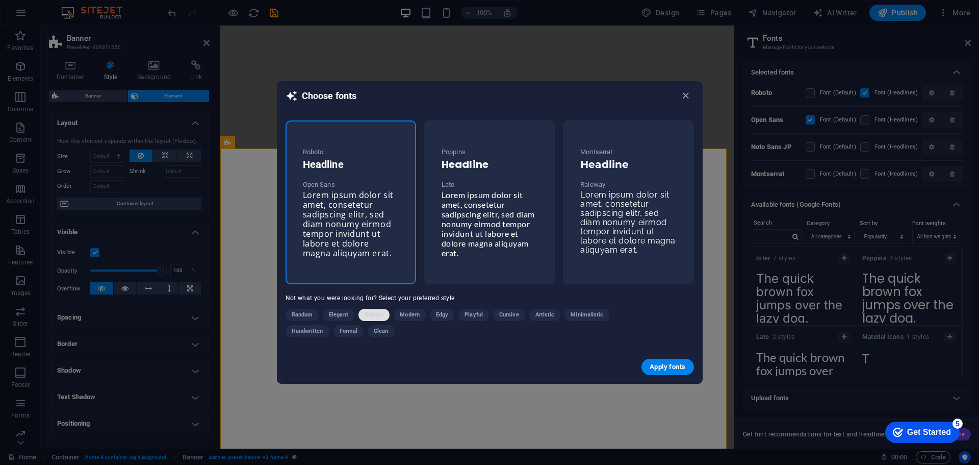
click at [374, 310] on span "Classic" at bounding box center [374, 315] width 19 height 12
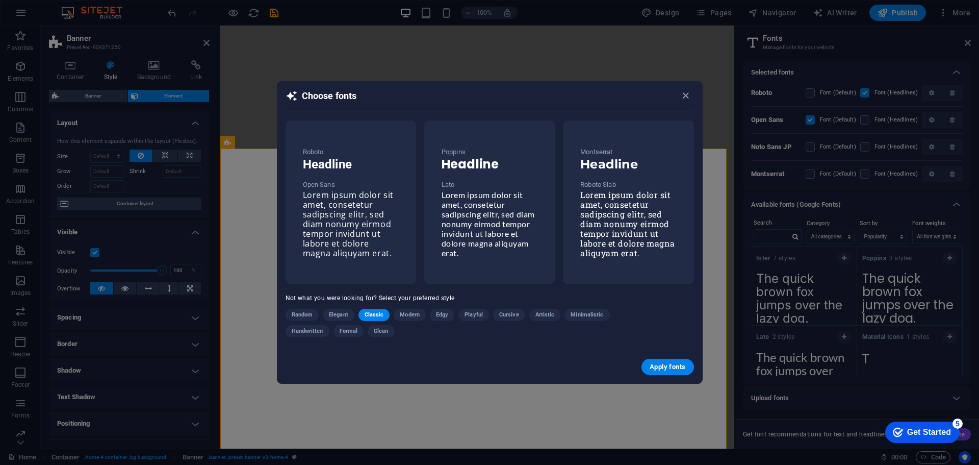
click at [353, 220] on span "Lorem ipsum dolor sit amet, consetetur sadipscing elitr, sed diam nonumy eirmod…" at bounding box center [348, 223] width 91 height 69
click at [662, 360] on button "Apply fonts" at bounding box center [668, 367] width 52 height 16
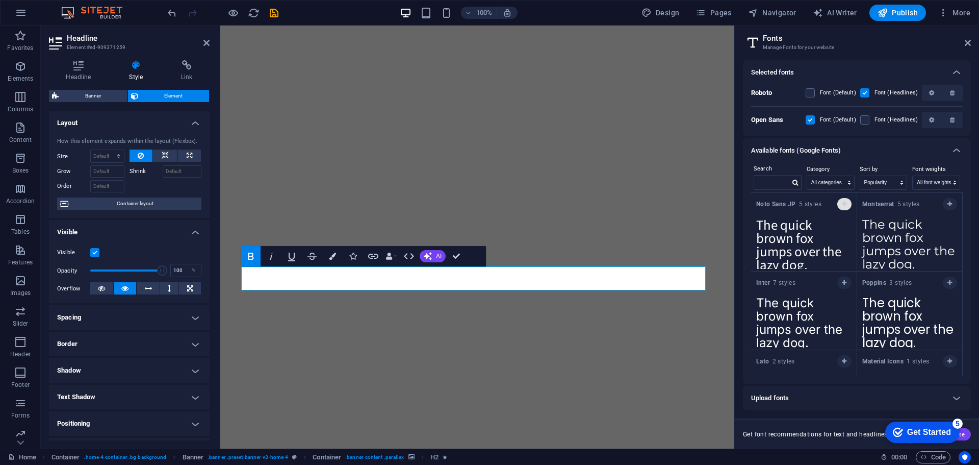
click at [842, 204] on icon "button" at bounding box center [844, 204] width 5 height 6
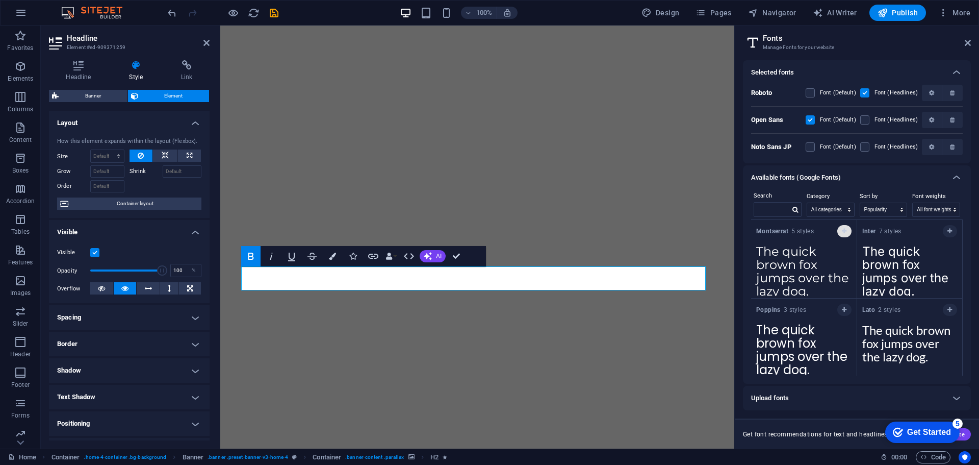
click at [844, 230] on icon "button" at bounding box center [844, 231] width 5 height 6
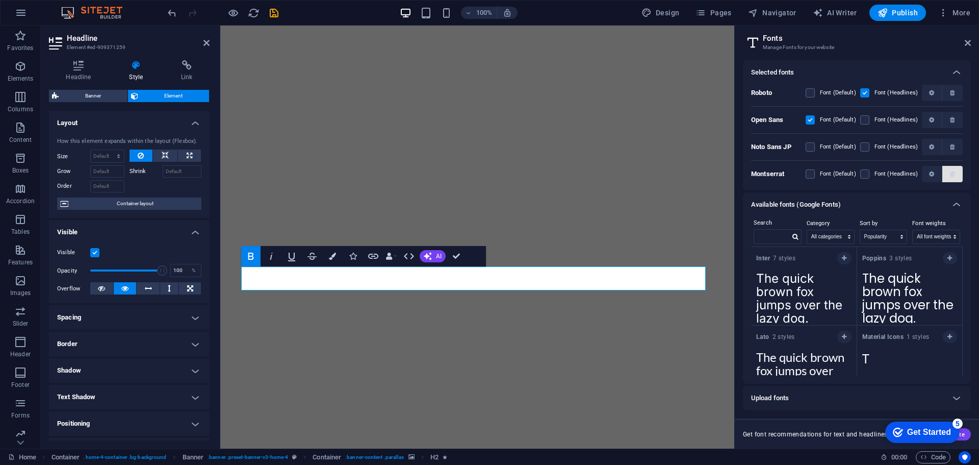
click at [954, 168] on button "button" at bounding box center [953, 174] width 20 height 16
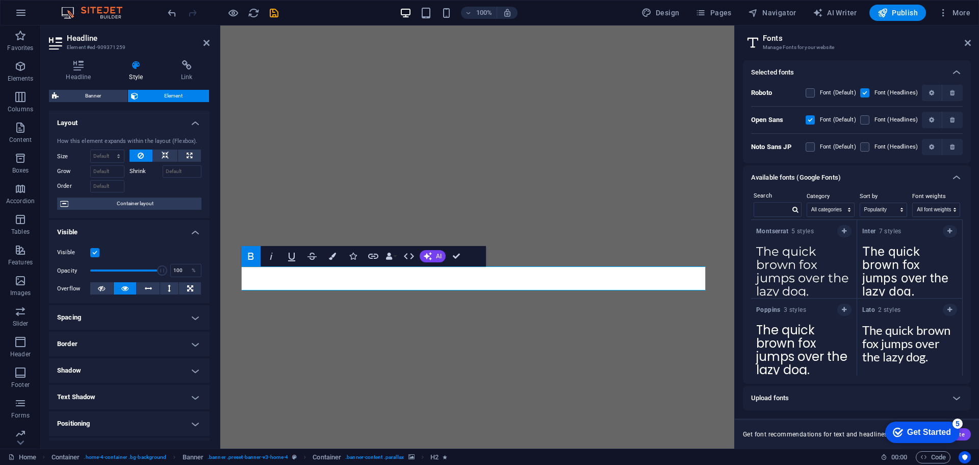
click at [766, 88] on div "Roboto Font (Default) Font (Headlines)" at bounding box center [857, 95] width 212 height 21
click at [956, 124] on button "button" at bounding box center [953, 120] width 20 height 16
click at [956, 139] on button "button" at bounding box center [953, 147] width 20 height 16
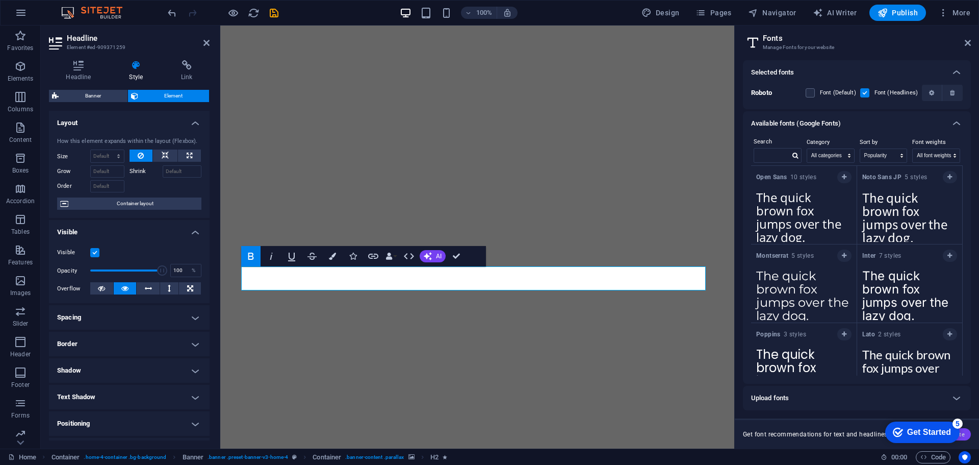
click at [967, 435] on button "Generate" at bounding box center [947, 434] width 47 height 12
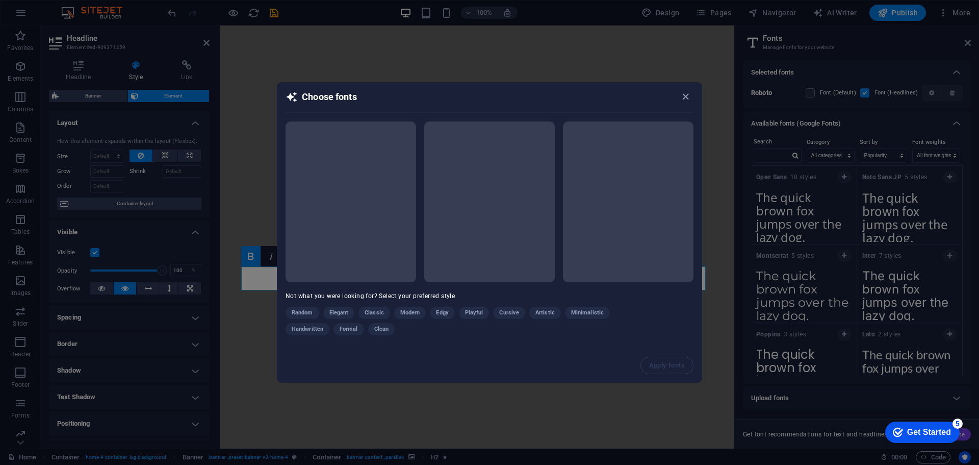
click at [372, 311] on div "Random Elegant Classic Modern Edgy Playful Cursive Artistic Minimalistic Handwr…" at bounding box center [464, 323] width 357 height 33
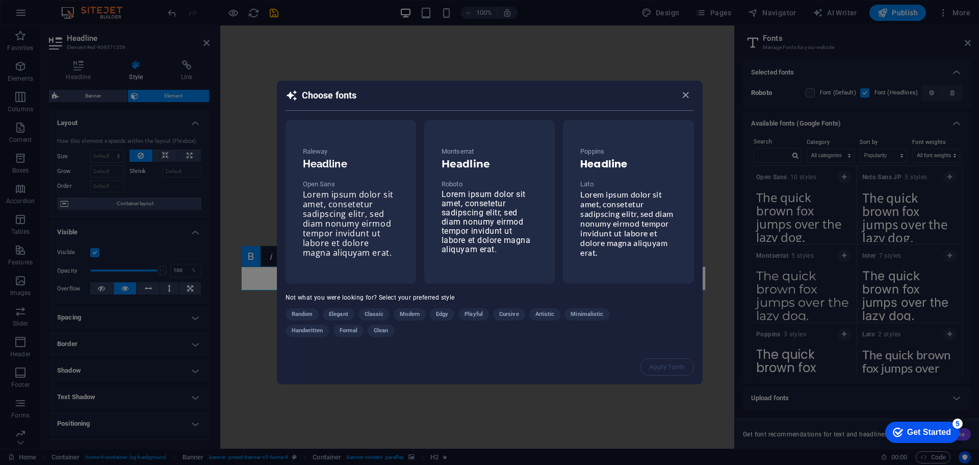
click at [372, 311] on span "Classic" at bounding box center [374, 314] width 19 height 12
click at [369, 192] on span "Lorem ipsum dolor sit amet, consetetur sadipscing elitr, sed diam nonumy eirmod…" at bounding box center [348, 223] width 91 height 69
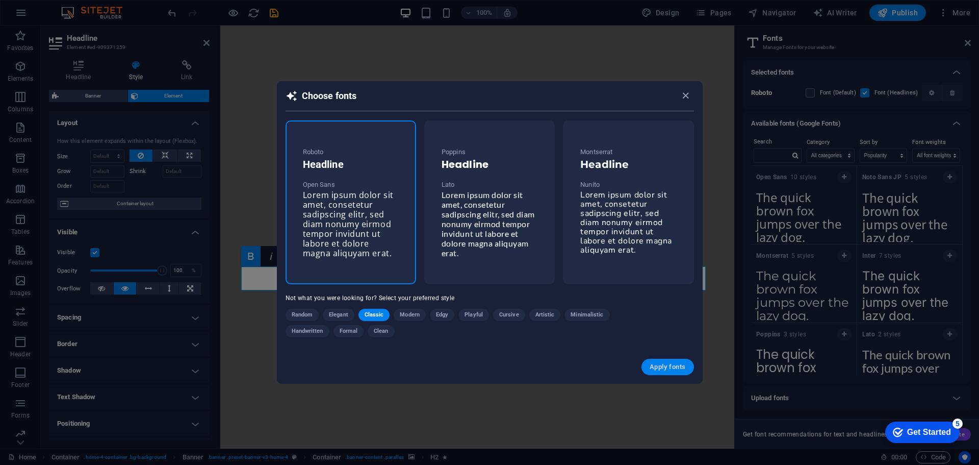
click at [661, 363] on span "Apply fonts" at bounding box center [668, 367] width 36 height 8
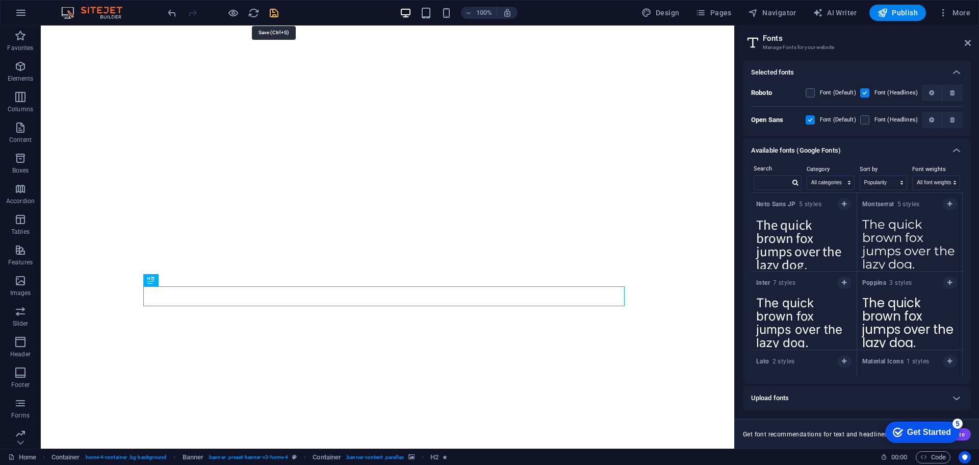
click at [277, 9] on icon "save" at bounding box center [274, 13] width 12 height 12
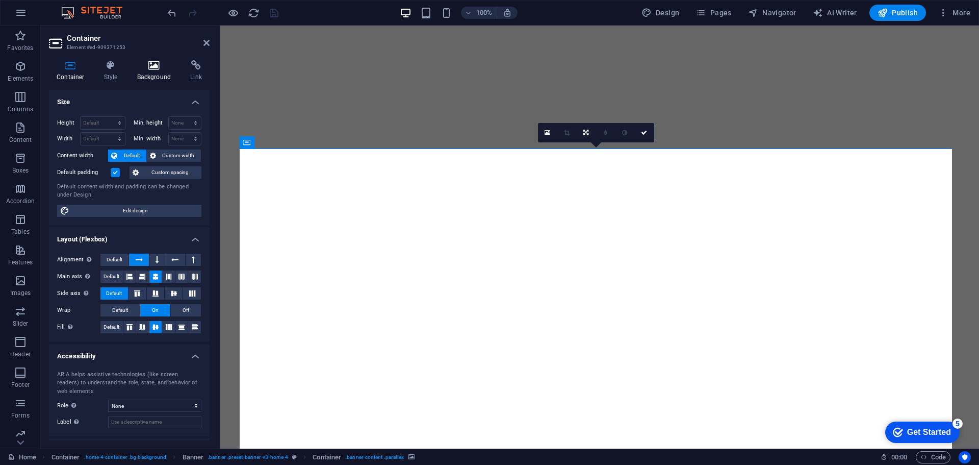
click at [159, 73] on h4 "Background" at bounding box center [157, 70] width 54 height 21
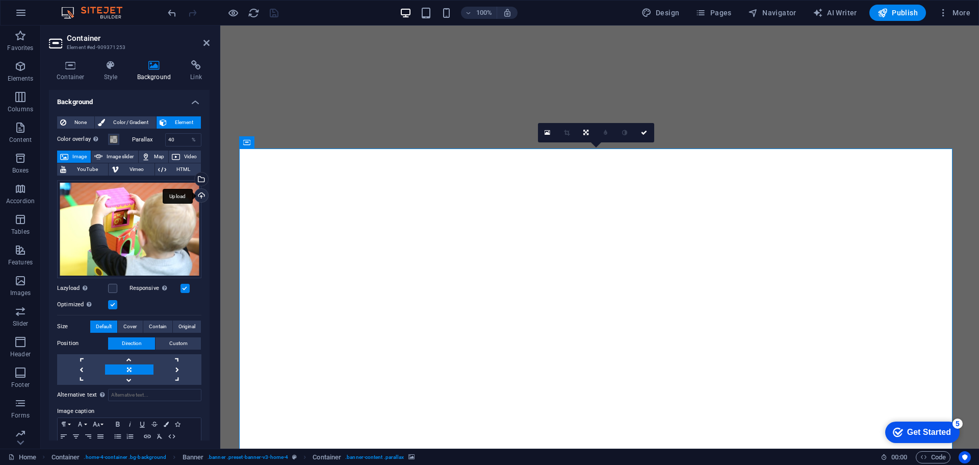
click at [199, 196] on div "Upload" at bounding box center [200, 196] width 15 height 15
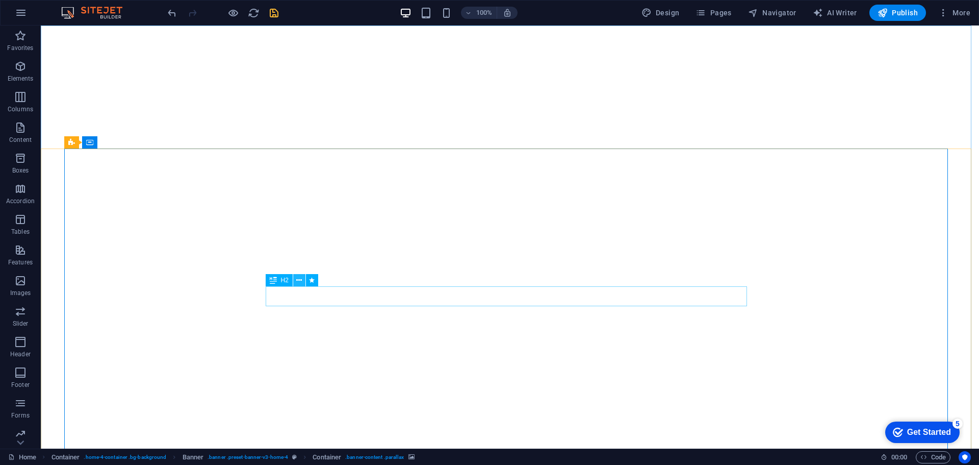
click at [302, 282] on icon at bounding box center [299, 280] width 6 height 11
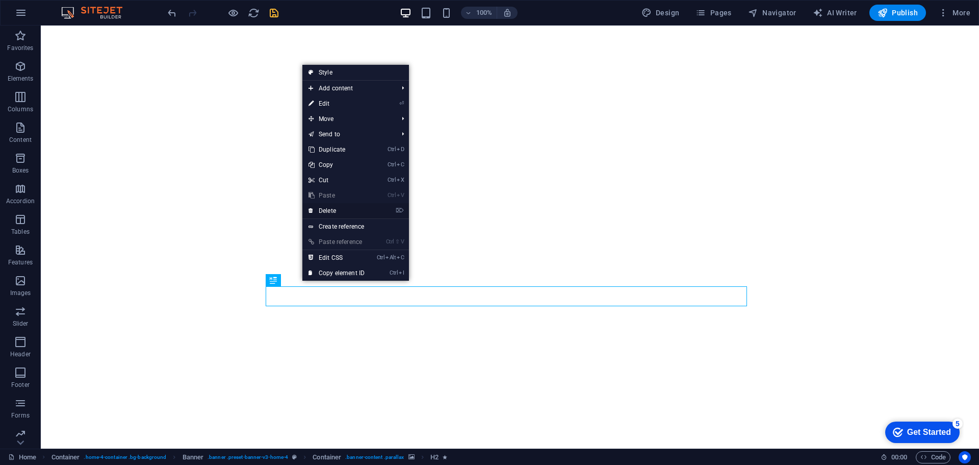
click at [340, 204] on link "⌦ Delete" at bounding box center [337, 210] width 68 height 15
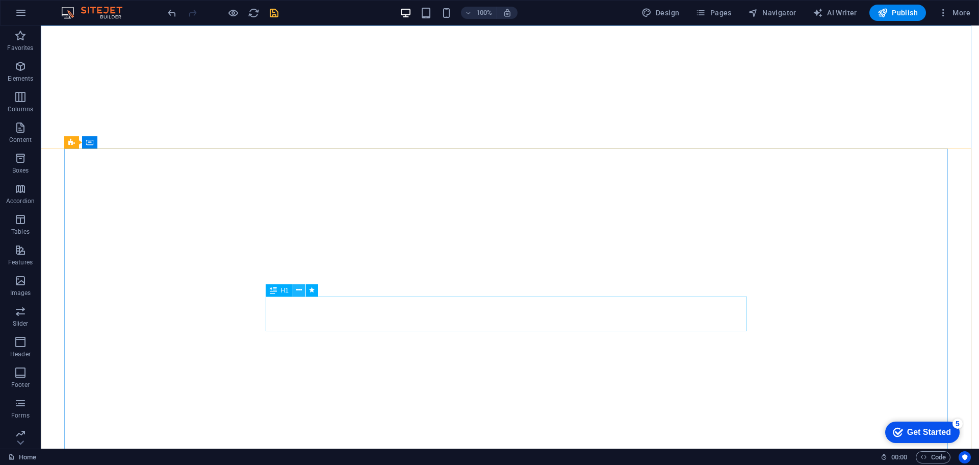
click at [299, 289] on icon at bounding box center [299, 290] width 6 height 11
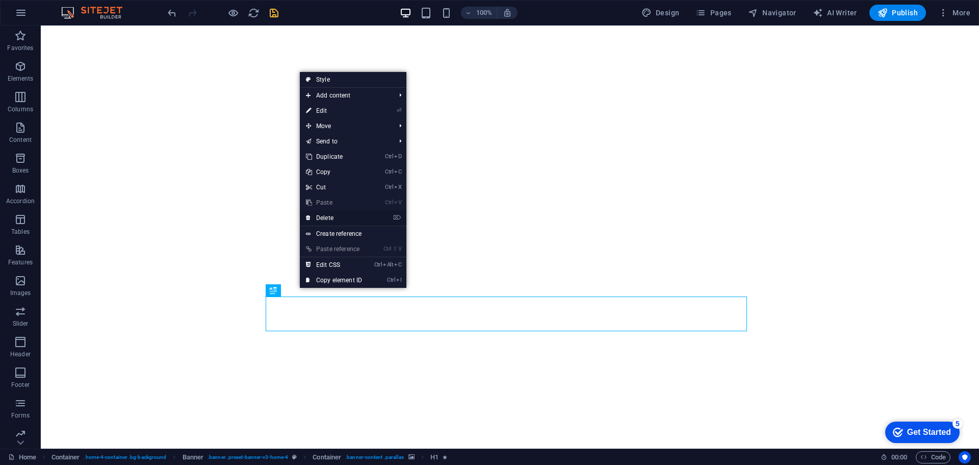
click at [341, 215] on link "⌦ Delete" at bounding box center [334, 217] width 68 height 15
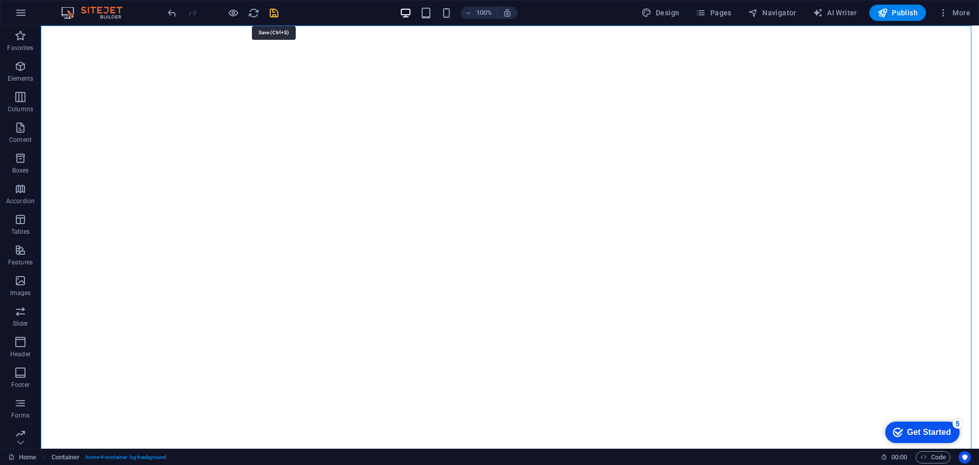
click at [273, 14] on icon "save" at bounding box center [274, 13] width 12 height 12
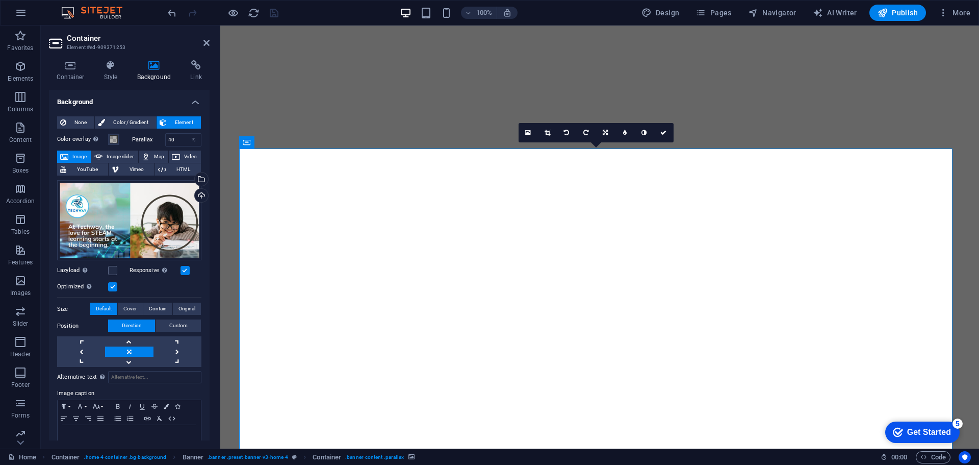
click at [184, 268] on label at bounding box center [185, 270] width 9 height 9
click at [0, 0] on input "Responsive Automatically load retina image and smartphone optimized sizes." at bounding box center [0, 0] width 0 height 0
click at [184, 268] on label at bounding box center [185, 270] width 9 height 9
click at [0, 0] on input "Responsive Automatically load retina image and smartphone optimized sizes." at bounding box center [0, 0] width 0 height 0
click at [113, 267] on label at bounding box center [112, 270] width 9 height 9
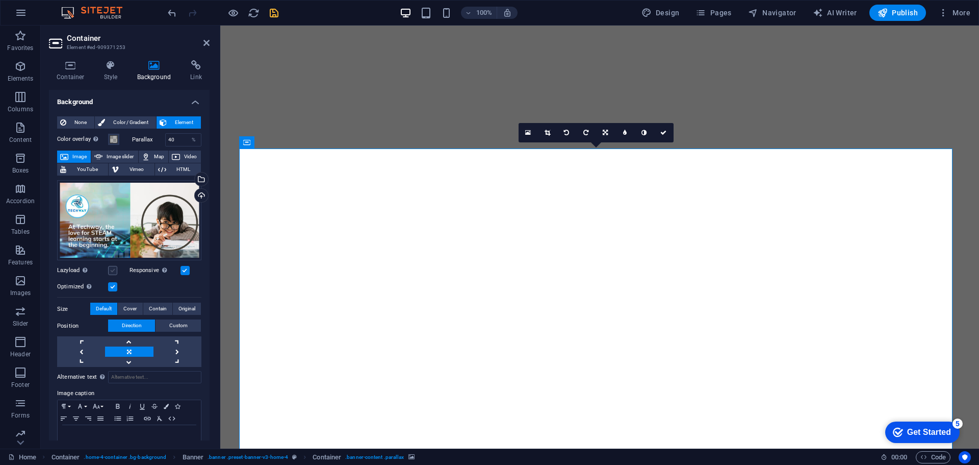
click at [0, 0] on input "Lazyload Loading images after the page loads improves page speed." at bounding box center [0, 0] width 0 height 0
click at [113, 267] on label at bounding box center [112, 270] width 9 height 9
click at [0, 0] on input "Lazyload Loading images after the page loads improves page speed." at bounding box center [0, 0] width 0 height 0
click at [113, 267] on label at bounding box center [112, 270] width 9 height 9
click at [0, 0] on input "Lazyload Loading images after the page loads improves page speed." at bounding box center [0, 0] width 0 height 0
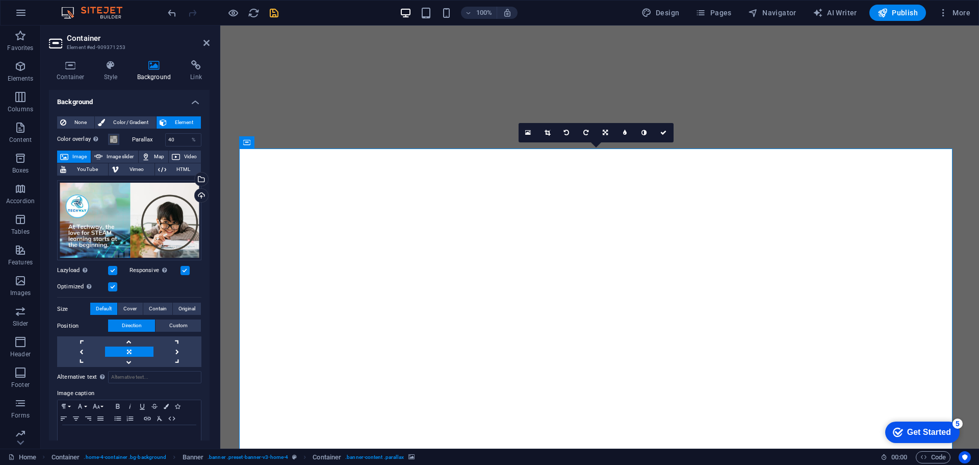
click at [111, 267] on label at bounding box center [112, 270] width 9 height 9
click at [0, 0] on input "Lazyload Loading images after the page loads improves page speed." at bounding box center [0, 0] width 0 height 0
click at [274, 8] on icon "save" at bounding box center [274, 13] width 12 height 12
click at [135, 305] on span "Cover" at bounding box center [129, 309] width 13 height 12
click at [272, 13] on icon "save" at bounding box center [274, 13] width 12 height 12
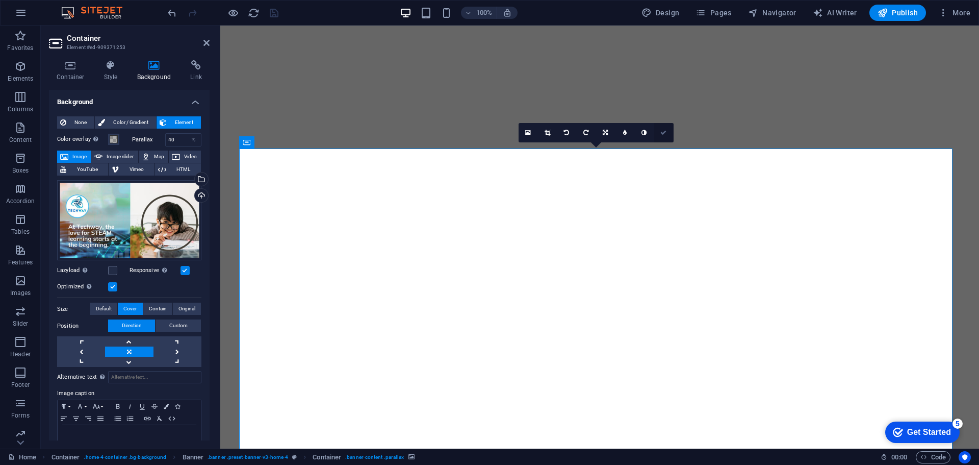
click at [666, 129] on link at bounding box center [664, 132] width 19 height 19
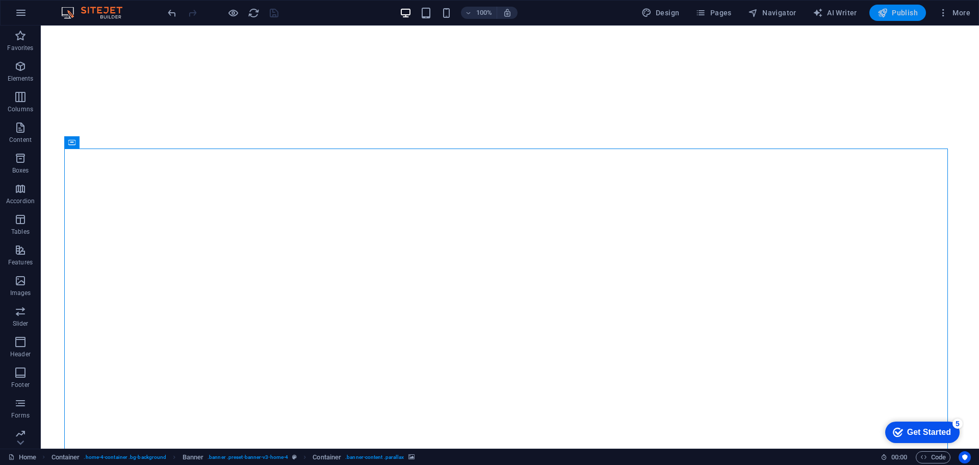
click at [895, 16] on span "Publish" at bounding box center [898, 13] width 40 height 10
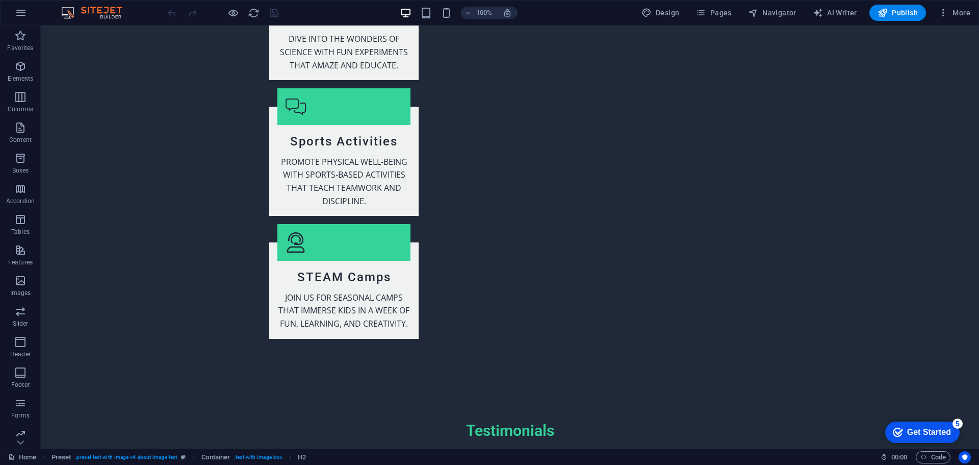
scroll to position [2097, 0]
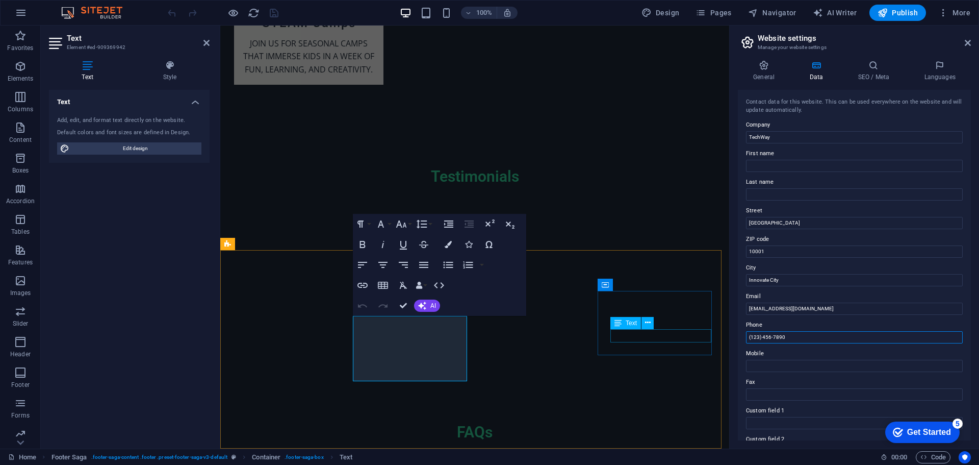
drag, startPoint x: 1022, startPoint y: 363, endPoint x: 685, endPoint y: 340, distance: 338.5
click at [774, 335] on input "(123) 456-7890" at bounding box center [854, 337] width 217 height 12
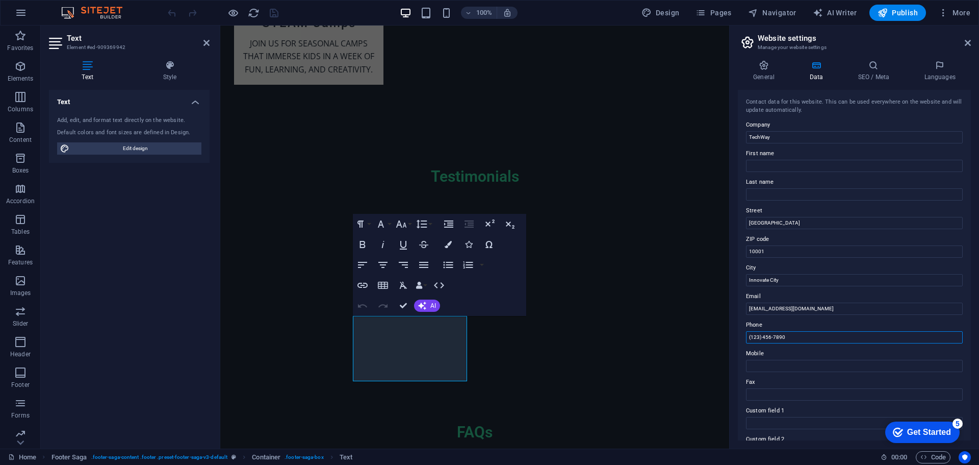
paste input "[PHONE_NUMBER]"
type input "[PHONE_NUMBER]"
click at [155, 8] on icon "save" at bounding box center [88, 15] width 133 height 69
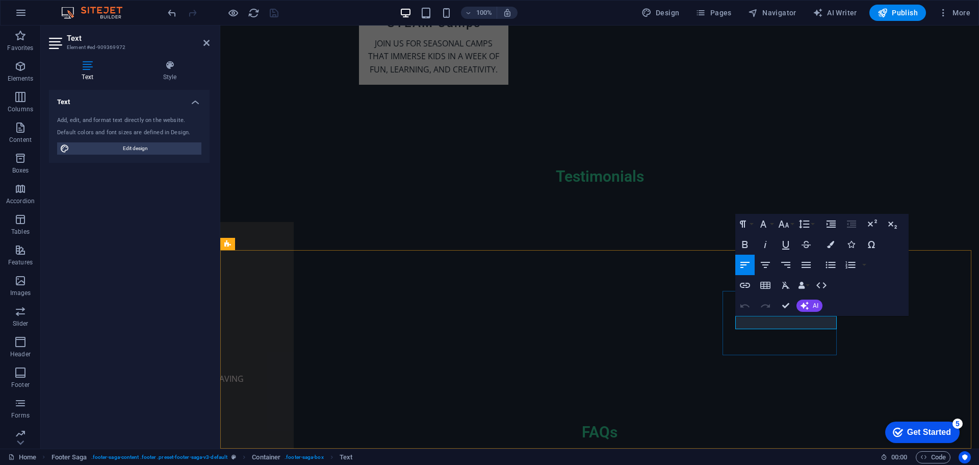
click at [756, 292] on icon "button" at bounding box center [756, 296] width 12 height 12
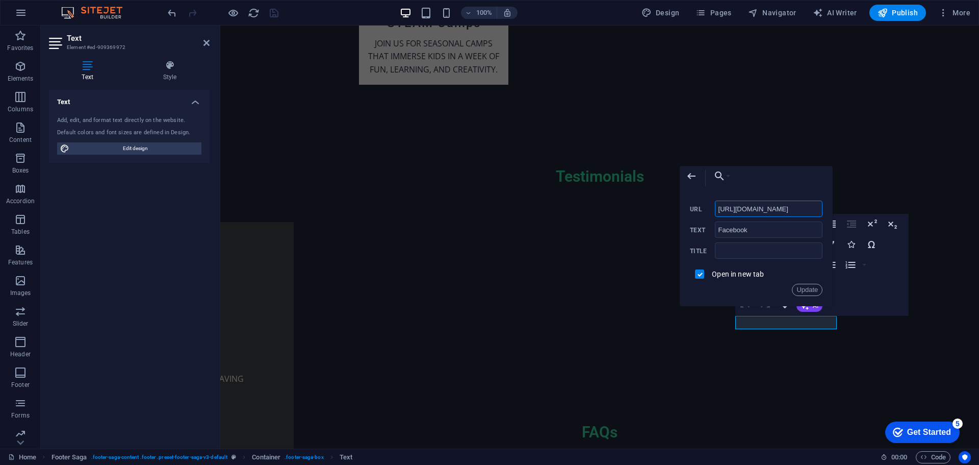
drag, startPoint x: 806, startPoint y: 206, endPoint x: 677, endPoint y: 211, distance: 129.2
click at [680, 211] on div "Back Choose Link Home (en) Subpage (en) Legal Notice (en) Privacy (en) Home (ar…" at bounding box center [756, 236] width 153 height 140
paste input "profile.php?id=[CREDIT_CARD_NUMBER]"
type input "[URL][DOMAIN_NAME][CREDIT_CARD_NUMBER]"
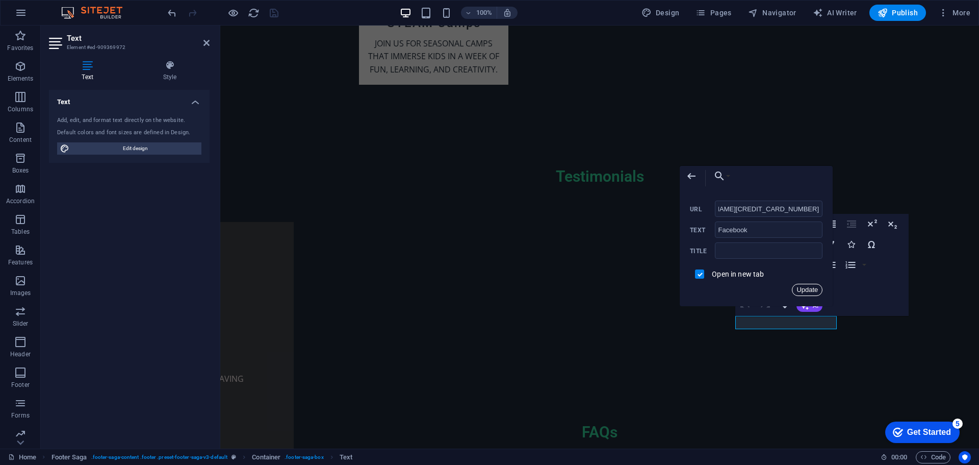
click at [802, 285] on button "Update" at bounding box center [807, 290] width 31 height 12
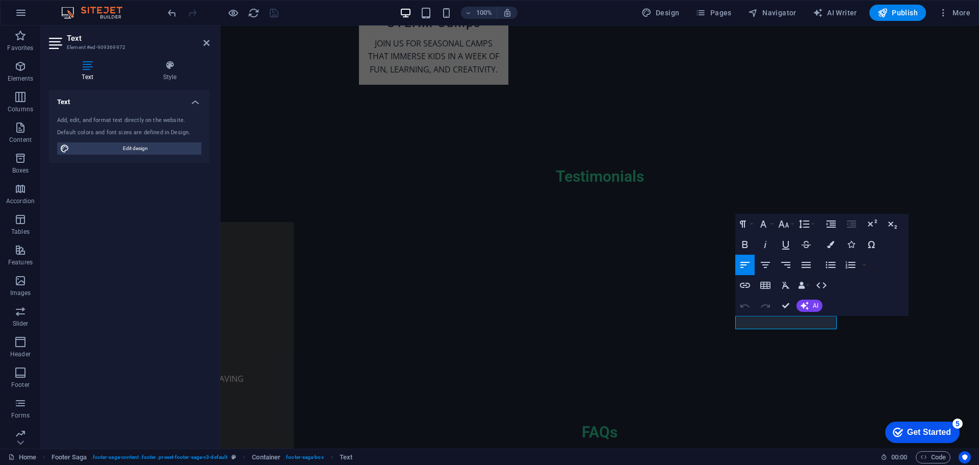
scroll to position [0, 0]
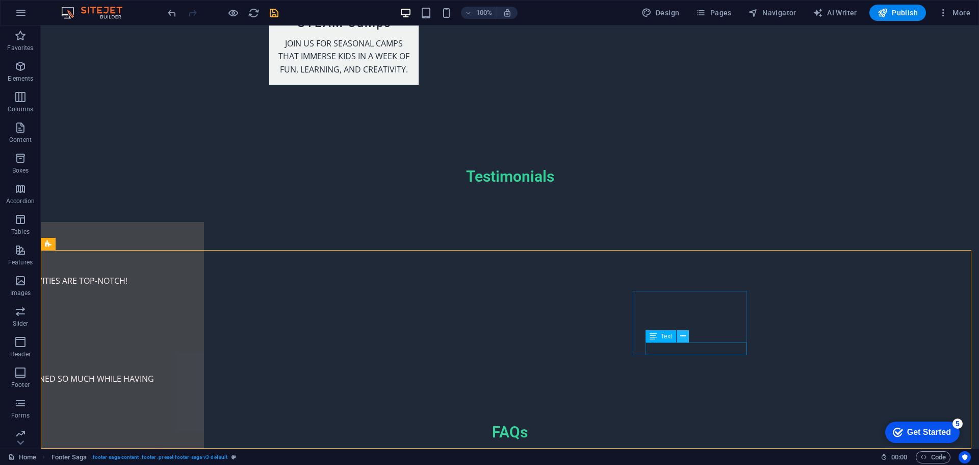
click at [683, 336] on icon at bounding box center [684, 336] width 6 height 11
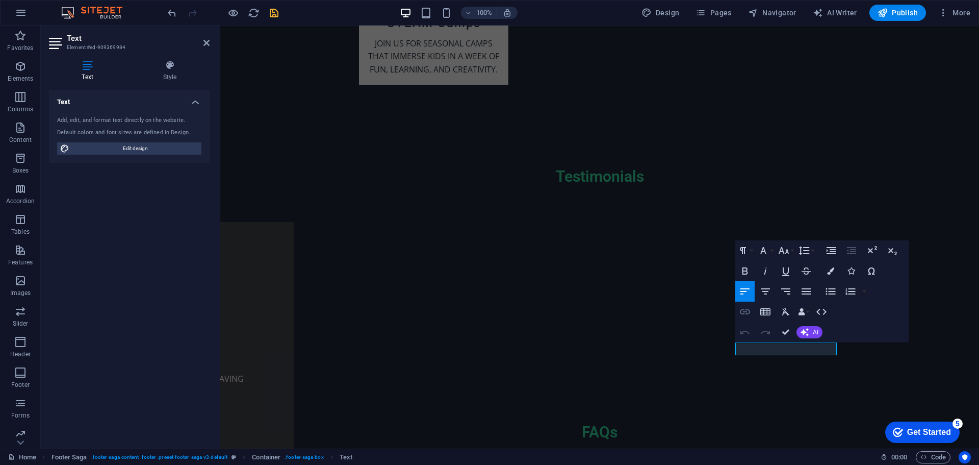
click at [746, 311] on icon "button" at bounding box center [745, 312] width 12 height 12
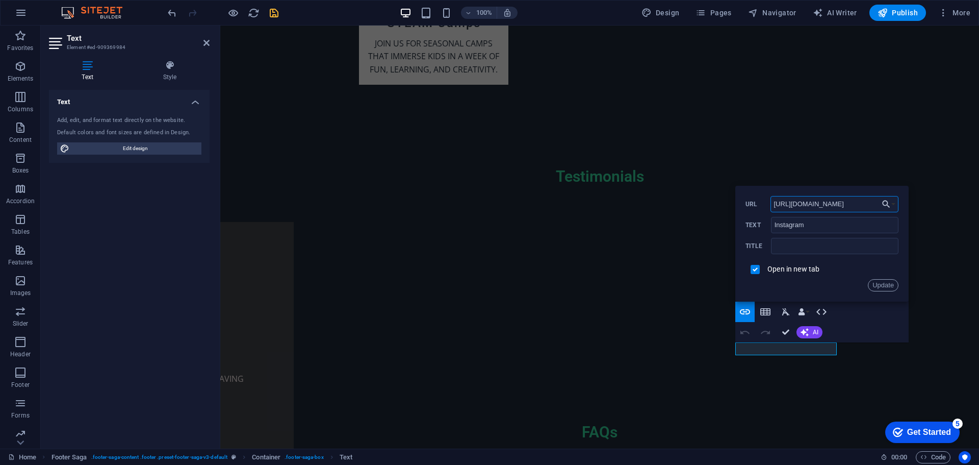
click at [816, 207] on input "[URL][DOMAIN_NAME]" at bounding box center [835, 204] width 129 height 16
paste input "techway.[GEOGRAPHIC_DATA]/"
type input "[URL][DOMAIN_NAME][DOMAIN_NAME]"
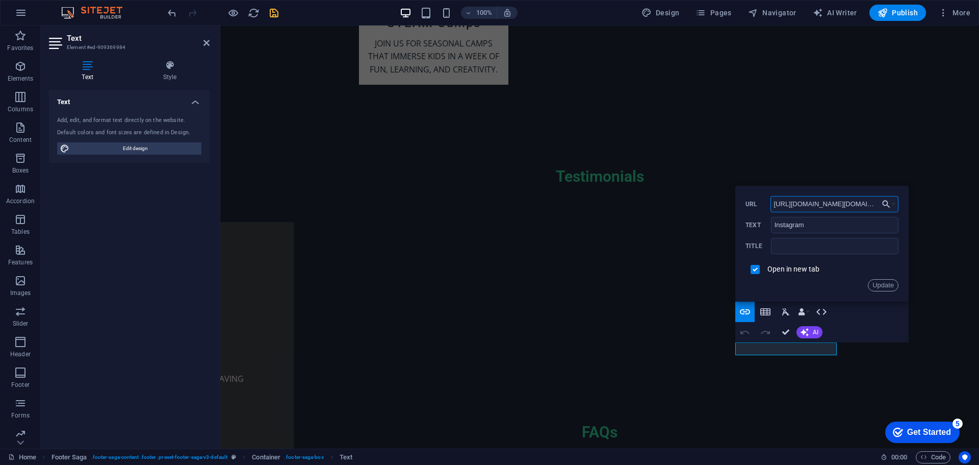
scroll to position [0, 17]
click at [876, 284] on button "Update" at bounding box center [883, 285] width 31 height 12
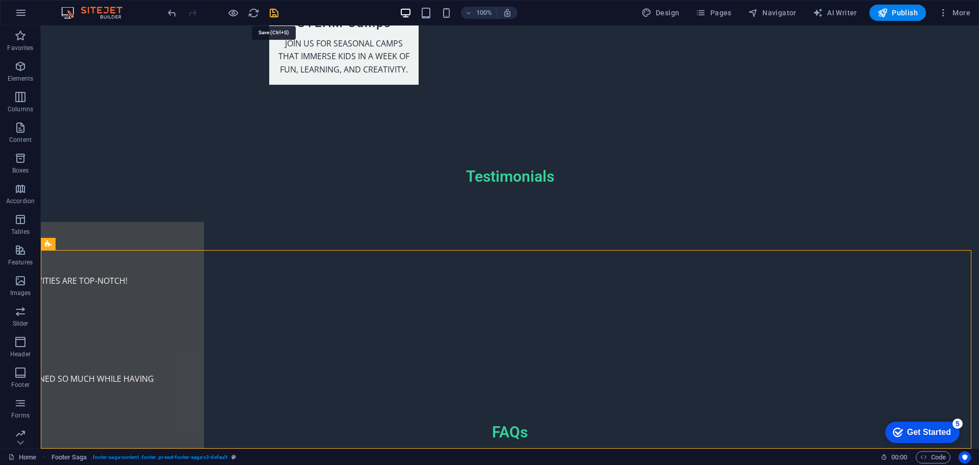
click at [268, 12] on icon "save" at bounding box center [274, 13] width 12 height 12
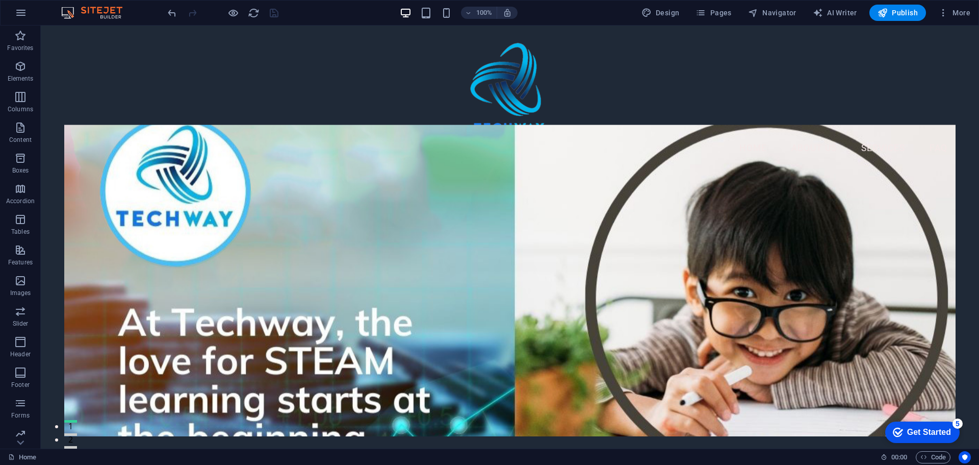
drag, startPoint x: 976, startPoint y: 190, endPoint x: 1013, endPoint y: 42, distance: 152.6
click at [895, 6] on button "Publish" at bounding box center [898, 13] width 57 height 16
